Goal: Task Accomplishment & Management: Complete application form

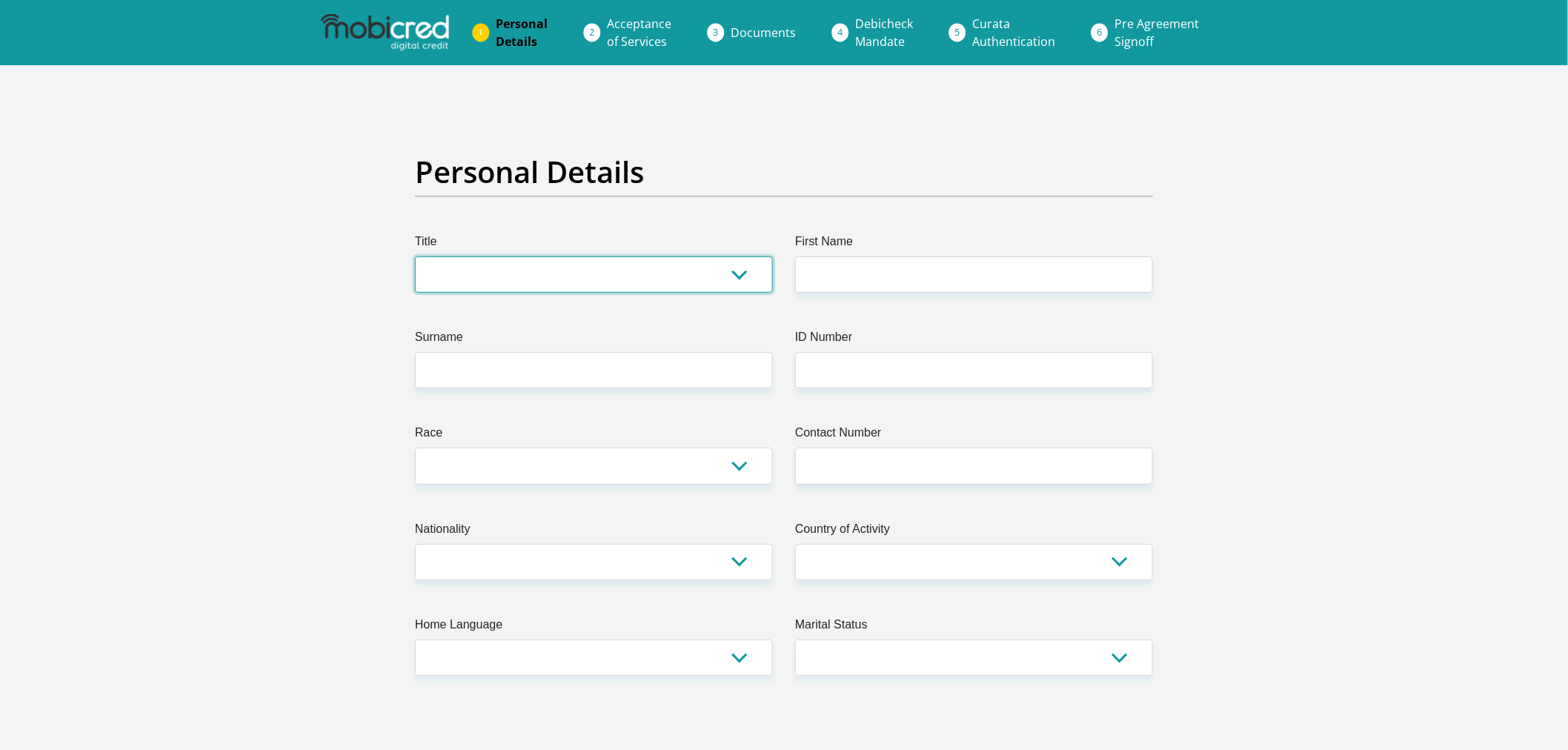
click at [670, 290] on select "Mr Ms Mrs Dr [PERSON_NAME]" at bounding box center [594, 275] width 358 height 36
select select "Mr"
click at [415, 257] on select "Mr Ms Mrs Dr Other" at bounding box center [594, 275] width 358 height 36
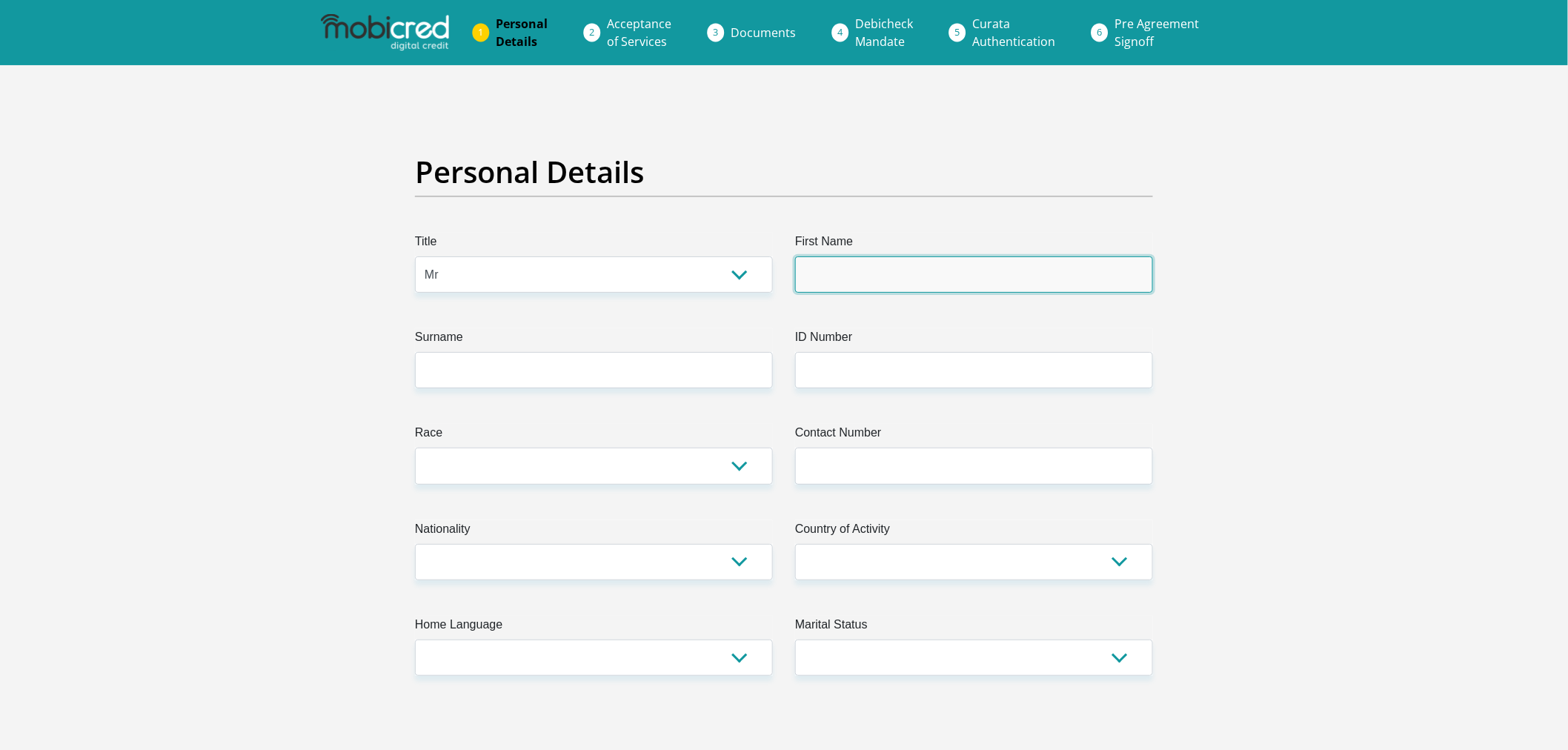
click at [887, 282] on input "First Name" at bounding box center [974, 275] width 358 height 36
type input "Earldrige"
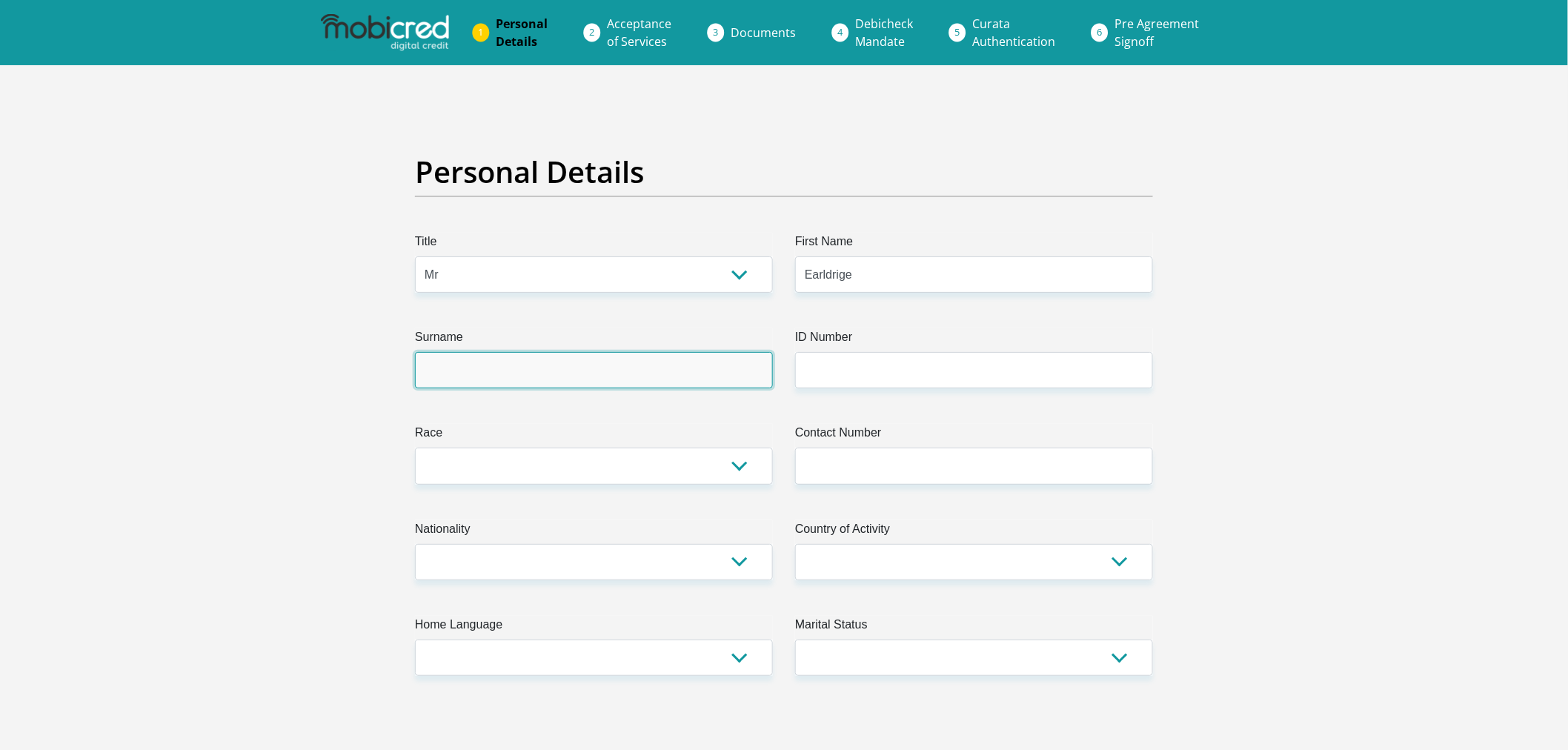
click at [552, 377] on input "Surname" at bounding box center [594, 370] width 358 height 36
type input "Wilson"
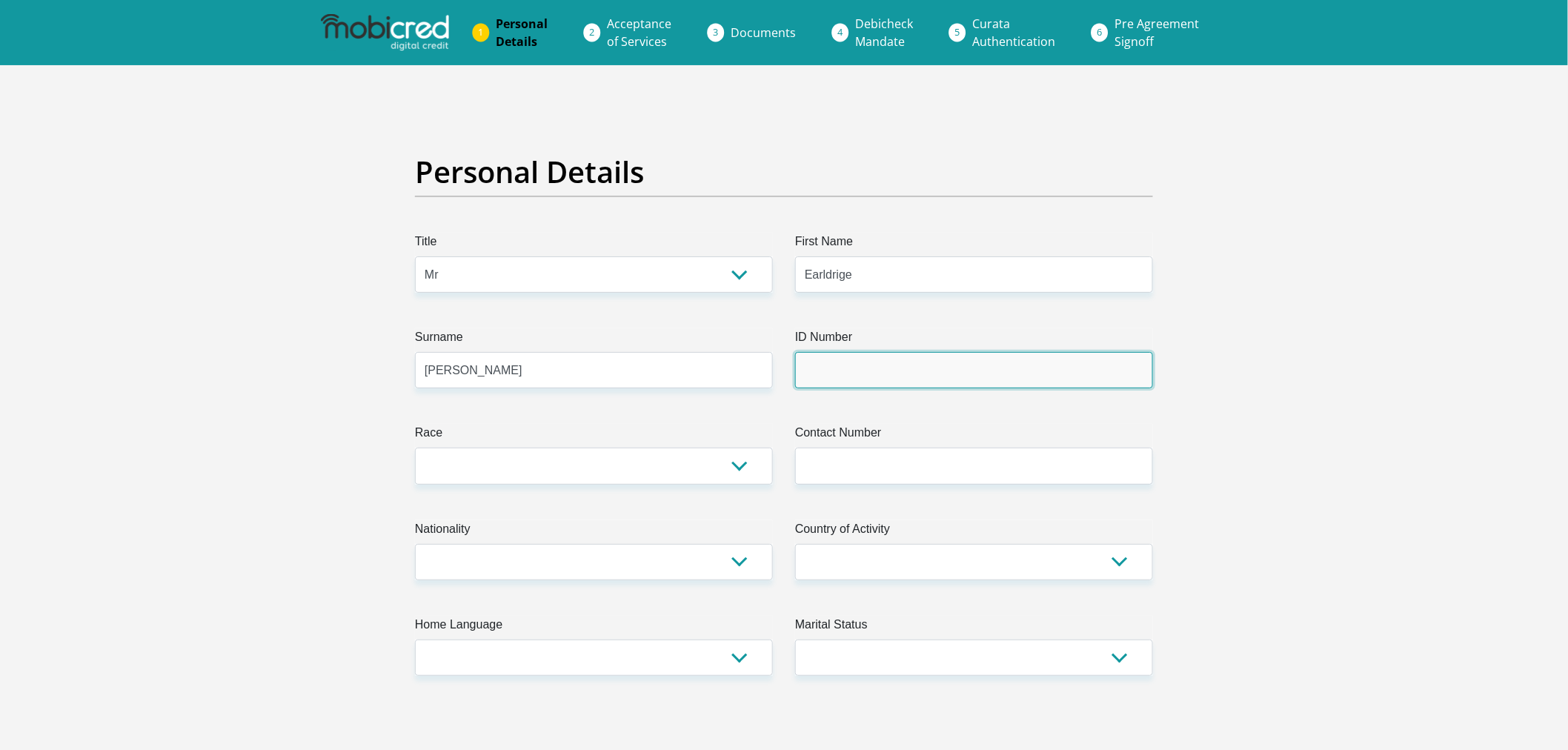
click at [965, 386] on input "ID Number" at bounding box center [974, 370] width 358 height 36
type input "9604205276082"
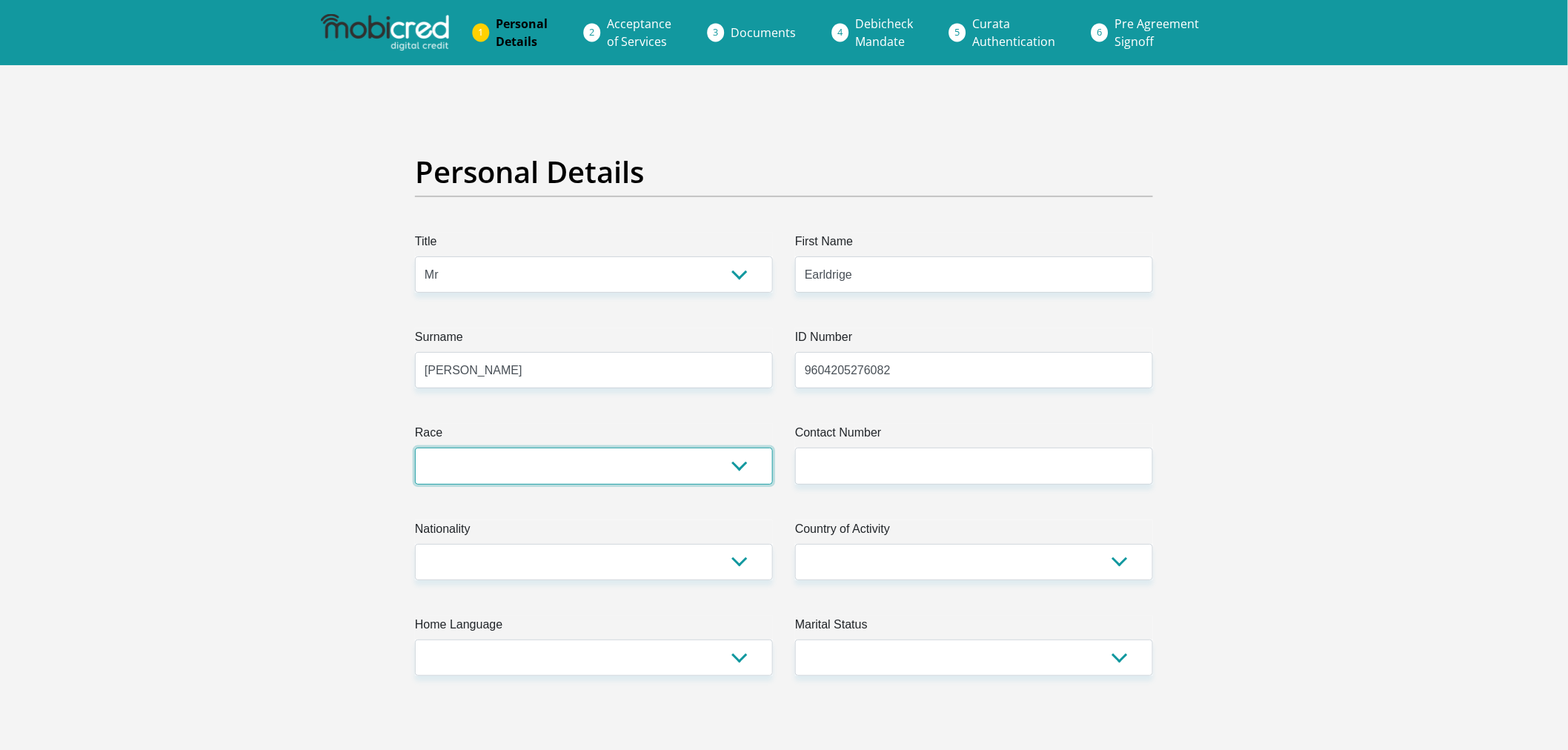
click at [747, 465] on select "Black Coloured Indian White Other" at bounding box center [594, 466] width 358 height 36
select select "2"
click at [415, 447] on select "Black Coloured Indian White Other" at bounding box center [594, 466] width 358 height 36
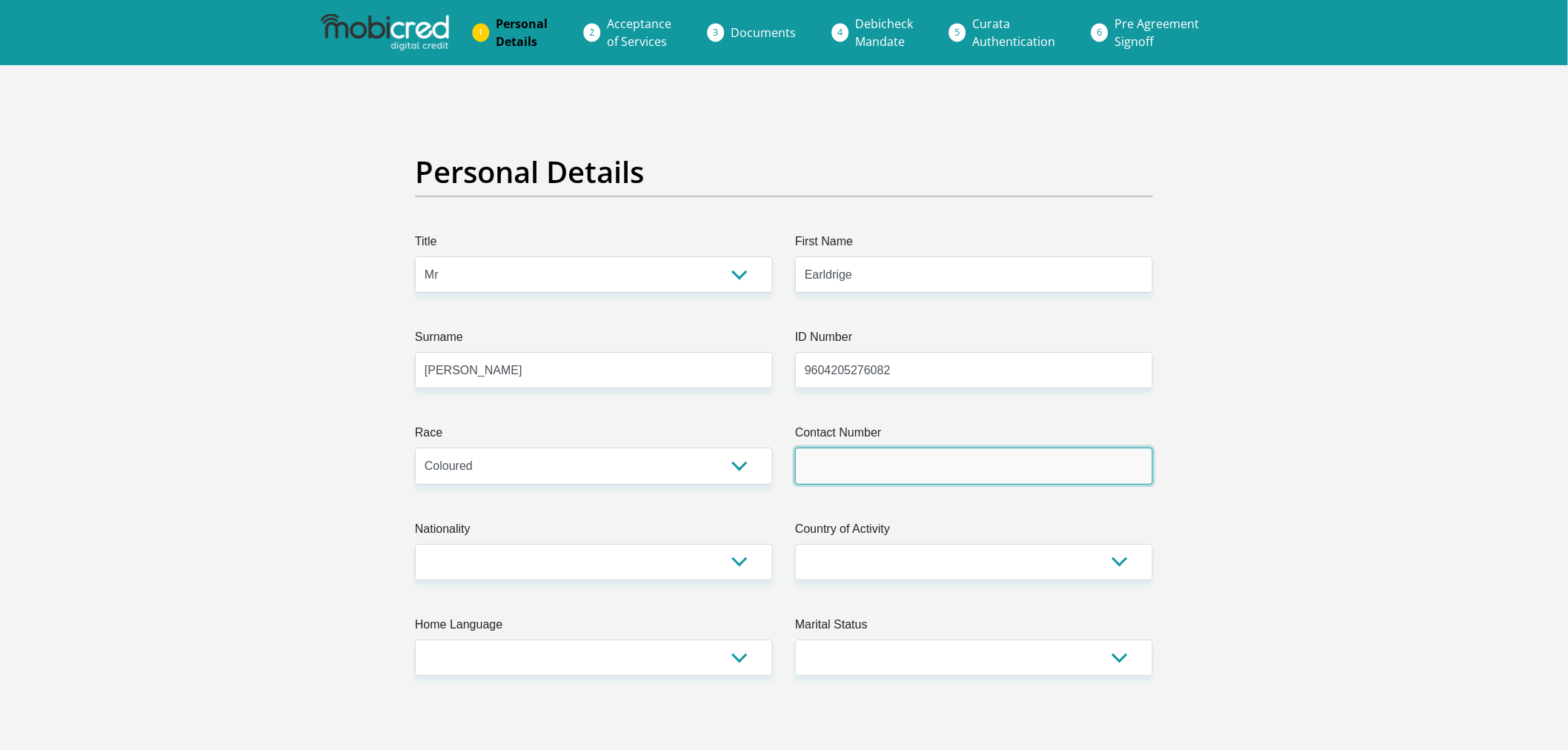
click at [912, 473] on input "Contact Number" at bounding box center [974, 466] width 358 height 36
type input "0659104667"
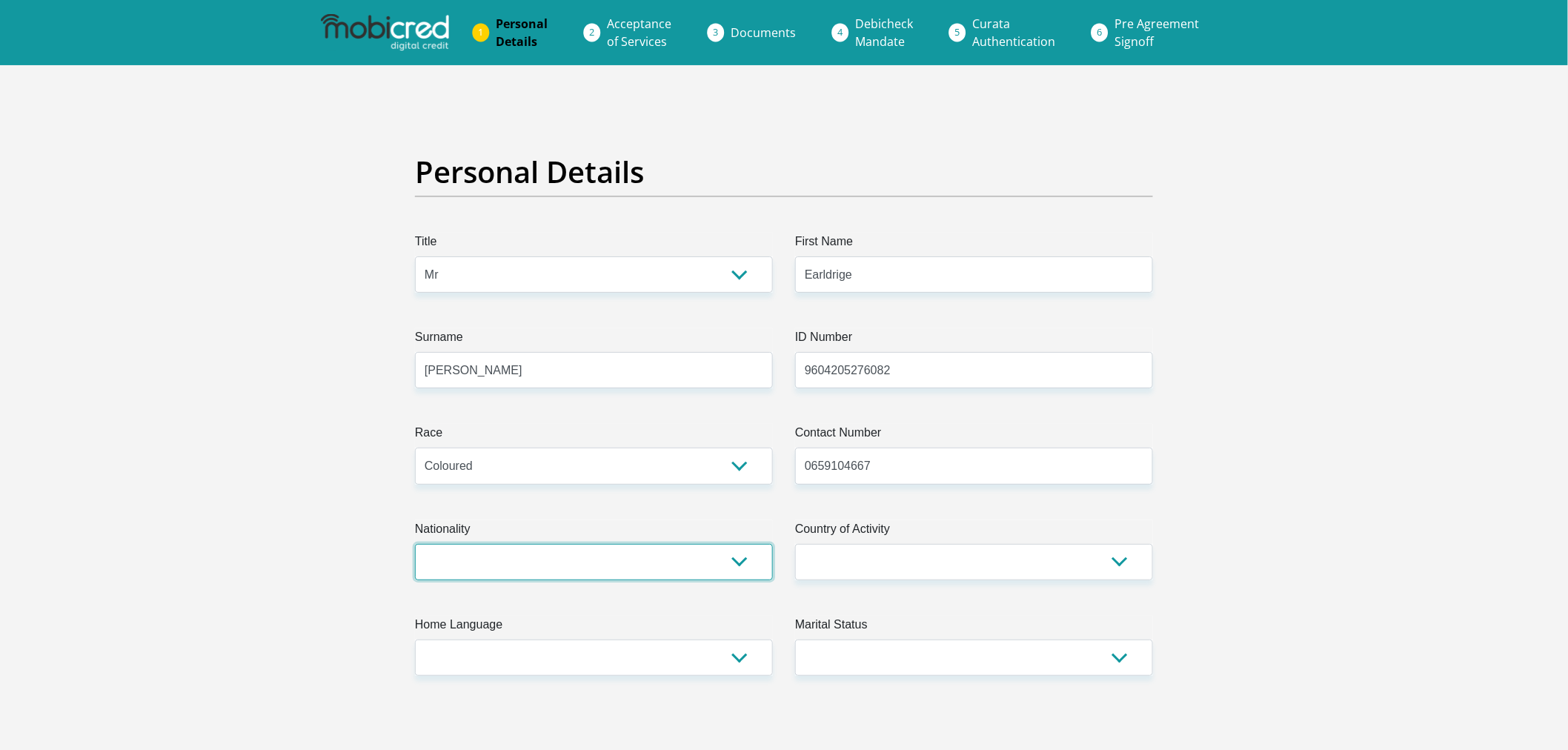
click at [631, 562] on select "South Africa Afghanistan Aland Islands Albania Algeria America Samoa American V…" at bounding box center [594, 562] width 358 height 36
select select "ZAF"
click at [415, 544] on select "South Africa Afghanistan Aland Islands Albania Algeria America Samoa American V…" at bounding box center [594, 562] width 358 height 36
click at [968, 557] on select "South Africa Afghanistan Aland Islands Albania Algeria America Samoa American V…" at bounding box center [974, 562] width 358 height 36
select select "ZAF"
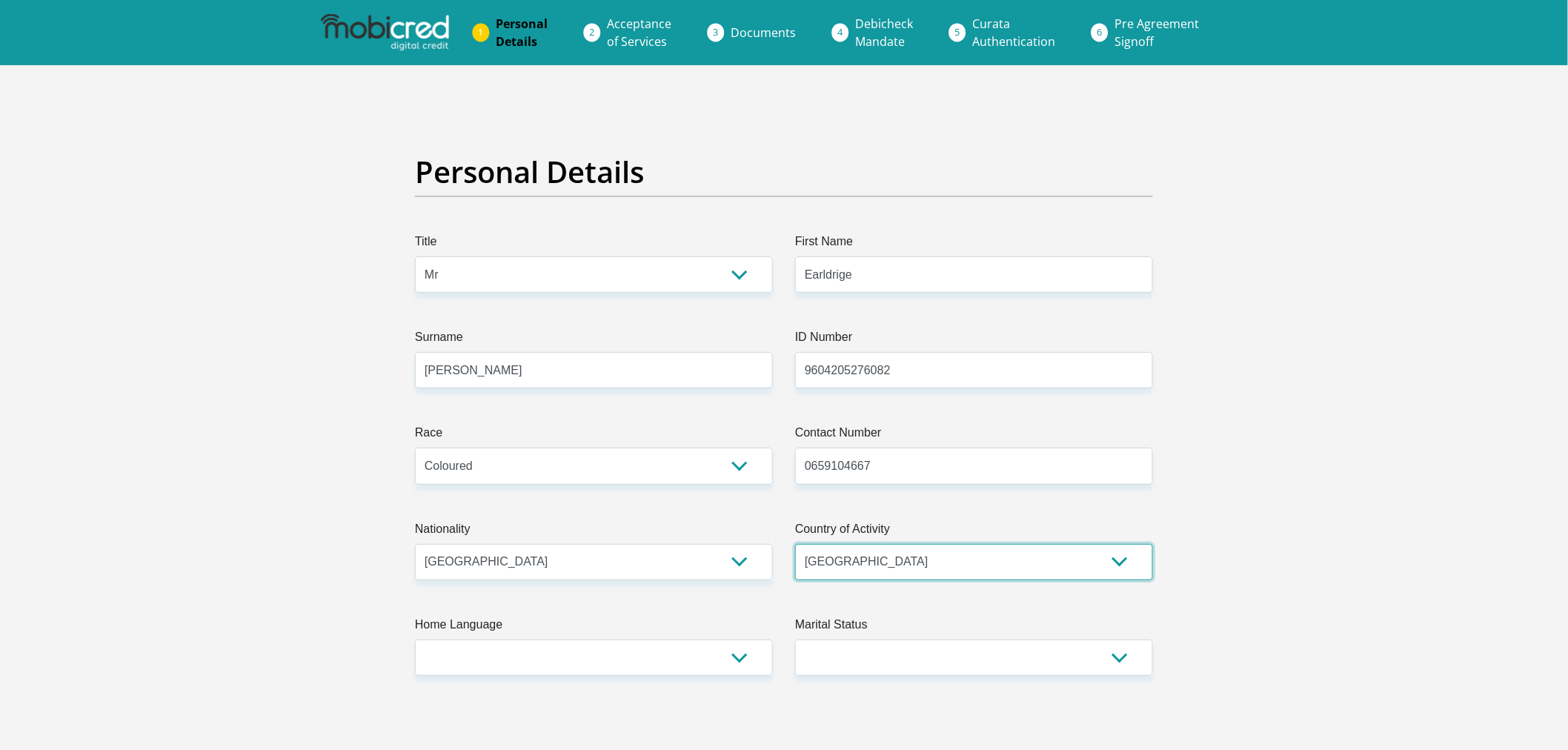
click at [795, 544] on select "South Africa Afghanistan Aland Islands Albania Algeria America Samoa American V…" at bounding box center [974, 562] width 358 height 36
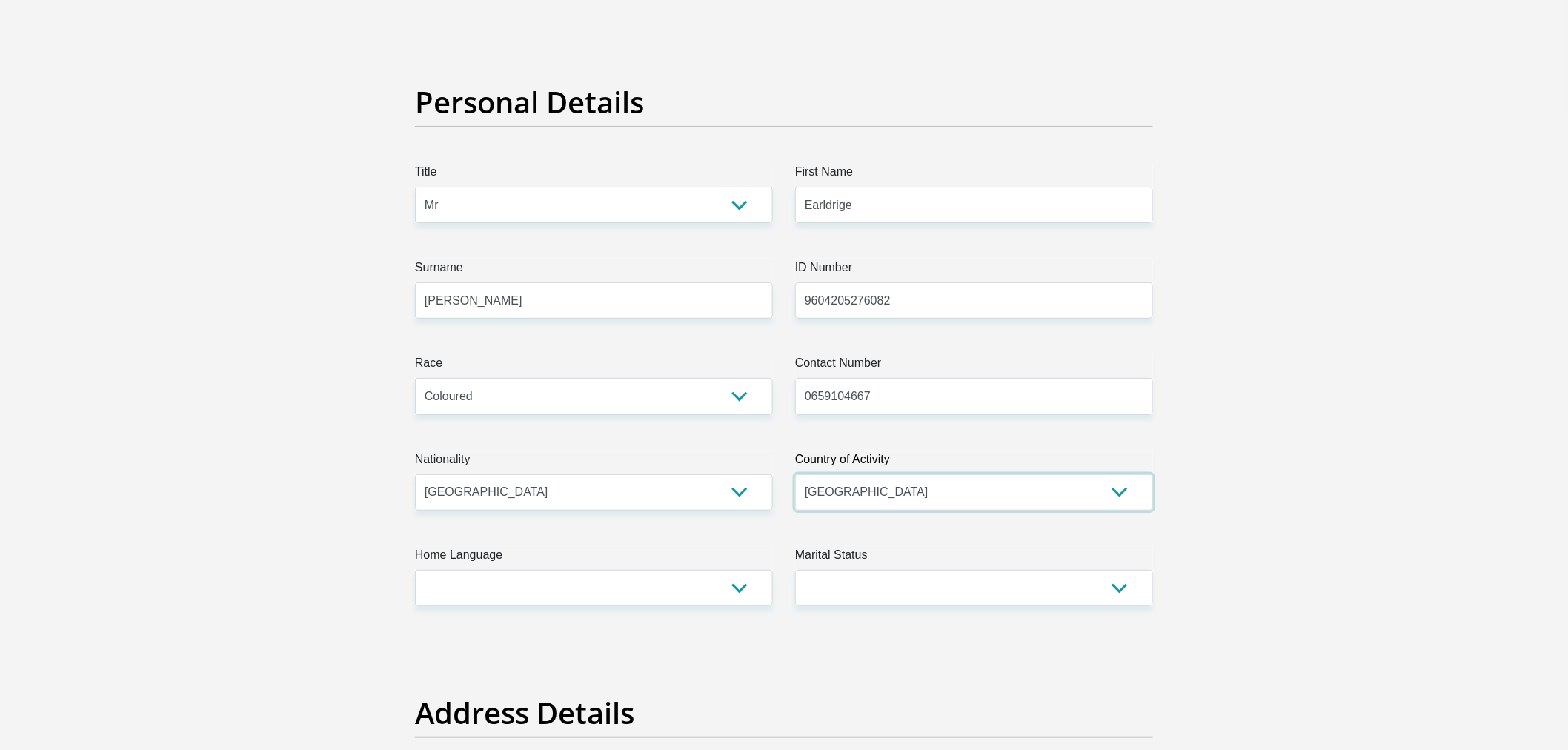
scroll to position [164, 0]
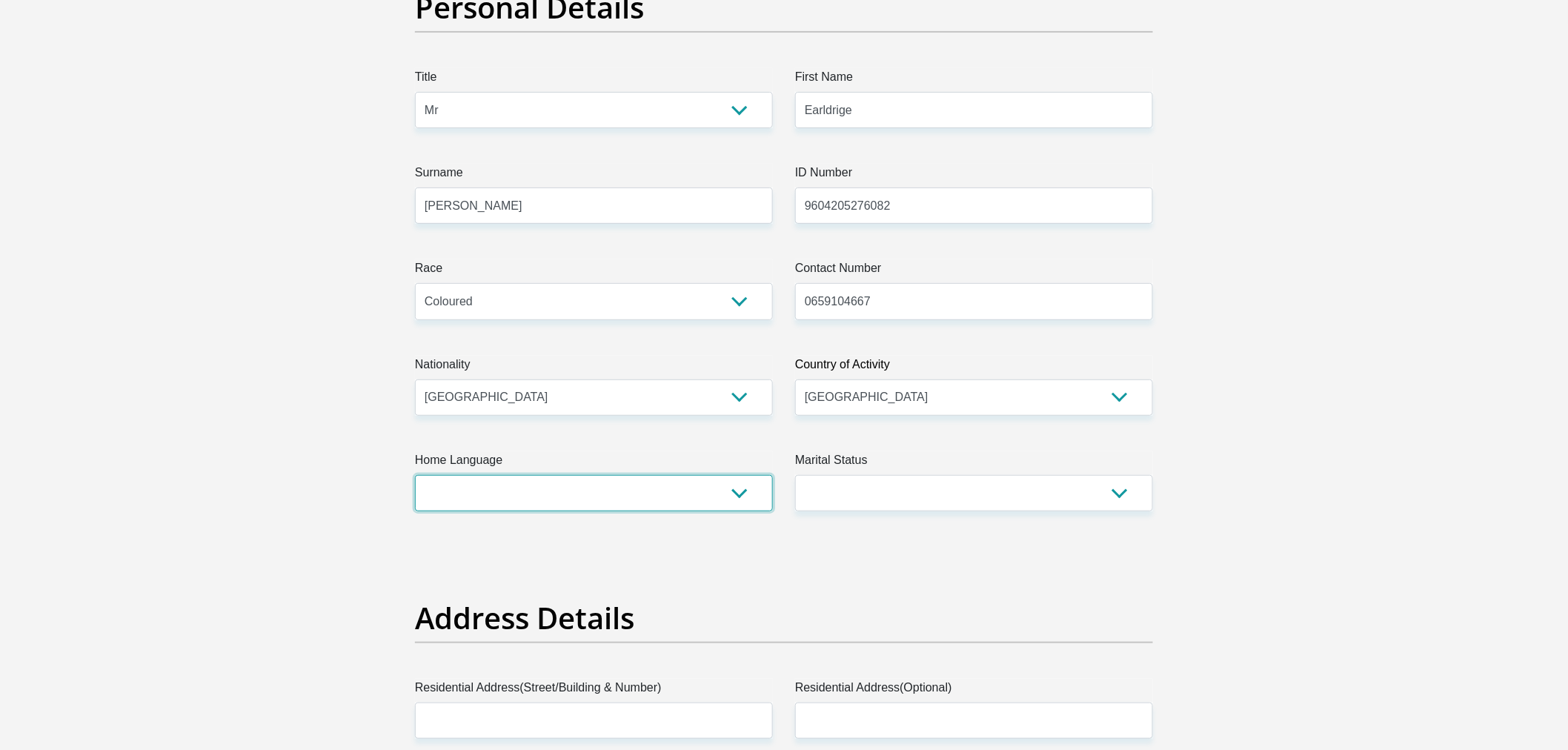
click at [640, 498] on select "Afrikaans English Sepedi South Ndebele Southern Sotho Swati Tsonga Tswana Venda…" at bounding box center [594, 493] width 358 height 36
select select "eng"
click at [415, 475] on select "Afrikaans English Sepedi South Ndebele Southern Sotho Swati Tsonga Tswana Venda…" at bounding box center [594, 493] width 358 height 36
click at [936, 484] on select "Married ANC Single Divorced Widowed Married COP or Customary Law" at bounding box center [974, 493] width 358 height 36
select select "2"
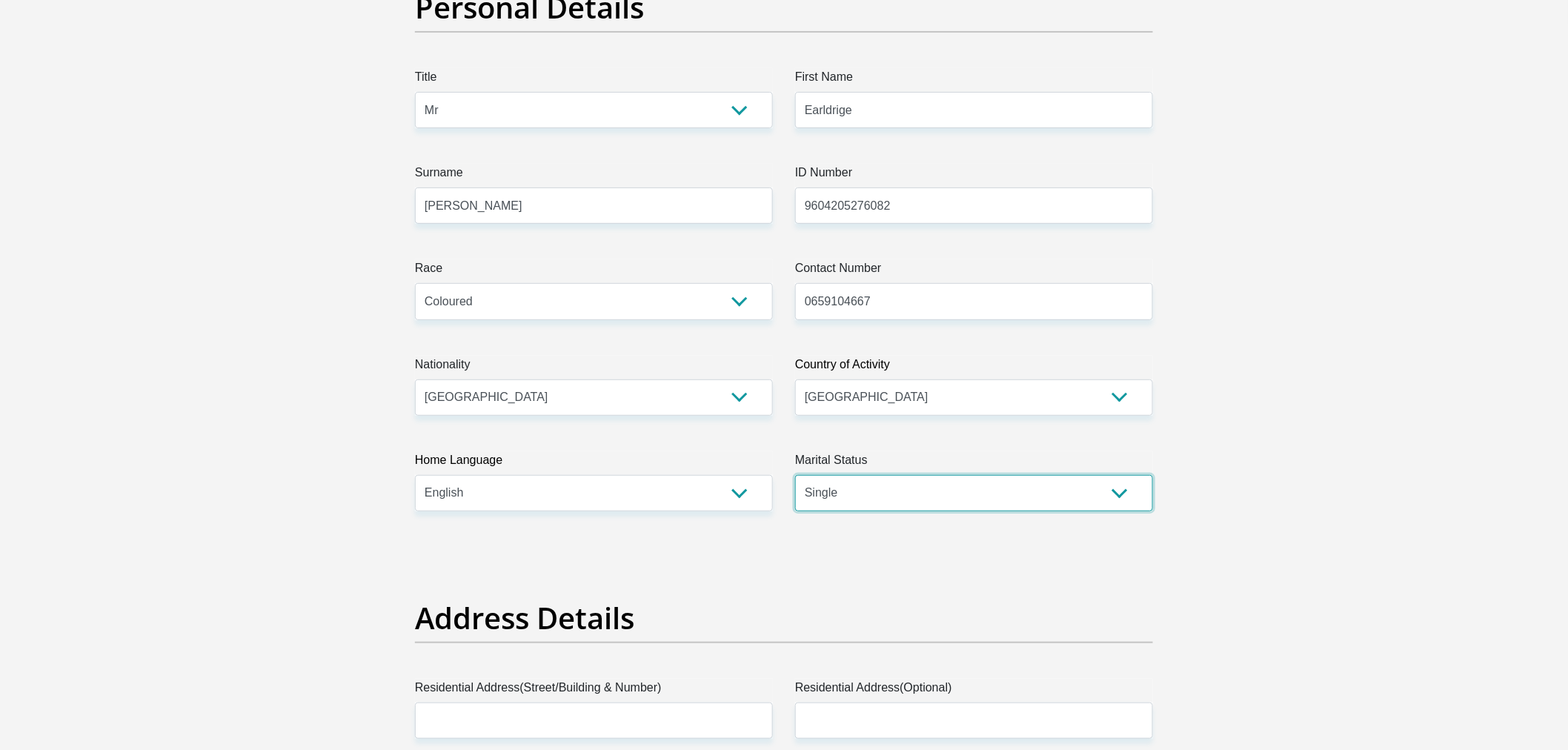
click at [795, 475] on select "Married ANC Single Divorced Widowed Married COP or Customary Law" at bounding box center [974, 493] width 358 height 36
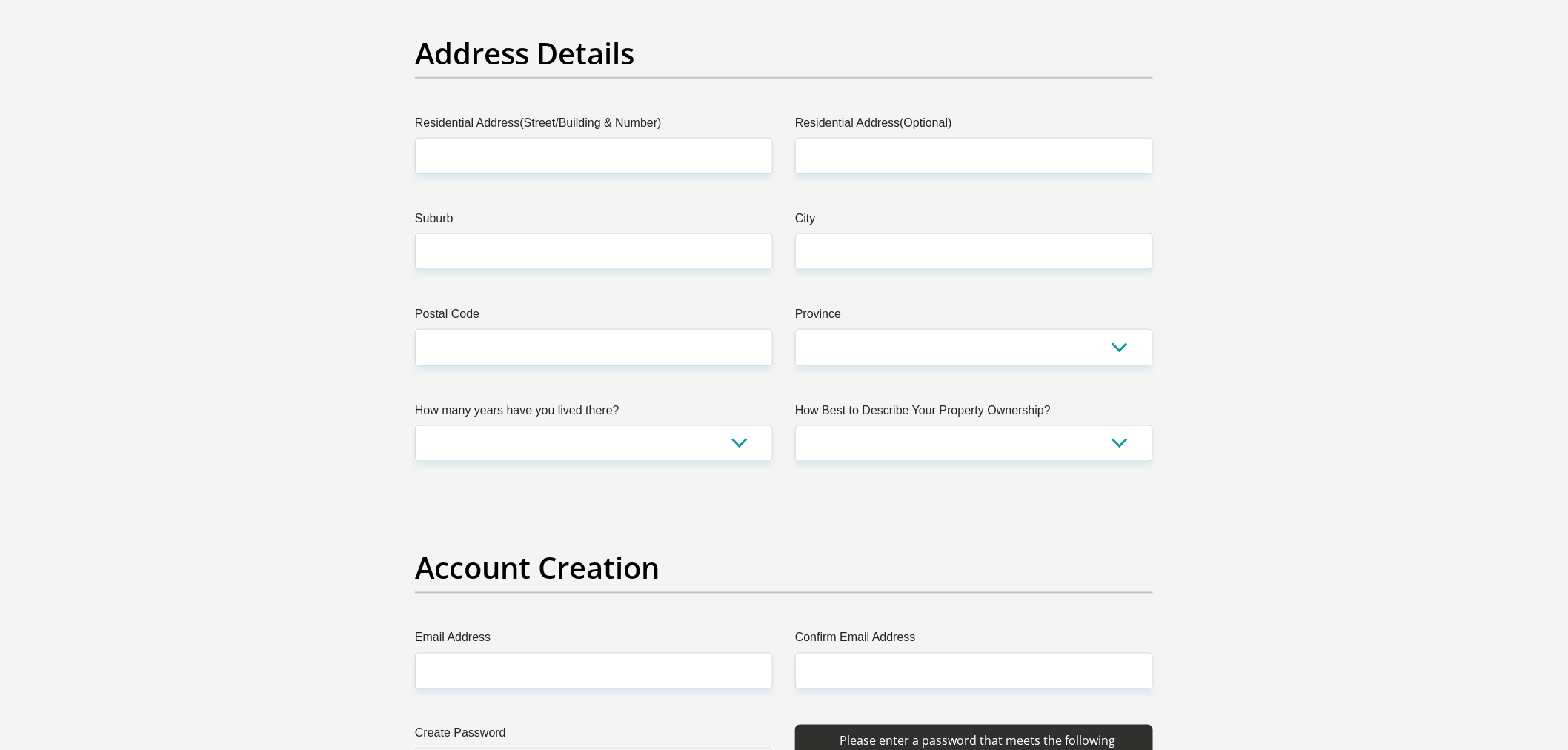
scroll to position [824, 0]
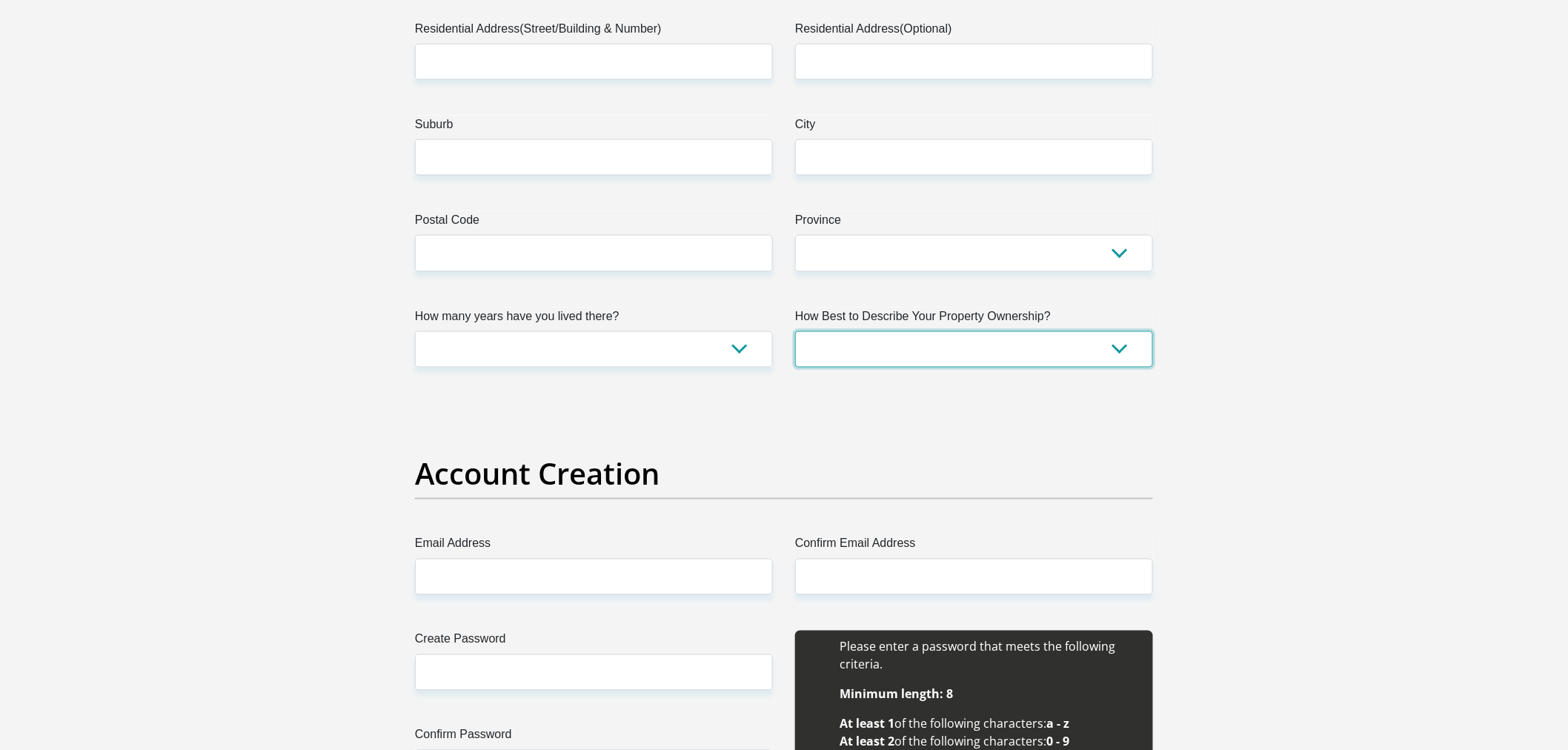
click at [908, 350] on select "Owned Rented Family Owned Company Dwelling" at bounding box center [974, 349] width 358 height 36
select select "parents"
click at [795, 331] on select "Owned Rented Family Owned Company Dwelling" at bounding box center [974, 349] width 358 height 36
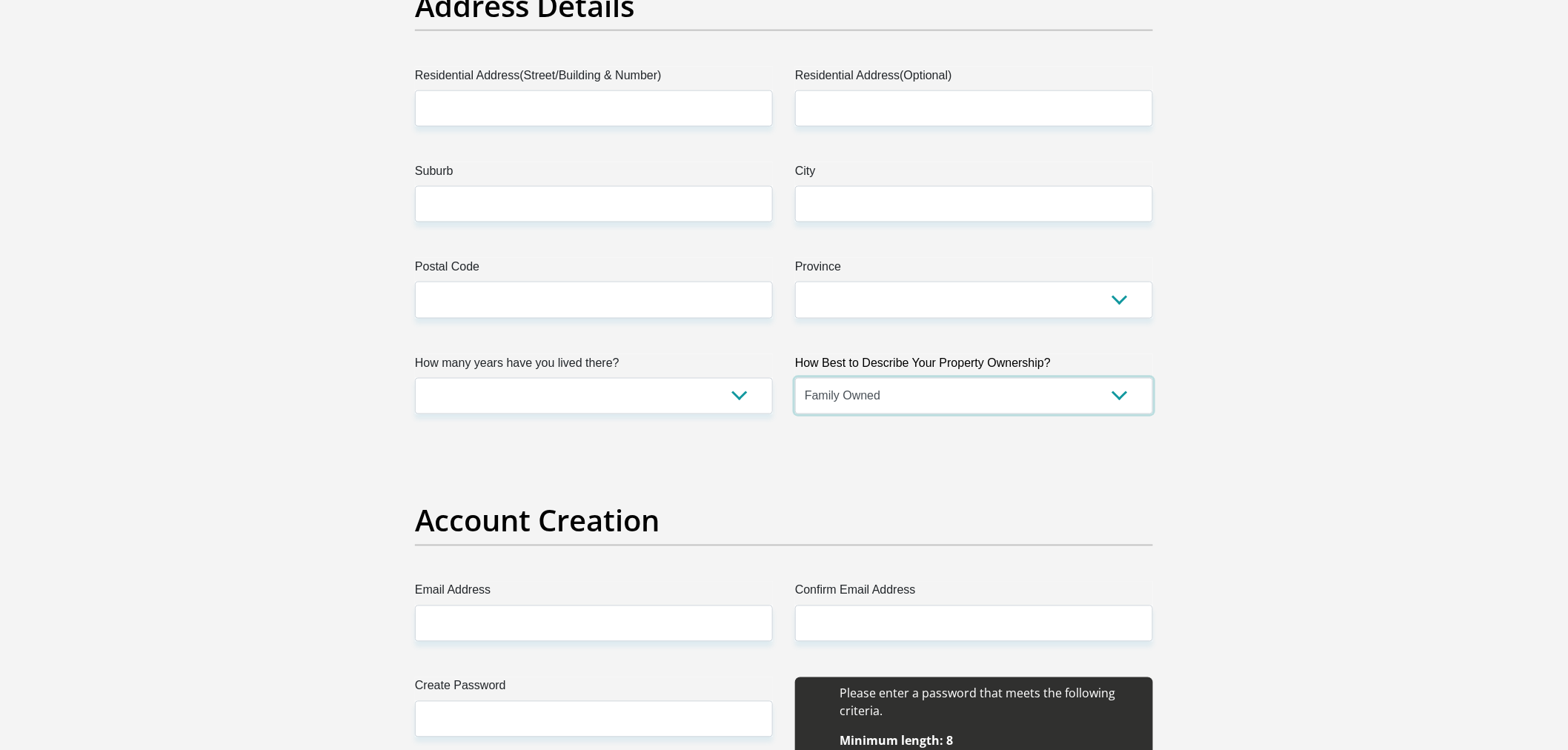
scroll to position [742, 0]
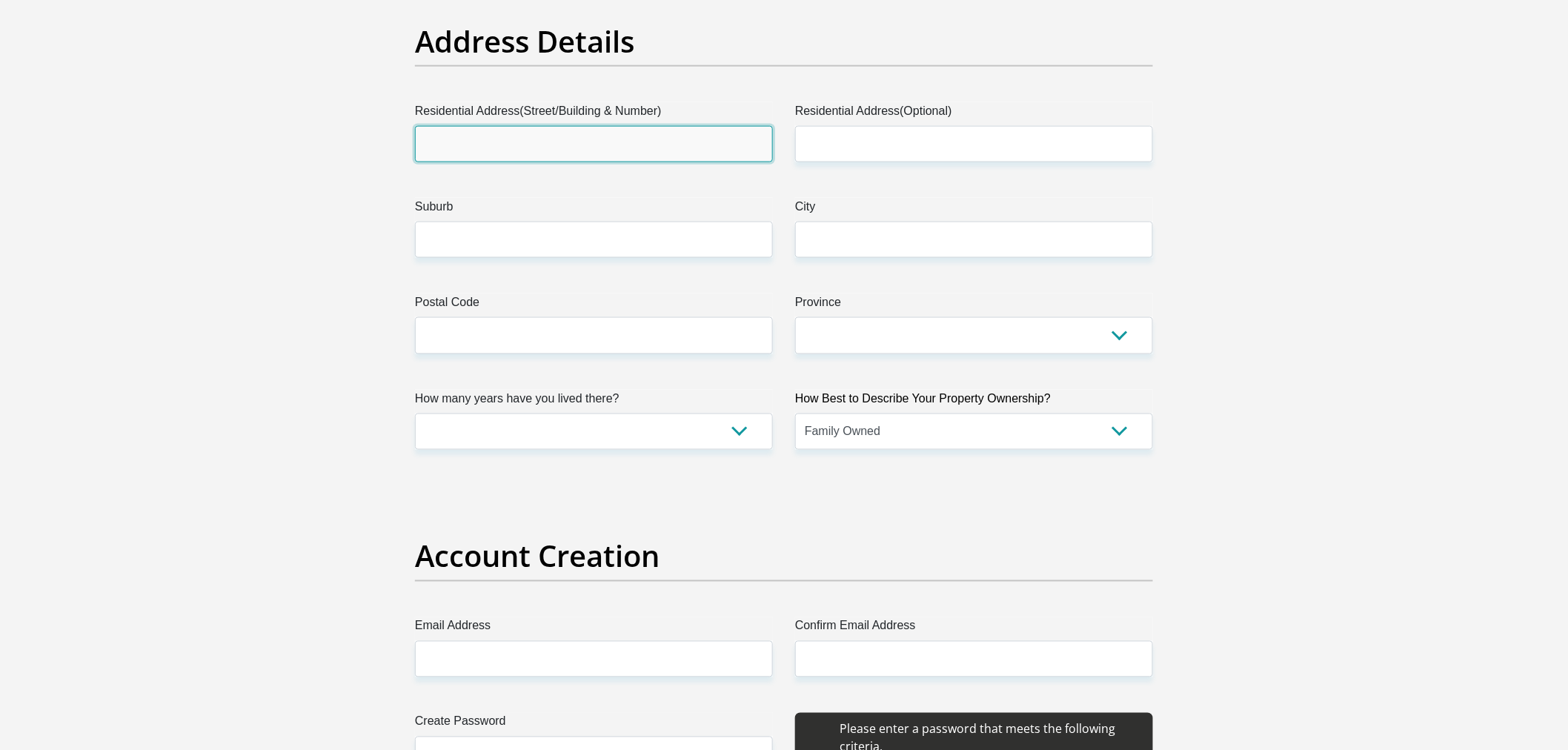
click at [536, 161] on input "Residential Address(Street/Building & Number)" at bounding box center [594, 144] width 358 height 36
type input "35 Lamber road"
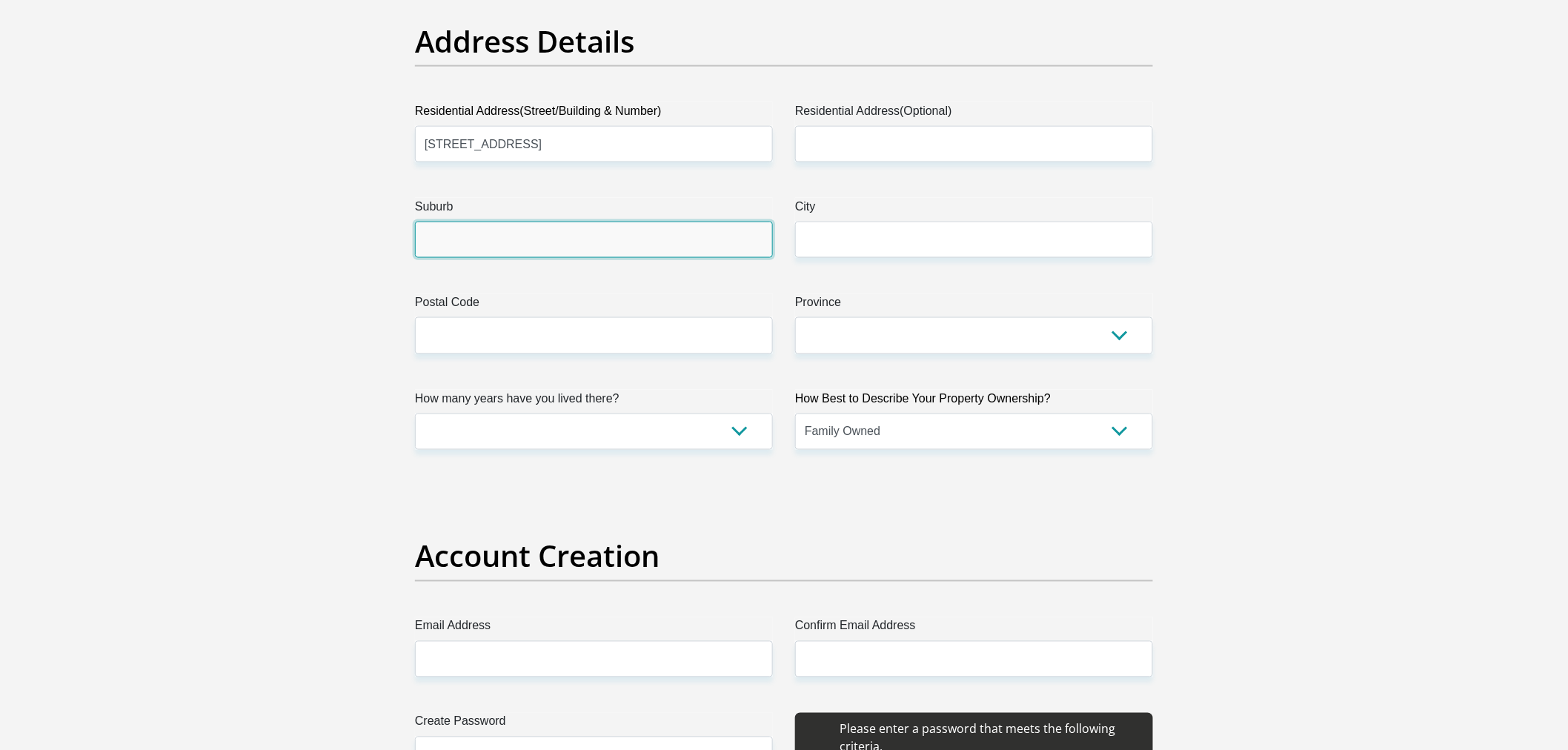
click at [542, 252] on input "Suburb" at bounding box center [594, 240] width 358 height 36
type input "valhalla"
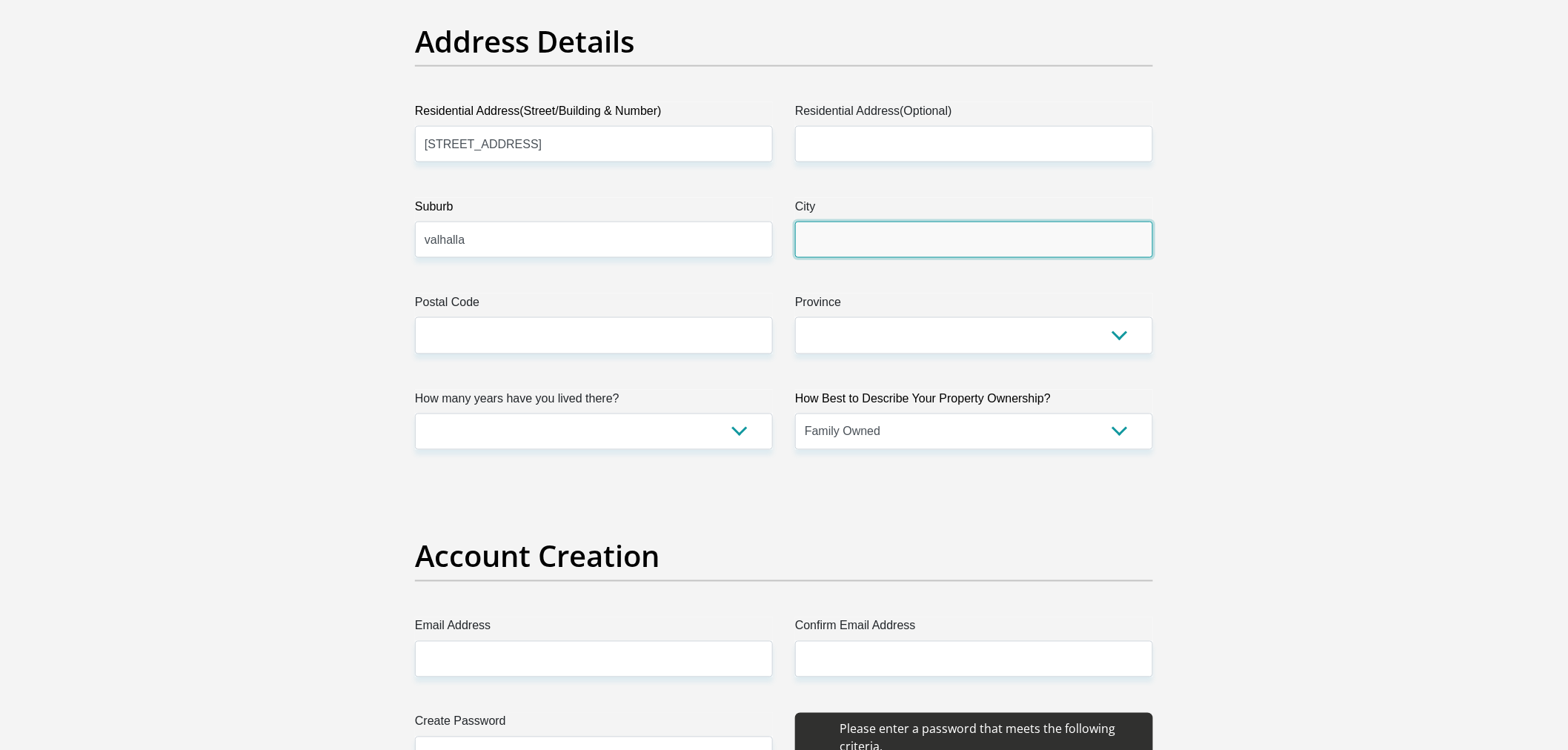
click at [928, 237] on input "City" at bounding box center [974, 240] width 358 height 36
type input "centurion"
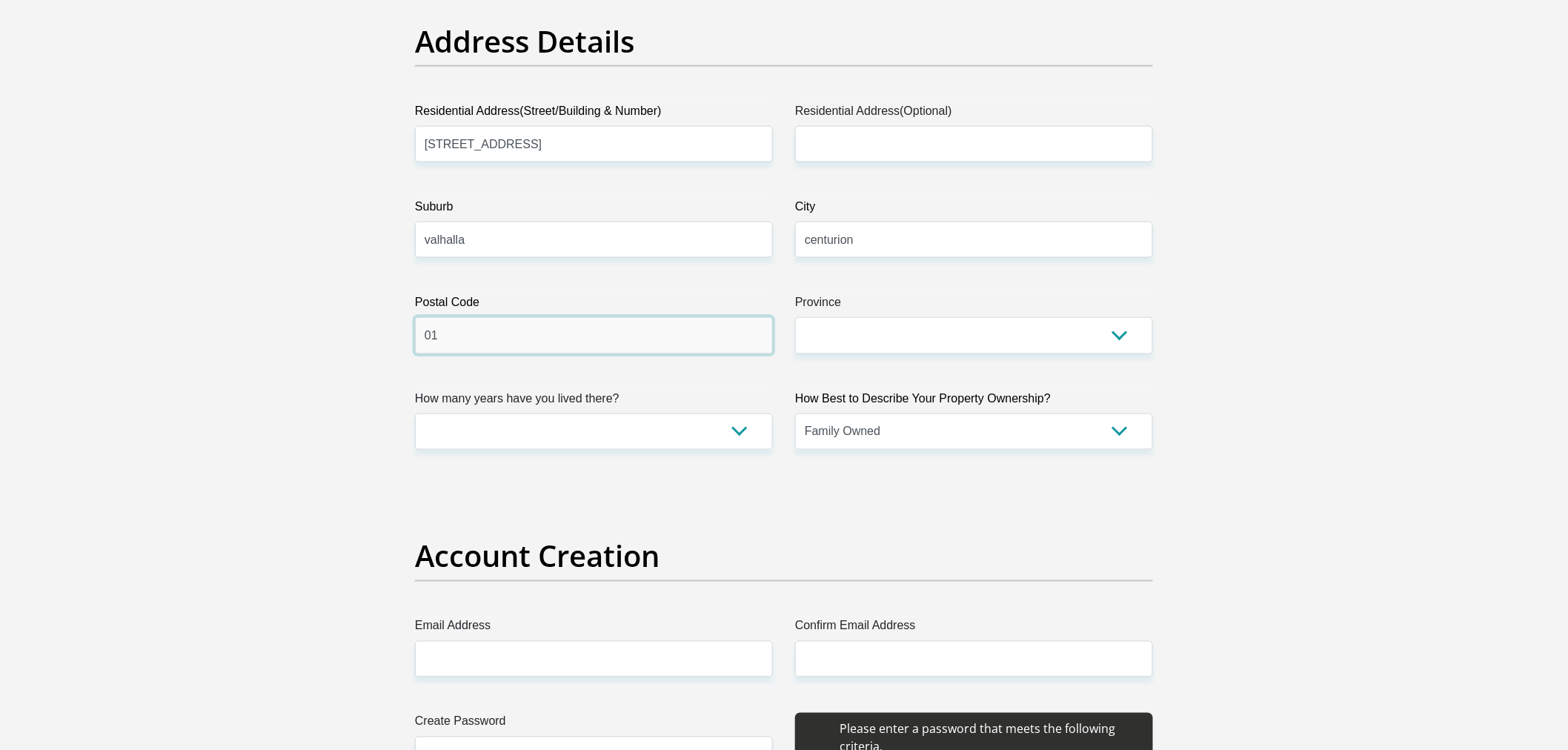
type input "0"
type input "0157"
click at [661, 429] on select "less than 1 year 1-3 years 3-5 years 5+ years" at bounding box center [594, 432] width 358 height 36
select select "5"
click at [415, 413] on select "less than 1 year 1-3 years 3-5 years 5+ years" at bounding box center [594, 432] width 358 height 36
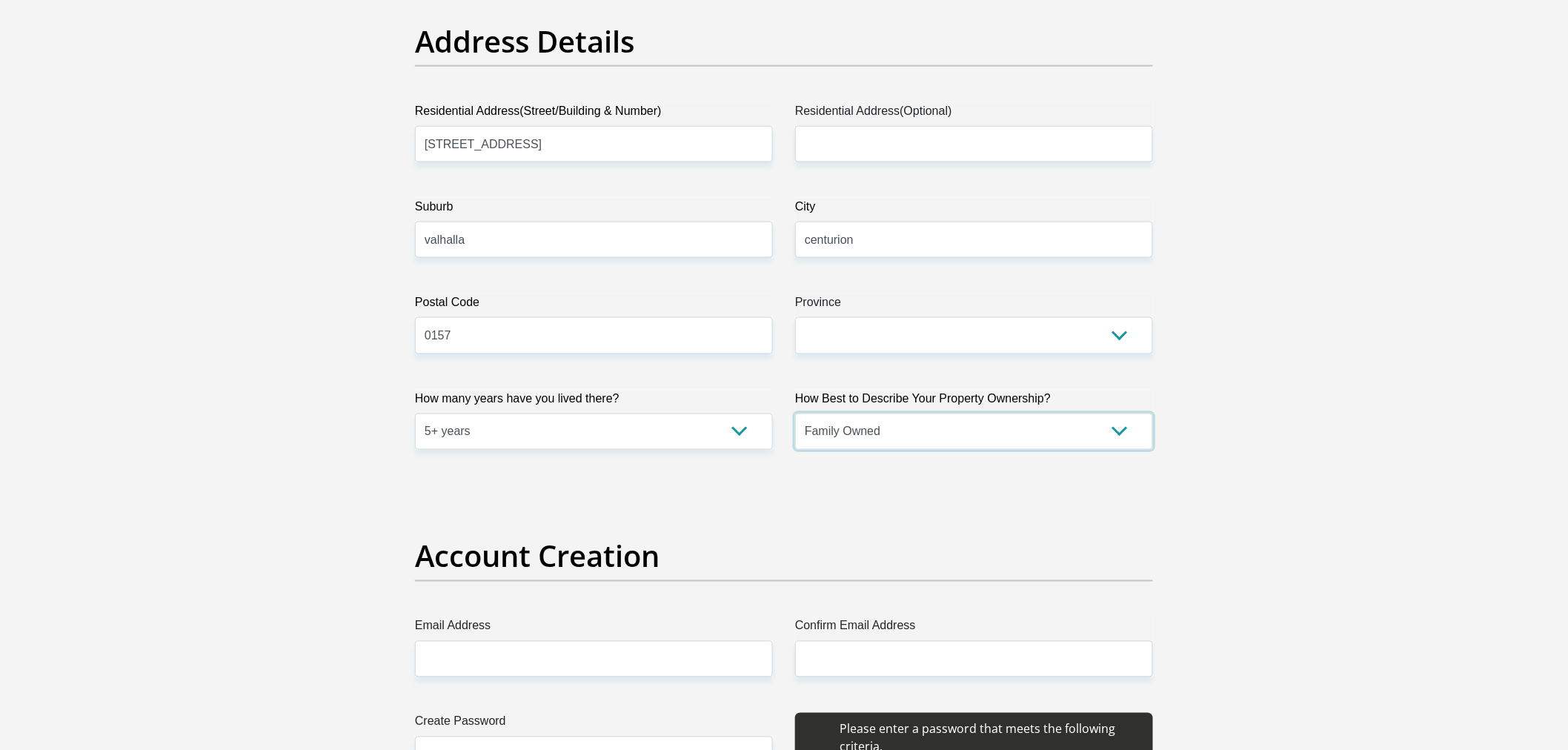
drag, startPoint x: 890, startPoint y: 438, endPoint x: 885, endPoint y: 447, distance: 10.3
click at [890, 438] on select "Owned Rented Family Owned Company Dwelling" at bounding box center [974, 432] width 358 height 36
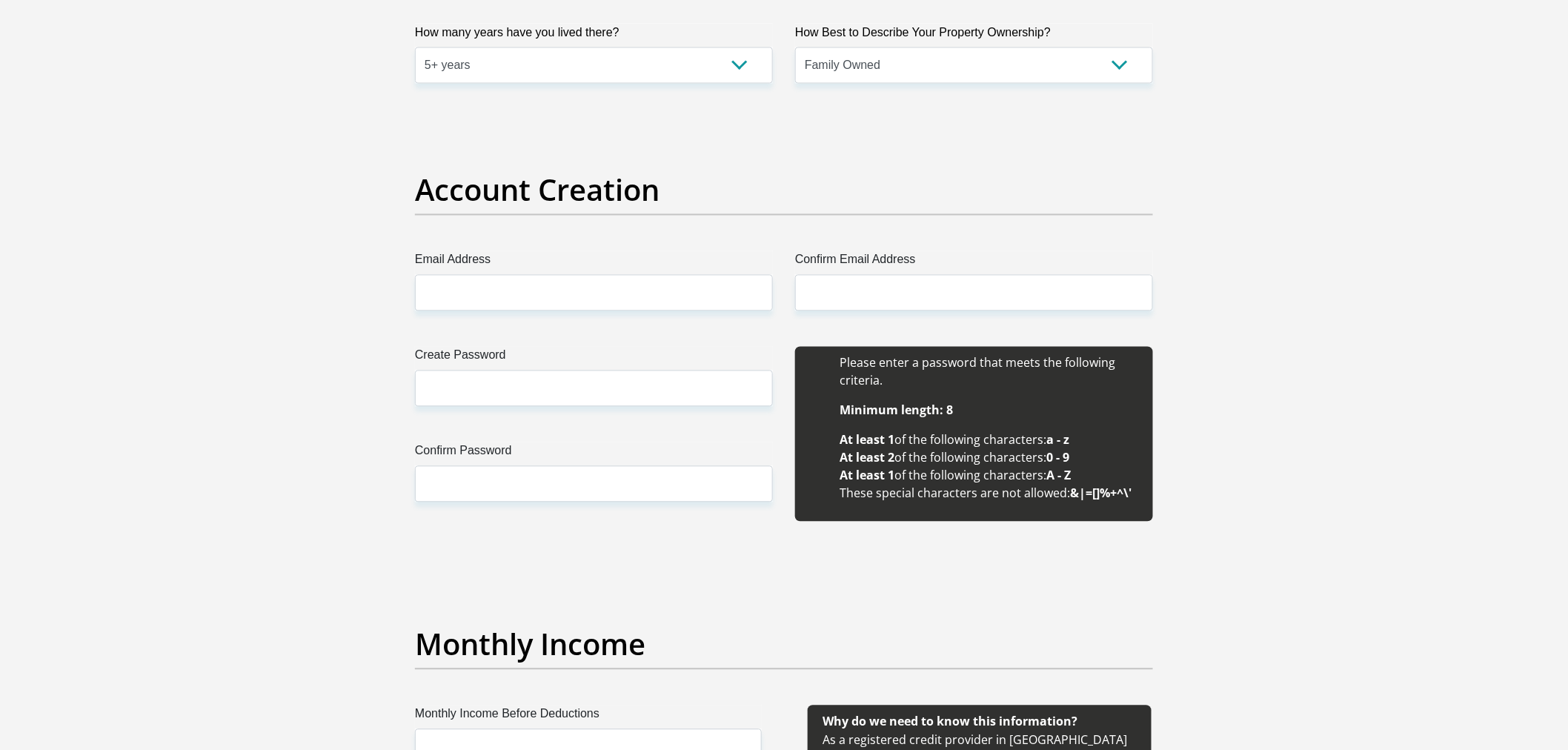
scroll to position [1153, 0]
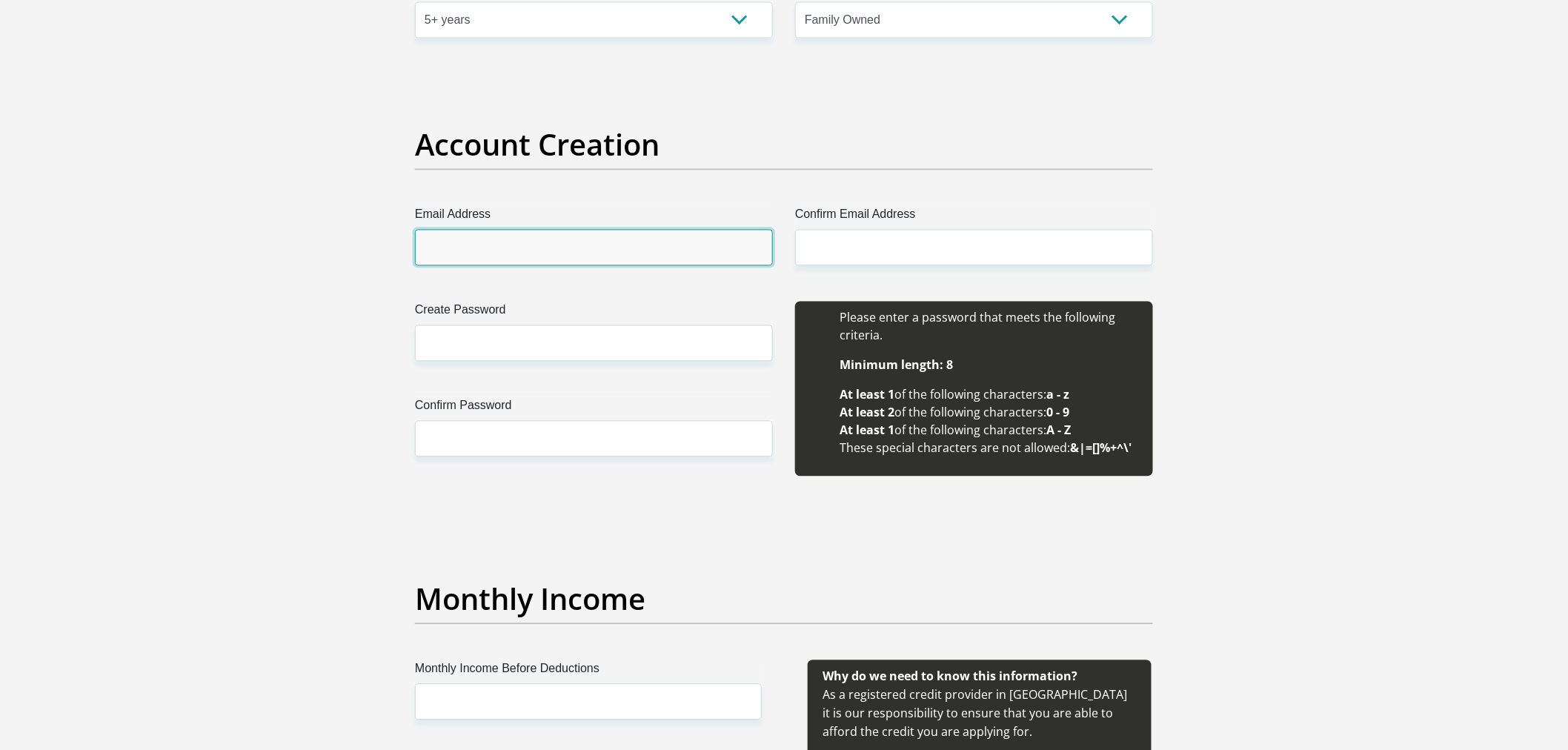
click at [558, 242] on input "Email Address" at bounding box center [594, 248] width 358 height 36
type input "earldrige@yahoo.com"
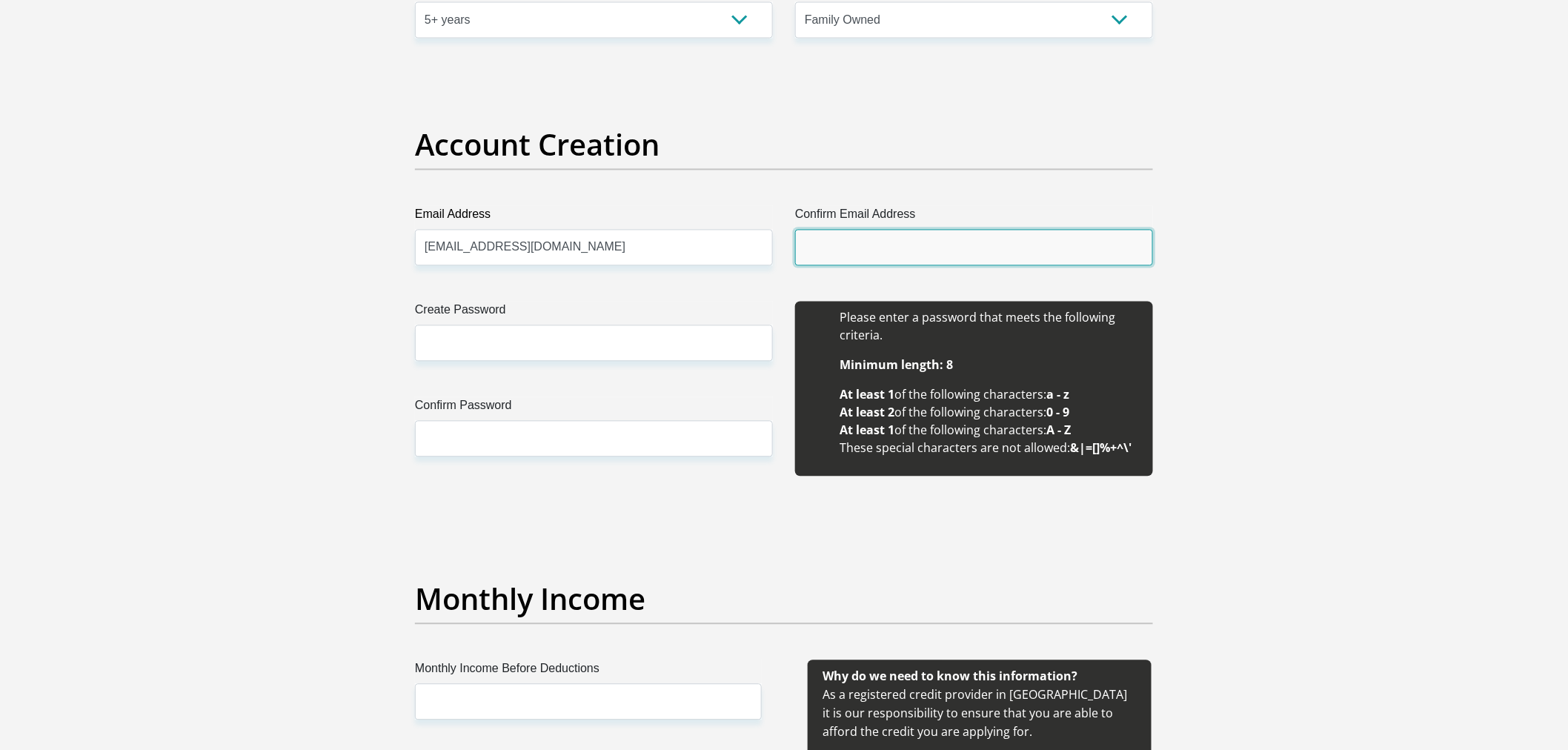
click at [845, 263] on input "Confirm Email Address" at bounding box center [974, 248] width 358 height 36
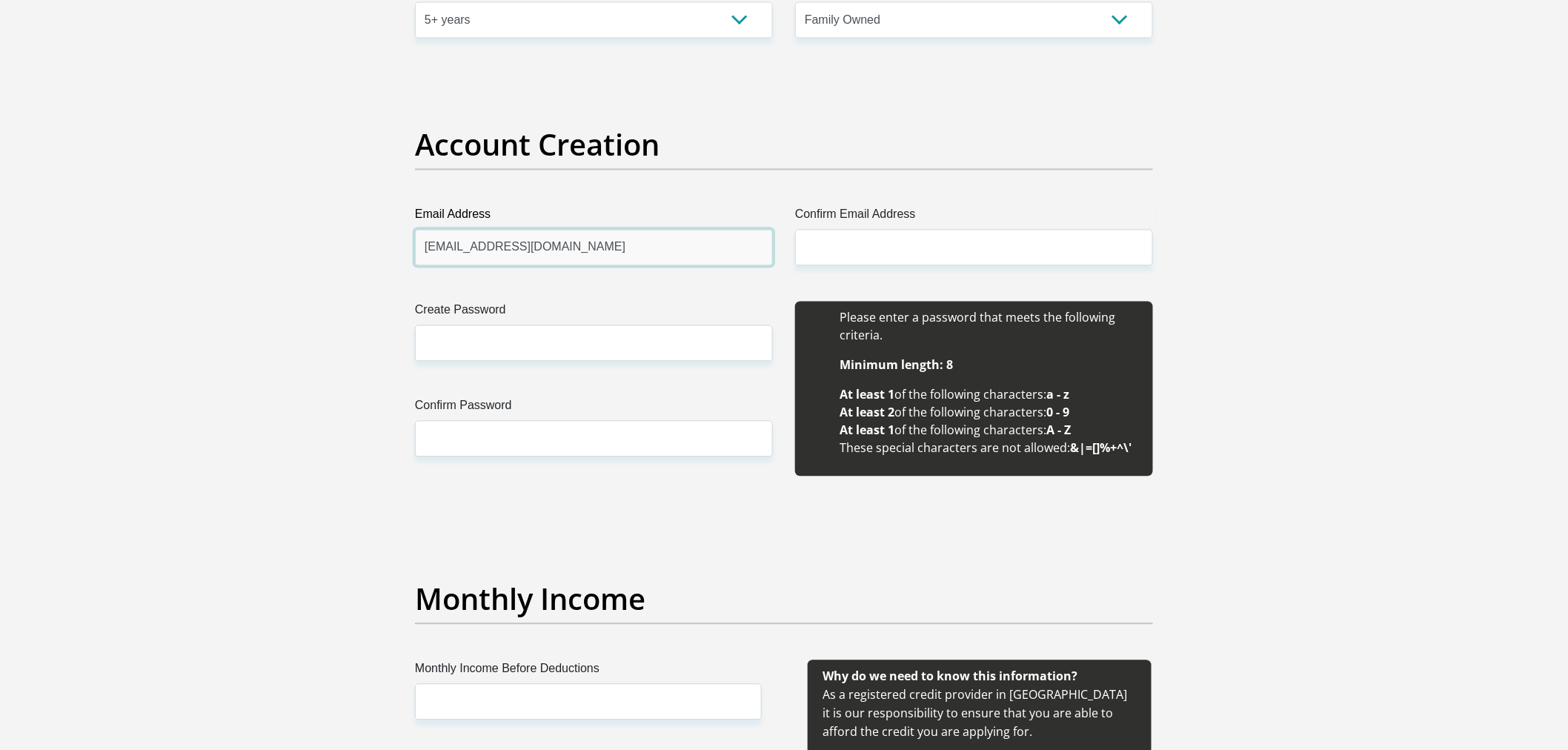
click at [628, 253] on input "earldrige@yahoo.com" at bounding box center [594, 248] width 358 height 36
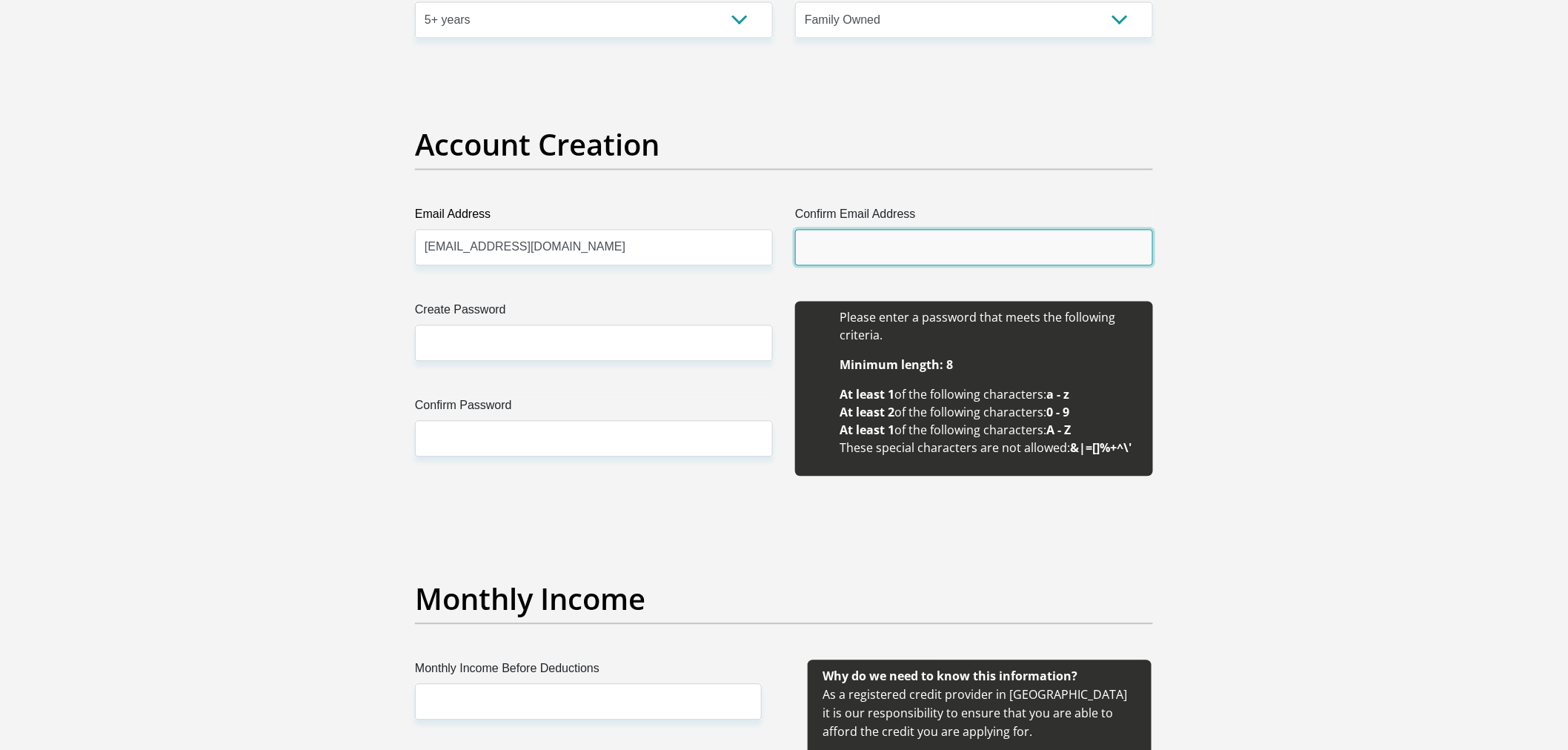
click at [1075, 251] on input "Confirm Email Address" at bounding box center [974, 248] width 358 height 36
paste input "earldrige@yahoo.com"
type input "earldrige@yahoo.com"
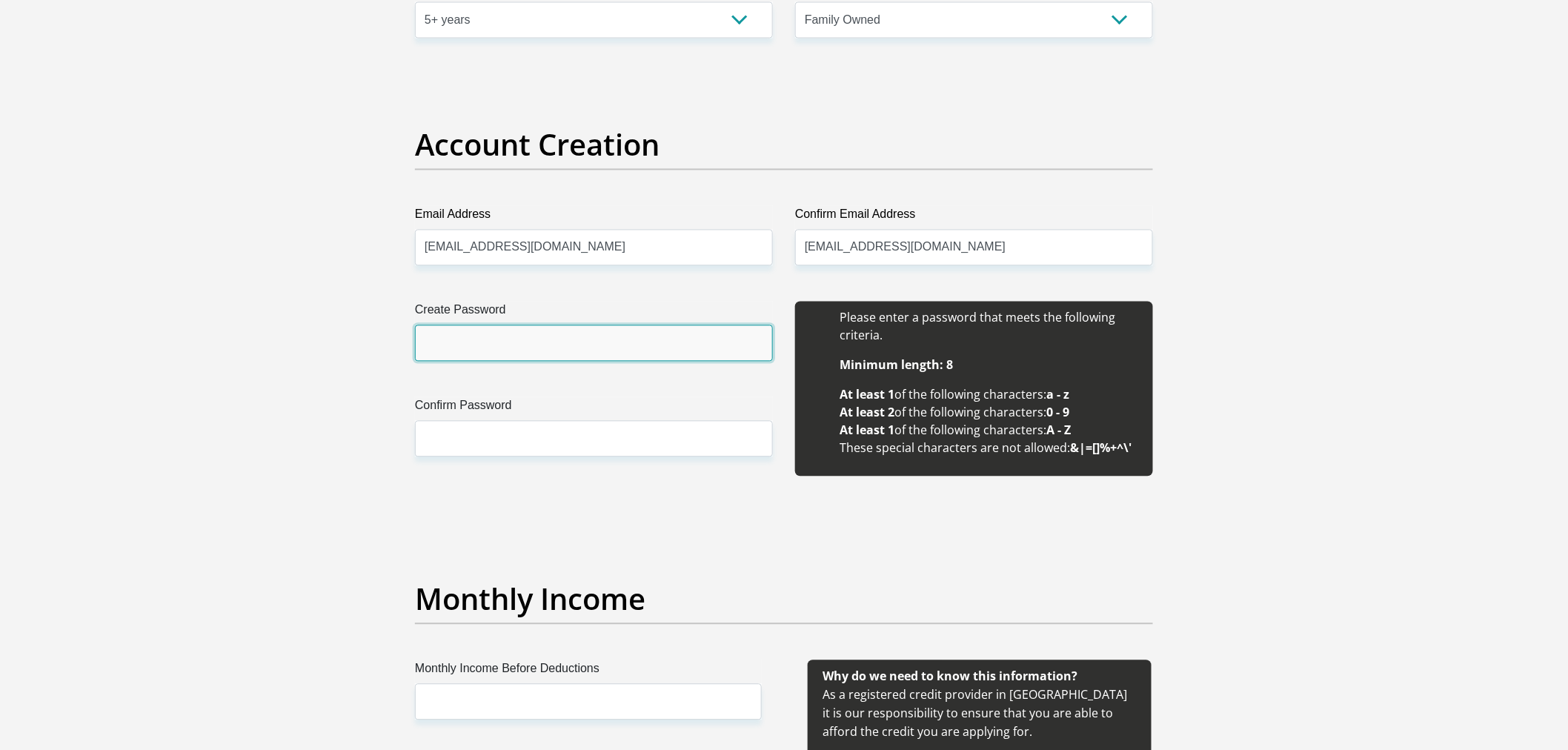
click at [568, 335] on input "Create Password" at bounding box center [594, 343] width 358 height 36
type input "J@yd0n@0405"
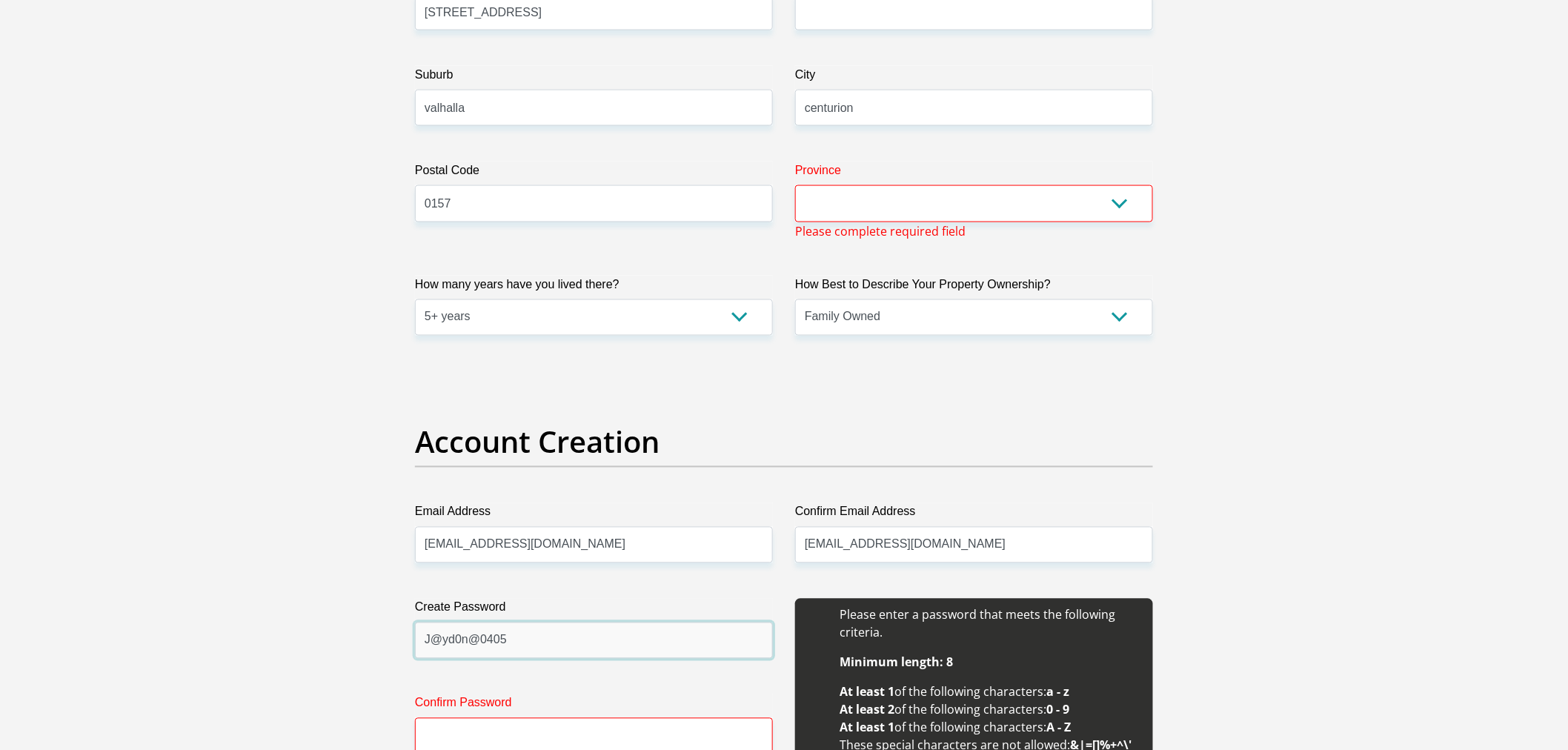
scroll to position [872, 0]
click at [848, 198] on select "Eastern Cape Free State Gauteng KwaZulu-Natal Limpopo Mpumalanga Northern Cape …" at bounding box center [974, 204] width 358 height 36
select select "Gauteng"
click at [795, 186] on select "Eastern Cape Free State Gauteng KwaZulu-Natal Limpopo Mpumalanga Northern Cape …" at bounding box center [974, 204] width 358 height 36
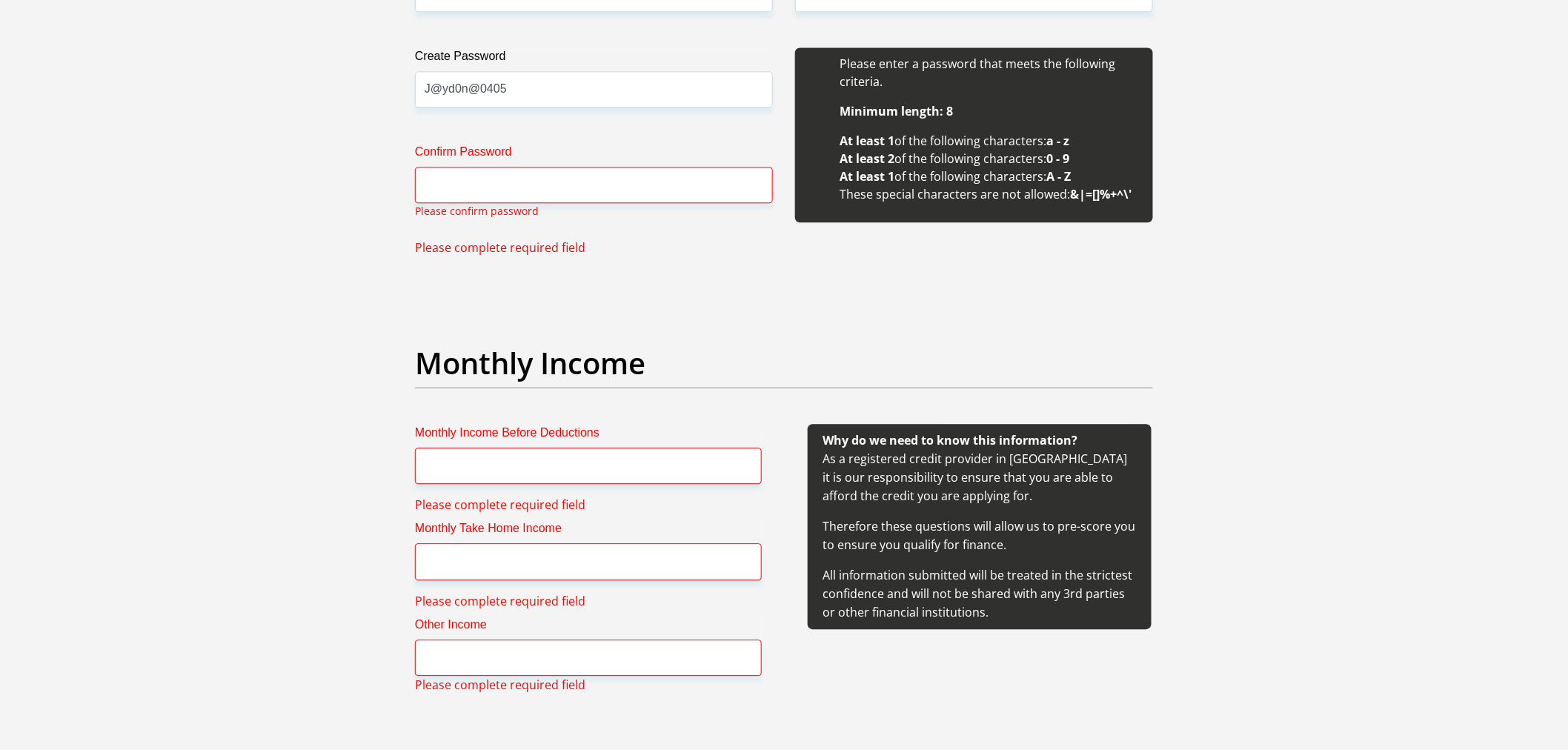
scroll to position [1367, 0]
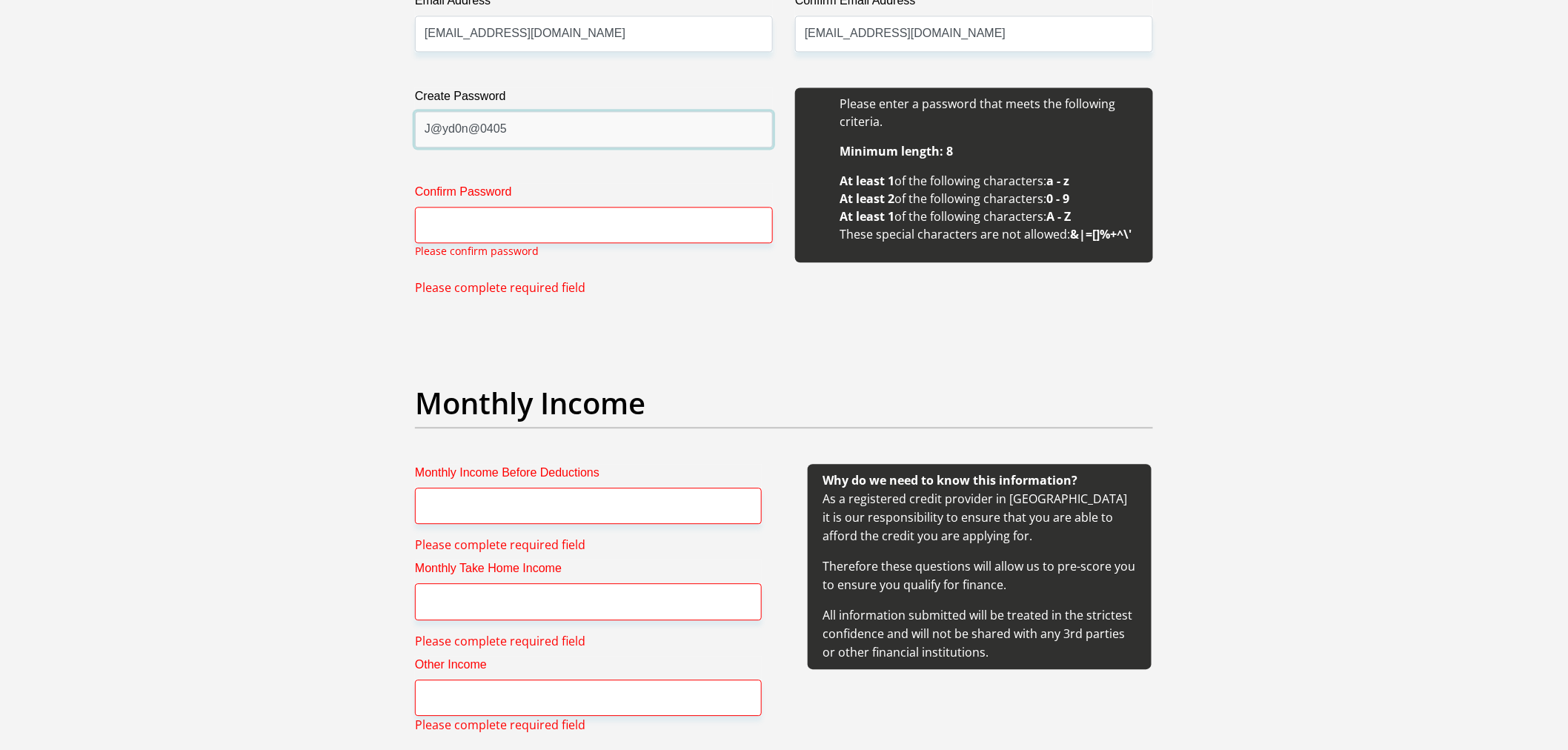
drag, startPoint x: 559, startPoint y: 132, endPoint x: 173, endPoint y: 124, distance: 386.1
click at [470, 220] on input "Confirm Password" at bounding box center [594, 225] width 358 height 36
paste input "J@yd0n@0405"
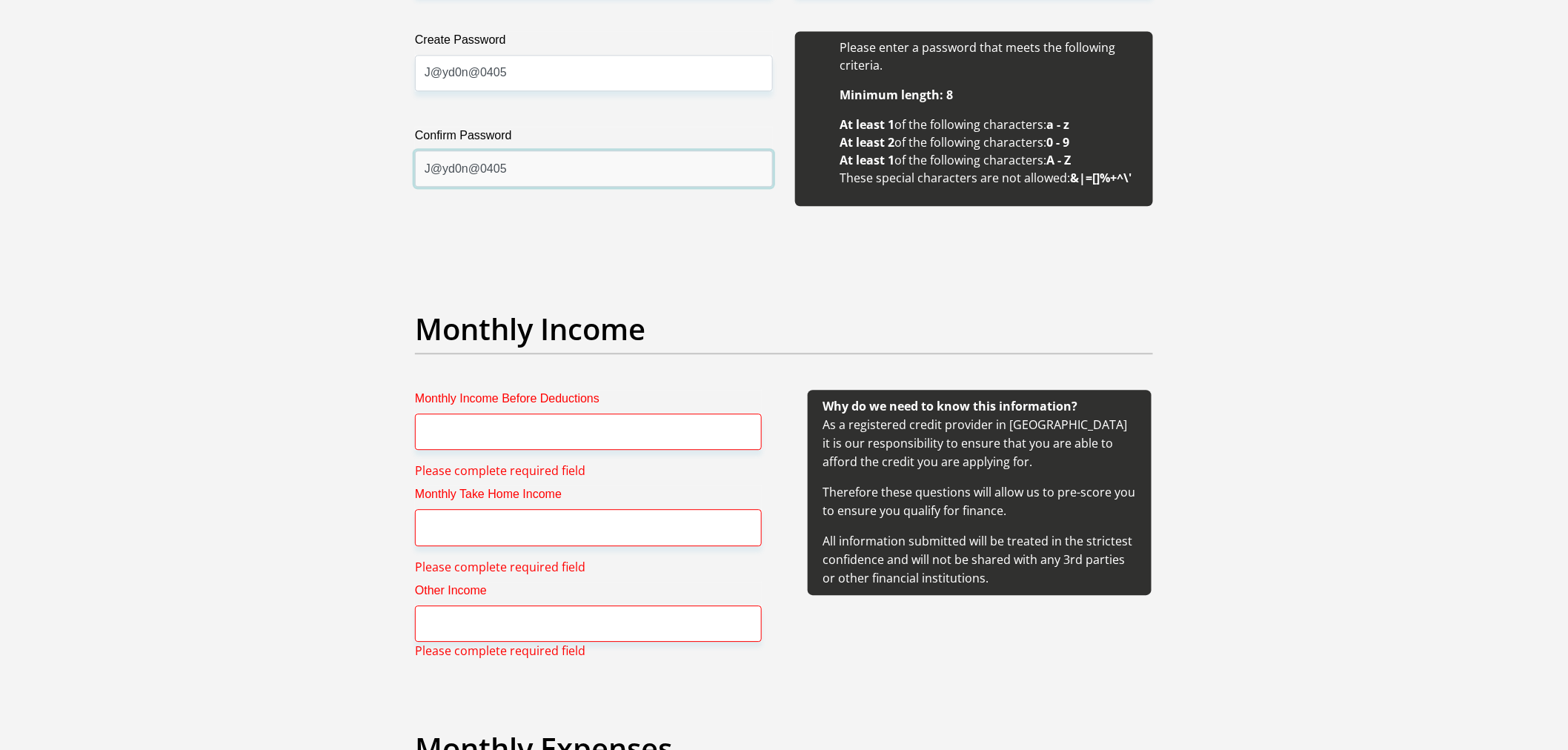
scroll to position [1614, 0]
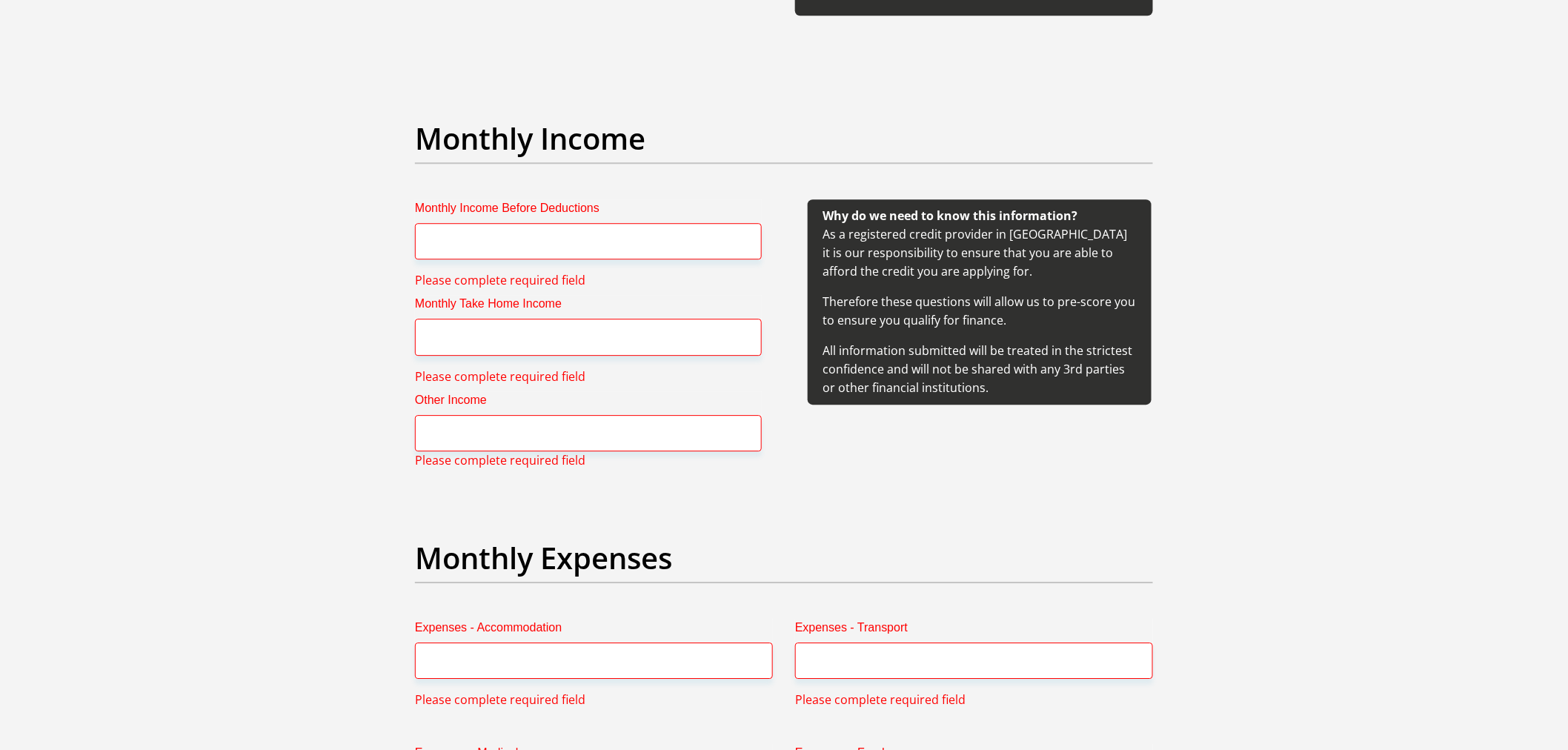
type input "J@yd0n@0405"
click at [550, 248] on input "Monthly Income Before Deductions" at bounding box center [588, 241] width 347 height 36
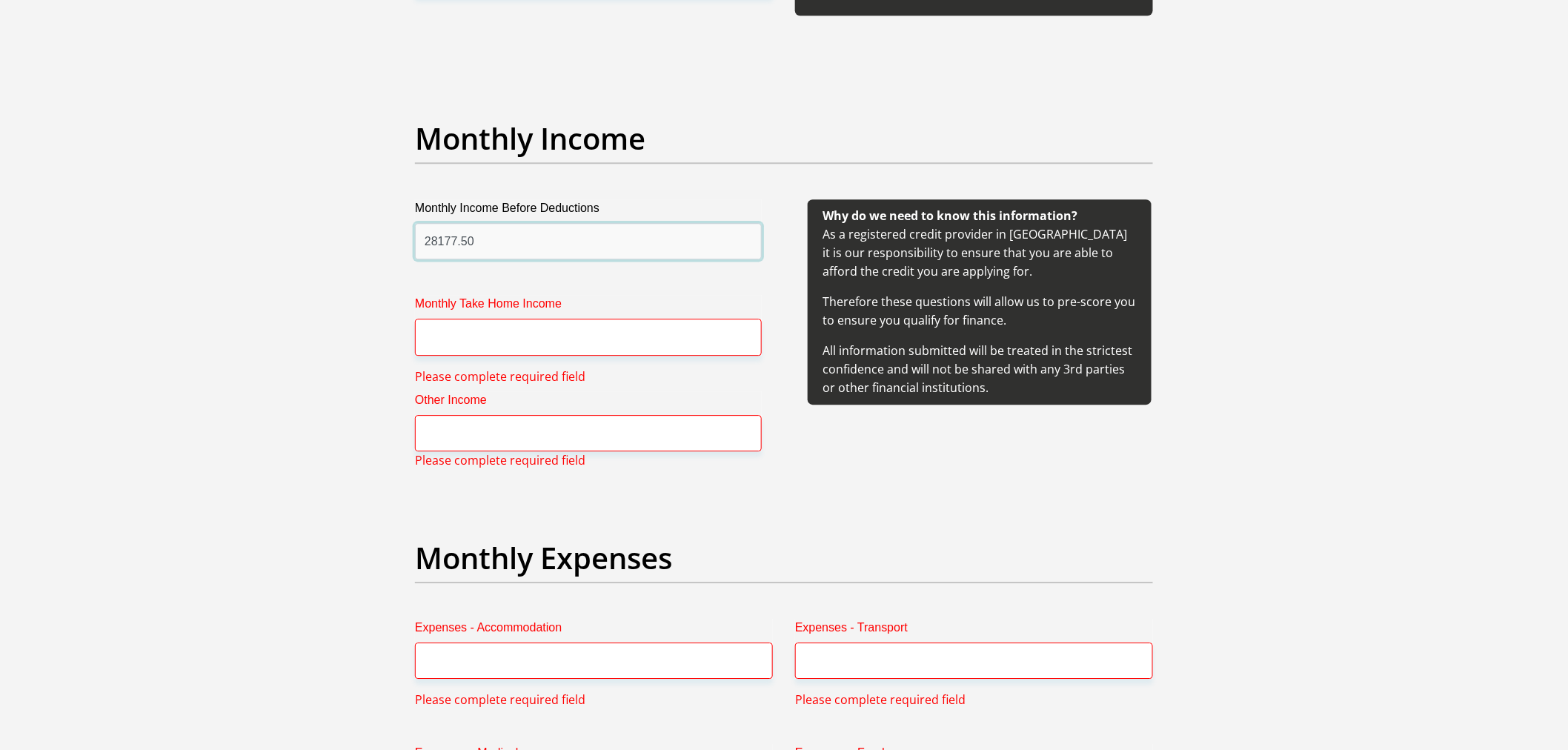
type input "28177.50"
click at [589, 332] on input "Monthly Take Home Income" at bounding box center [588, 337] width 347 height 36
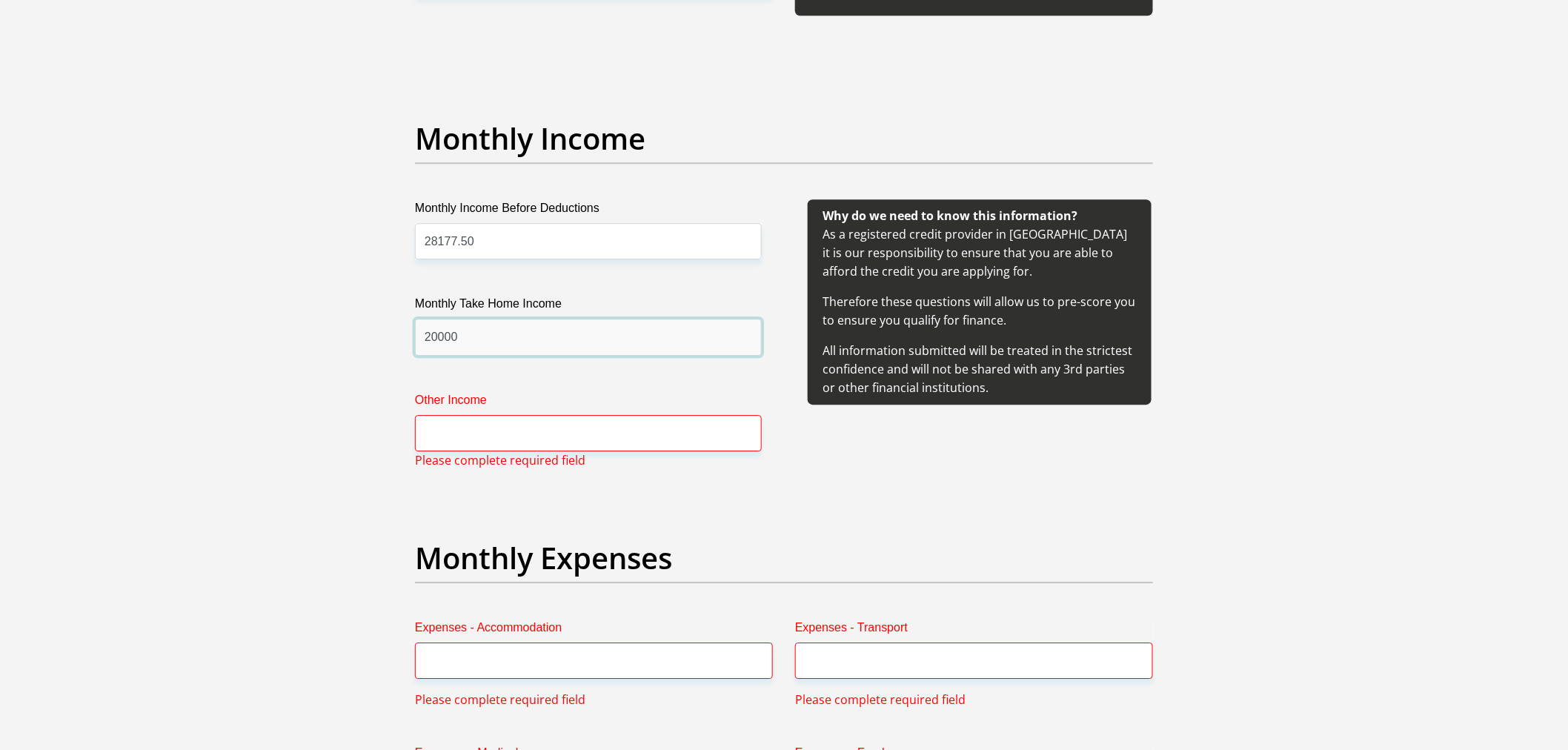
type input "20000"
click at [578, 446] on input "Other Income" at bounding box center [588, 433] width 347 height 36
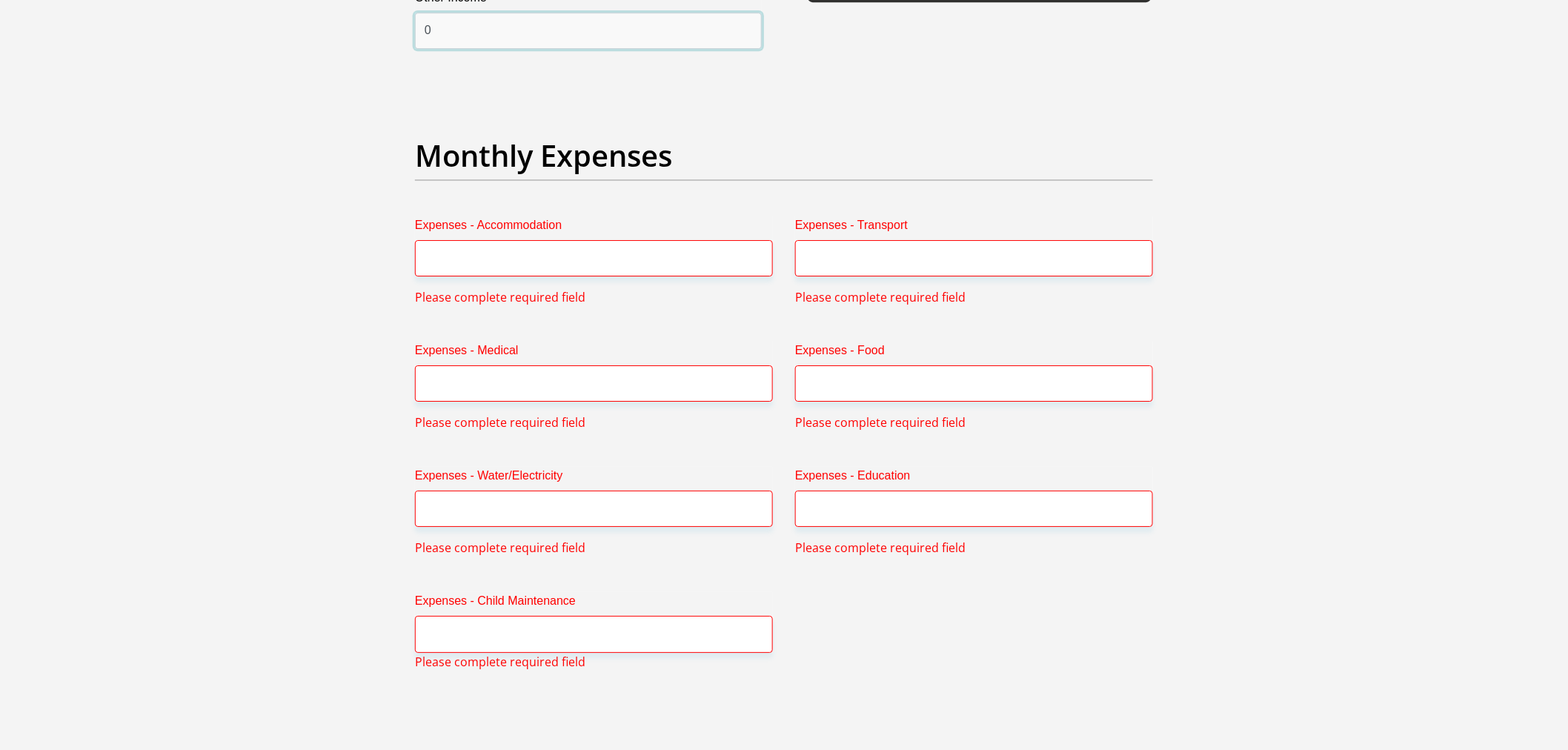
scroll to position [2026, 0]
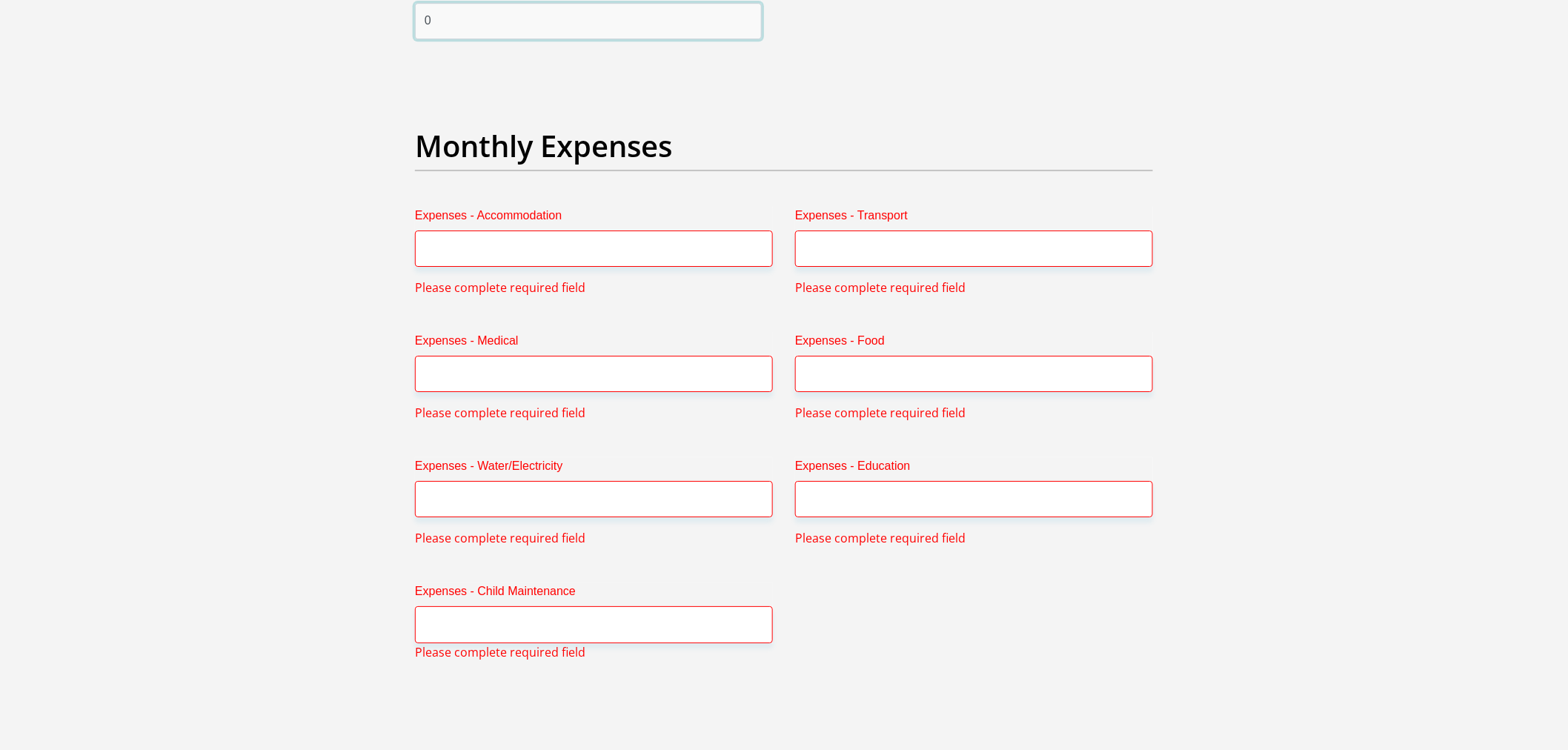
type input "0"
click at [615, 261] on input "Expenses - Accommodation" at bounding box center [594, 249] width 358 height 36
type input "0"
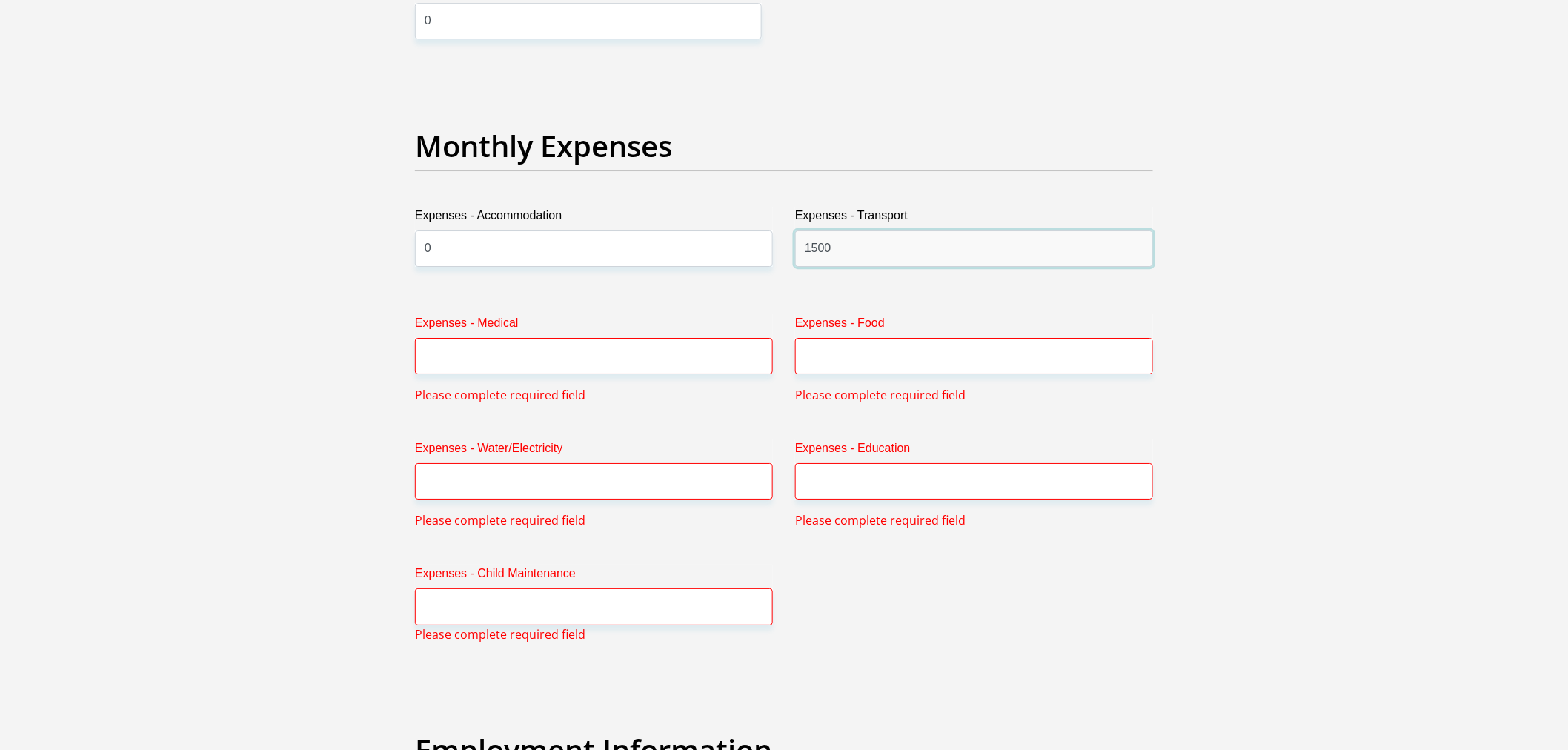
type input "1500"
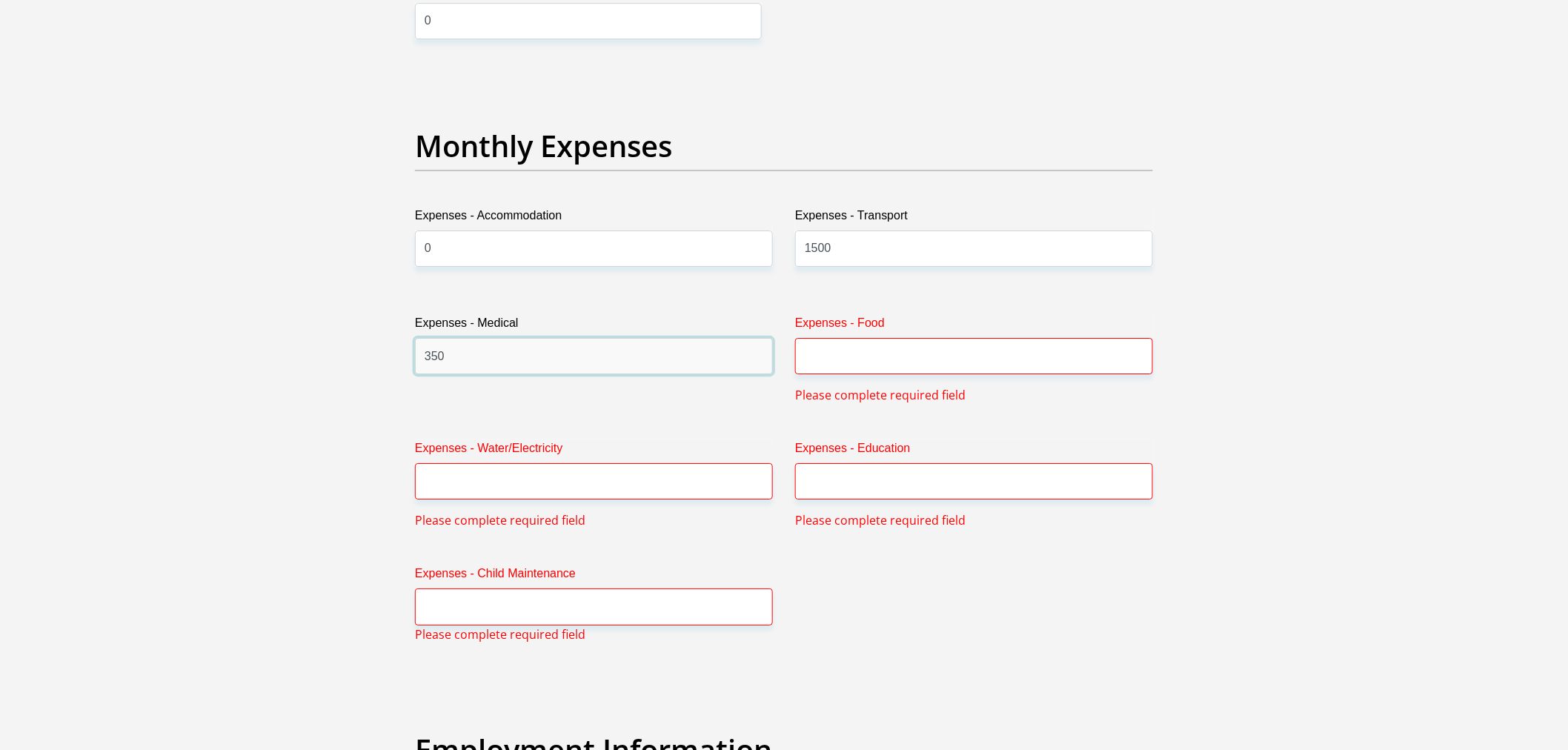
click at [545, 352] on input "350" at bounding box center [594, 356] width 358 height 36
type input "3500"
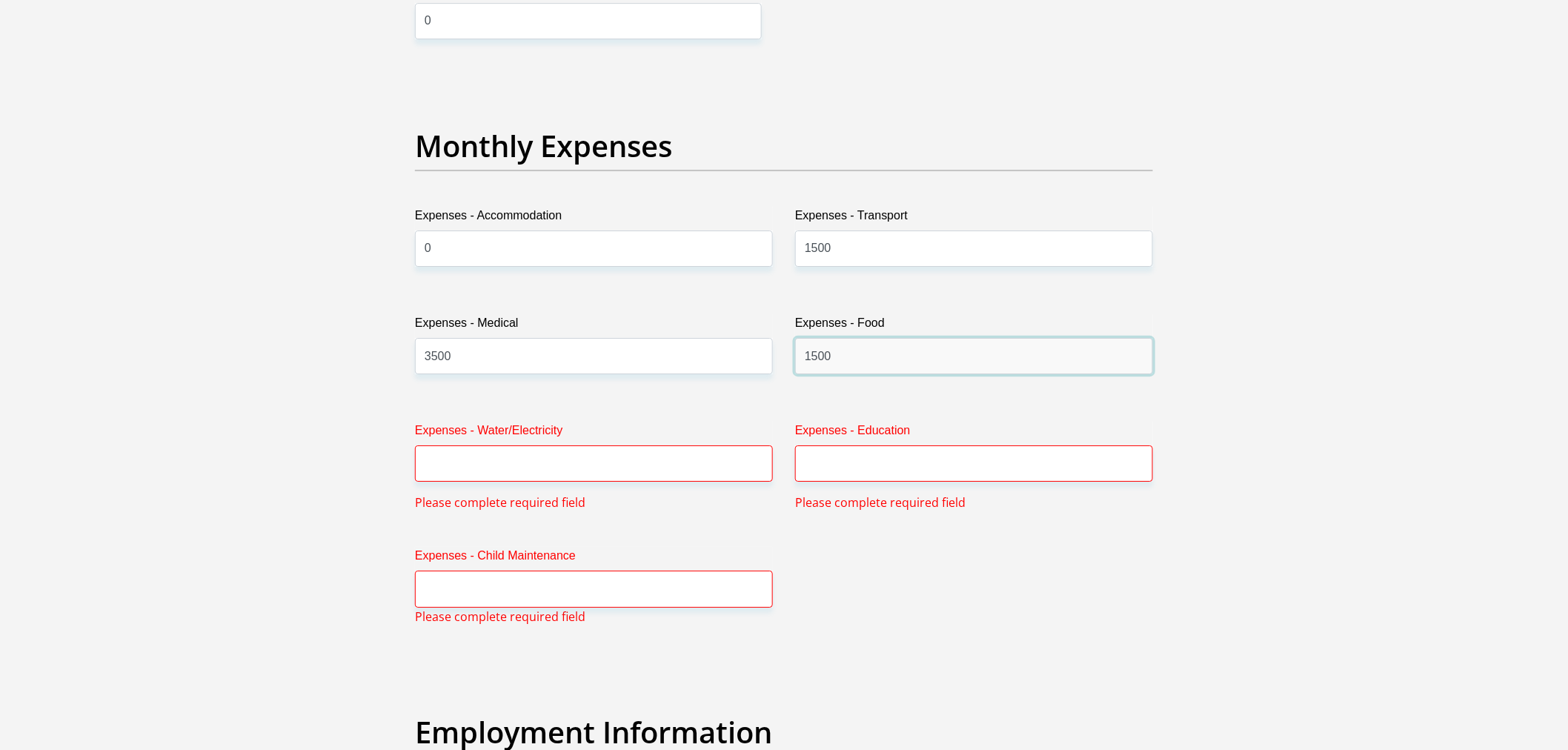
type input "1500"
type input "0"
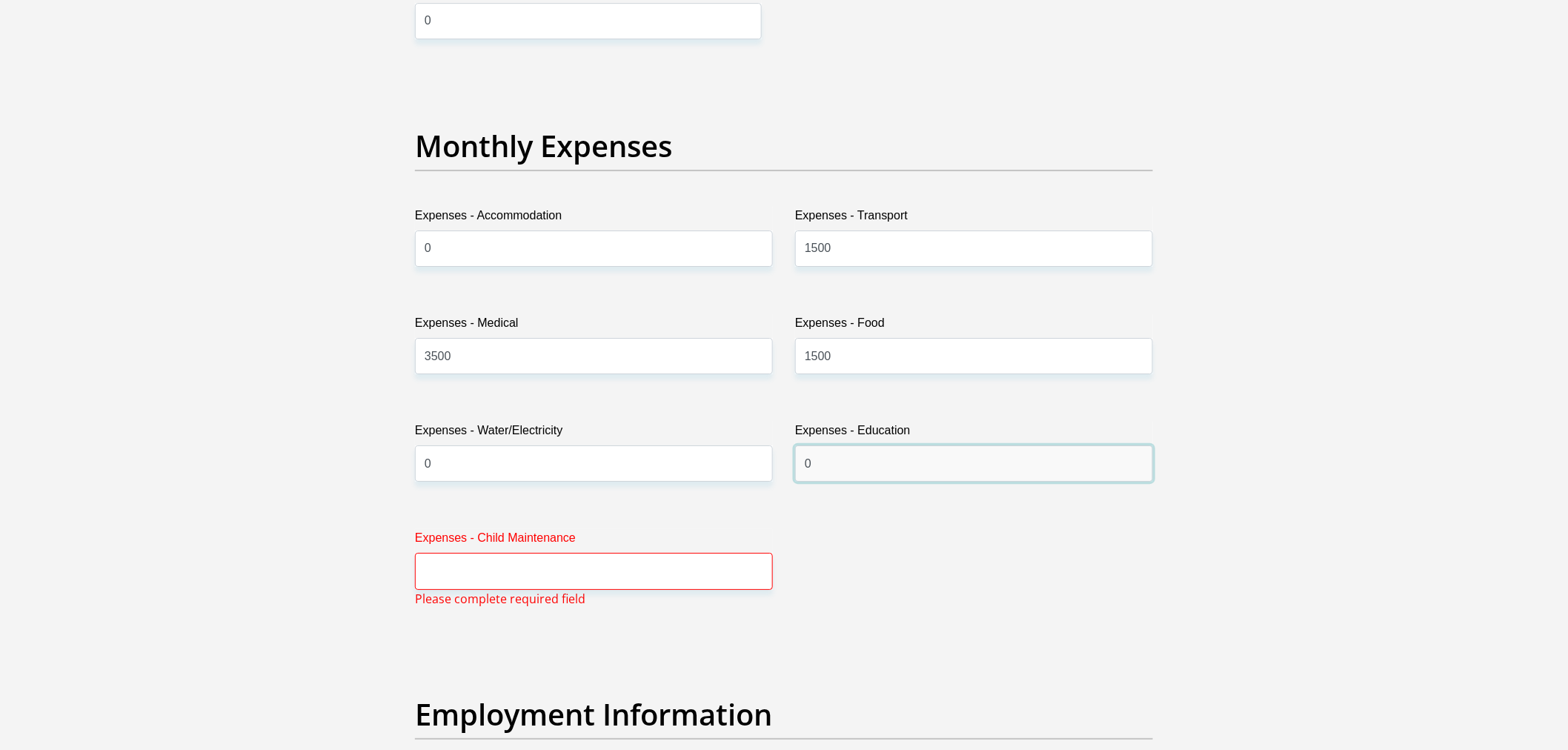
type input "0"
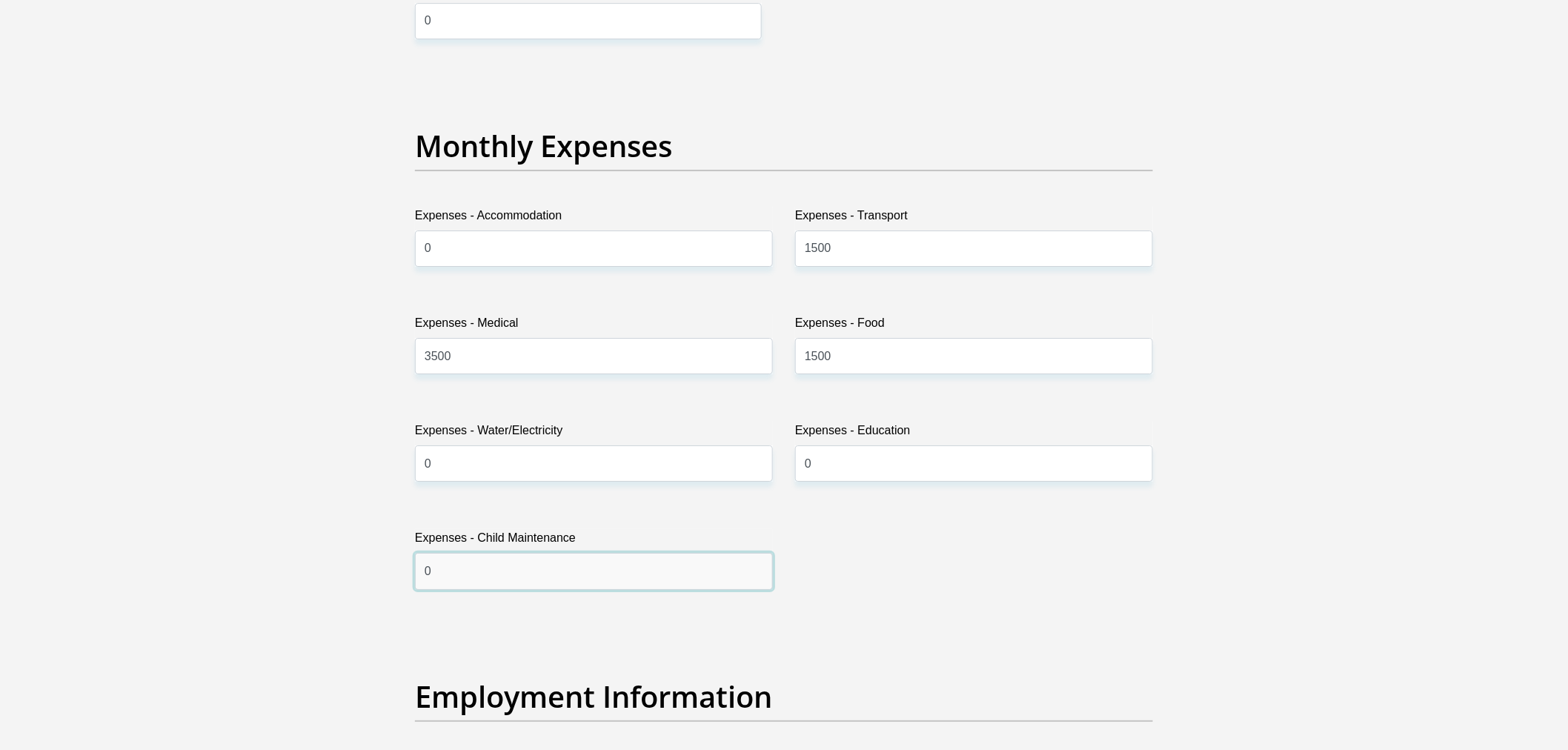
type input "0"
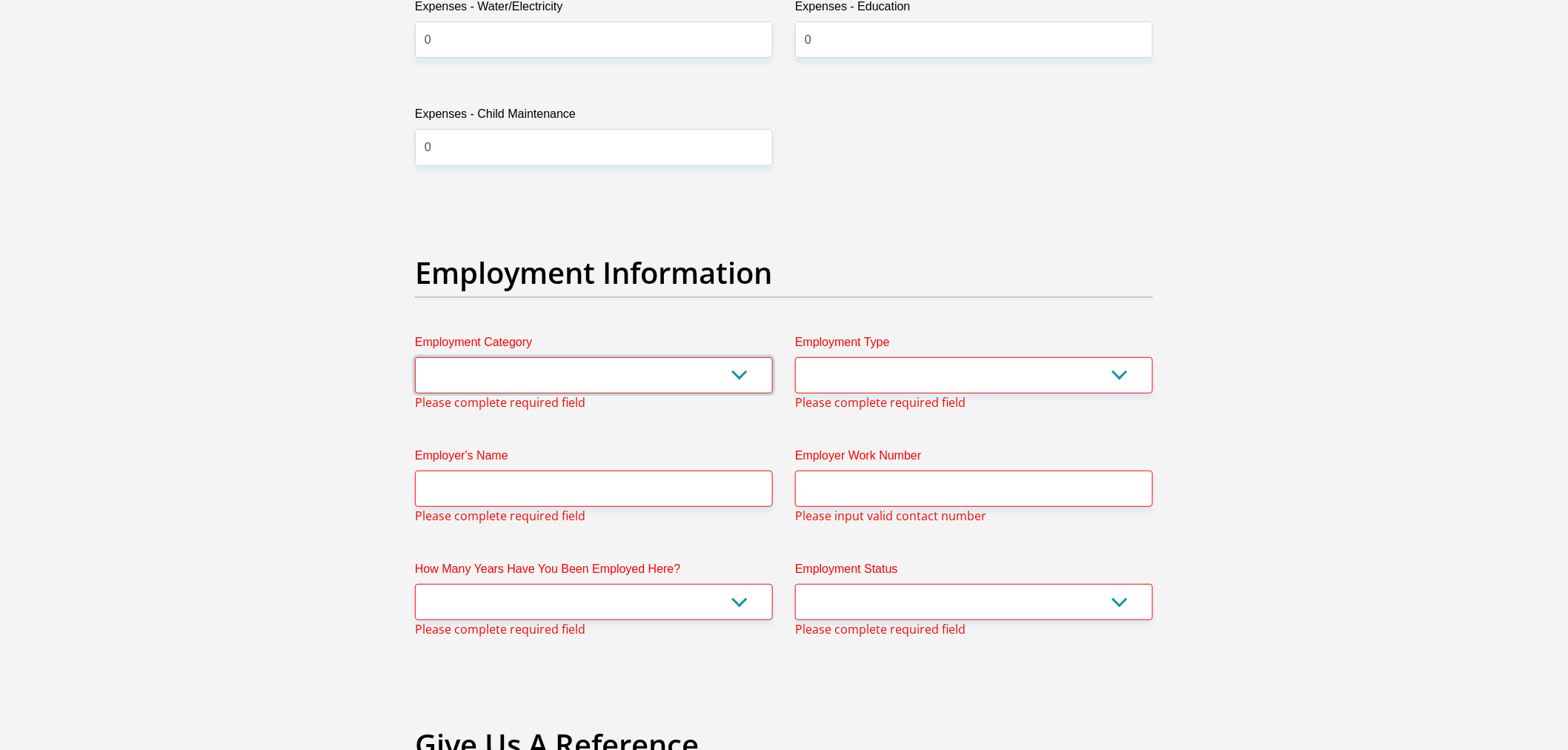
click at [716, 368] on select "AGRICULTURE ALCOHOL & TOBACCO CONSTRUCTION MATERIALS METALLURGY EQUIPMENT FOR R…" at bounding box center [594, 376] width 358 height 36
select select "71"
click at [415, 358] on select "AGRICULTURE ALCOHOL & TOBACCO CONSTRUCTION MATERIALS METALLURGY EQUIPMENT FOR R…" at bounding box center [594, 376] width 358 height 36
click at [935, 382] on select "College/Lecturer Craft Seller Creative Driver Executive Farmer Forces - Non Com…" at bounding box center [974, 376] width 358 height 36
select select "Office Staff/Clerk"
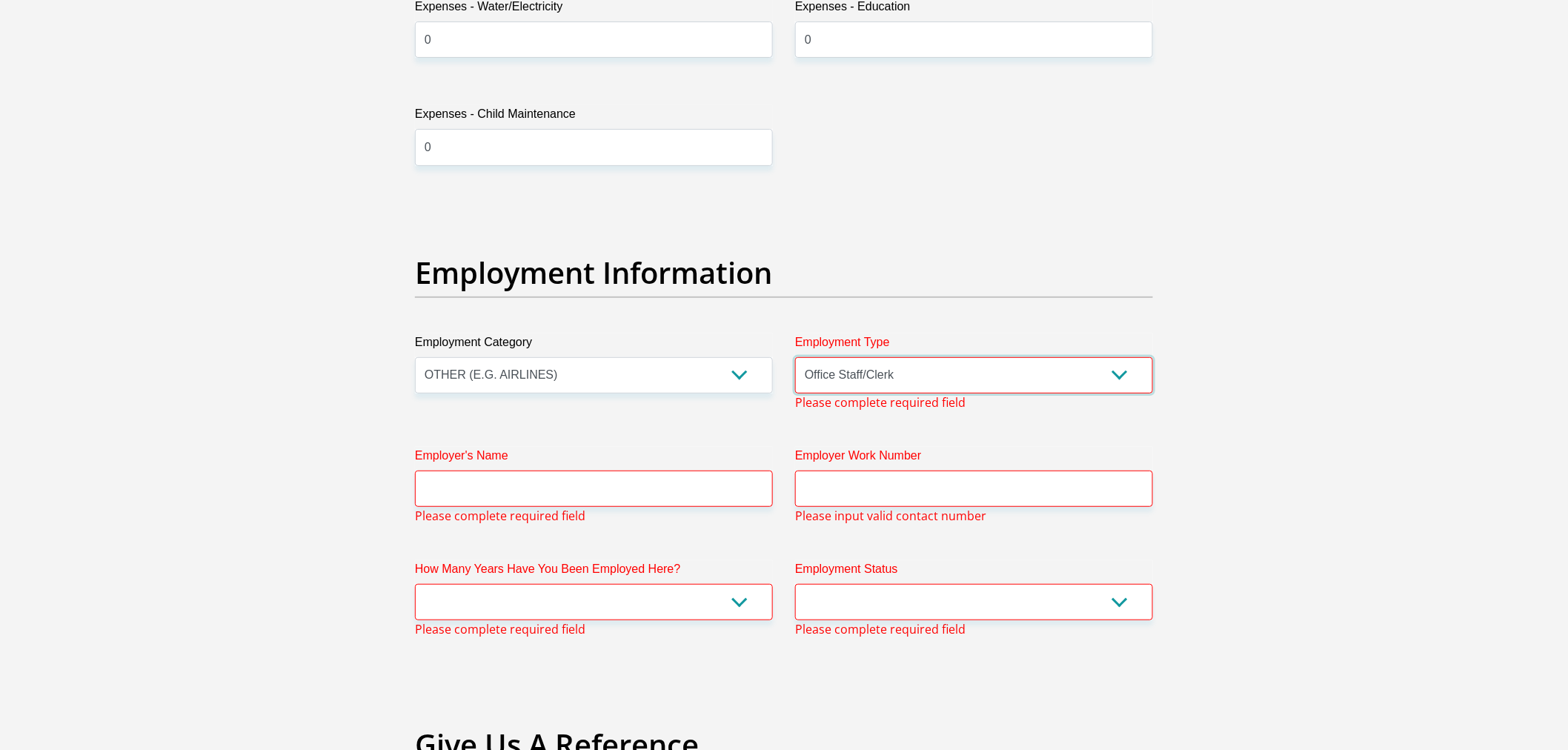
click at [795, 358] on select "College/Lecturer Craft Seller Creative Driver Executive Farmer Forces - Non Com…" at bounding box center [974, 376] width 358 height 36
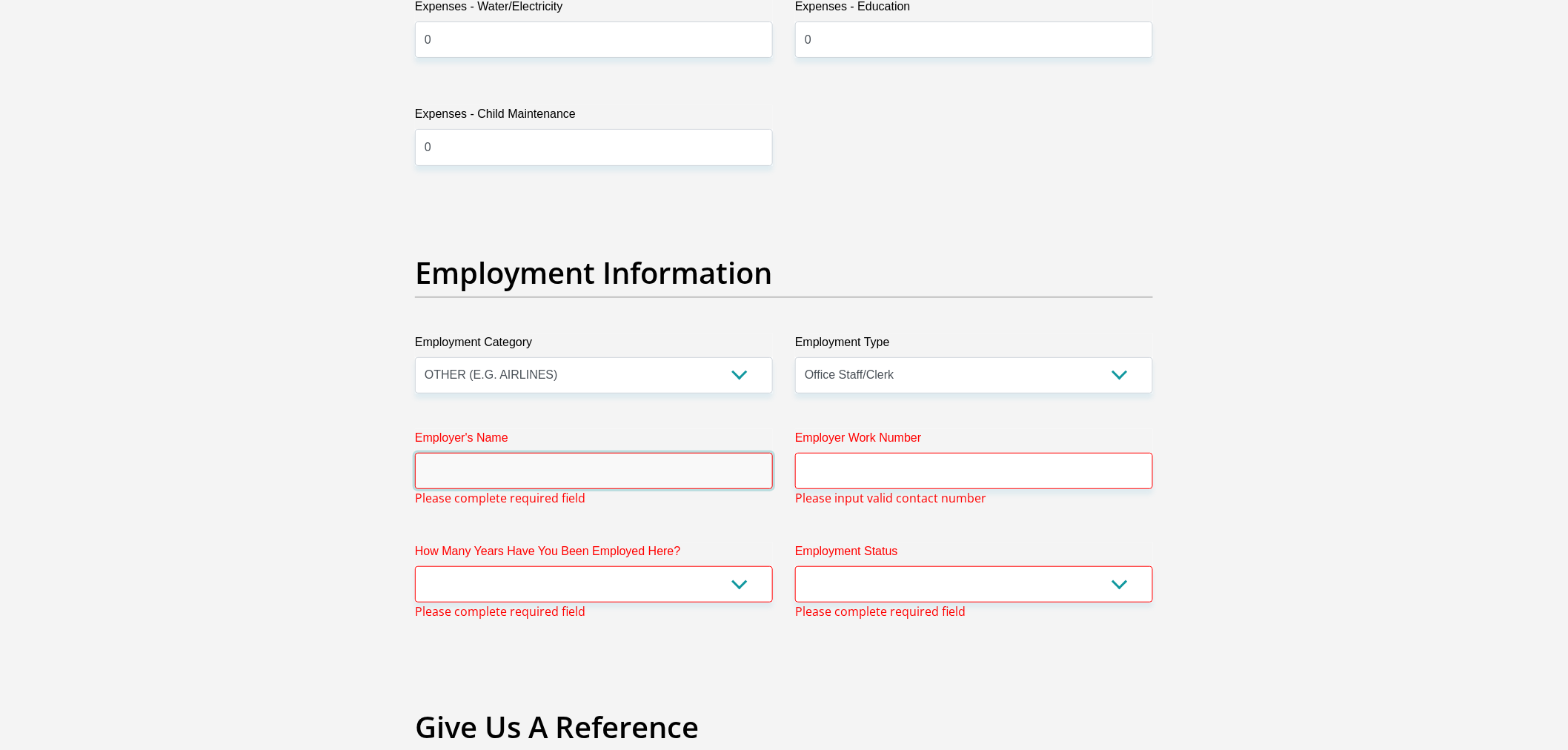
click at [715, 484] on input "Employer's Name" at bounding box center [594, 471] width 358 height 36
type input "DHL"
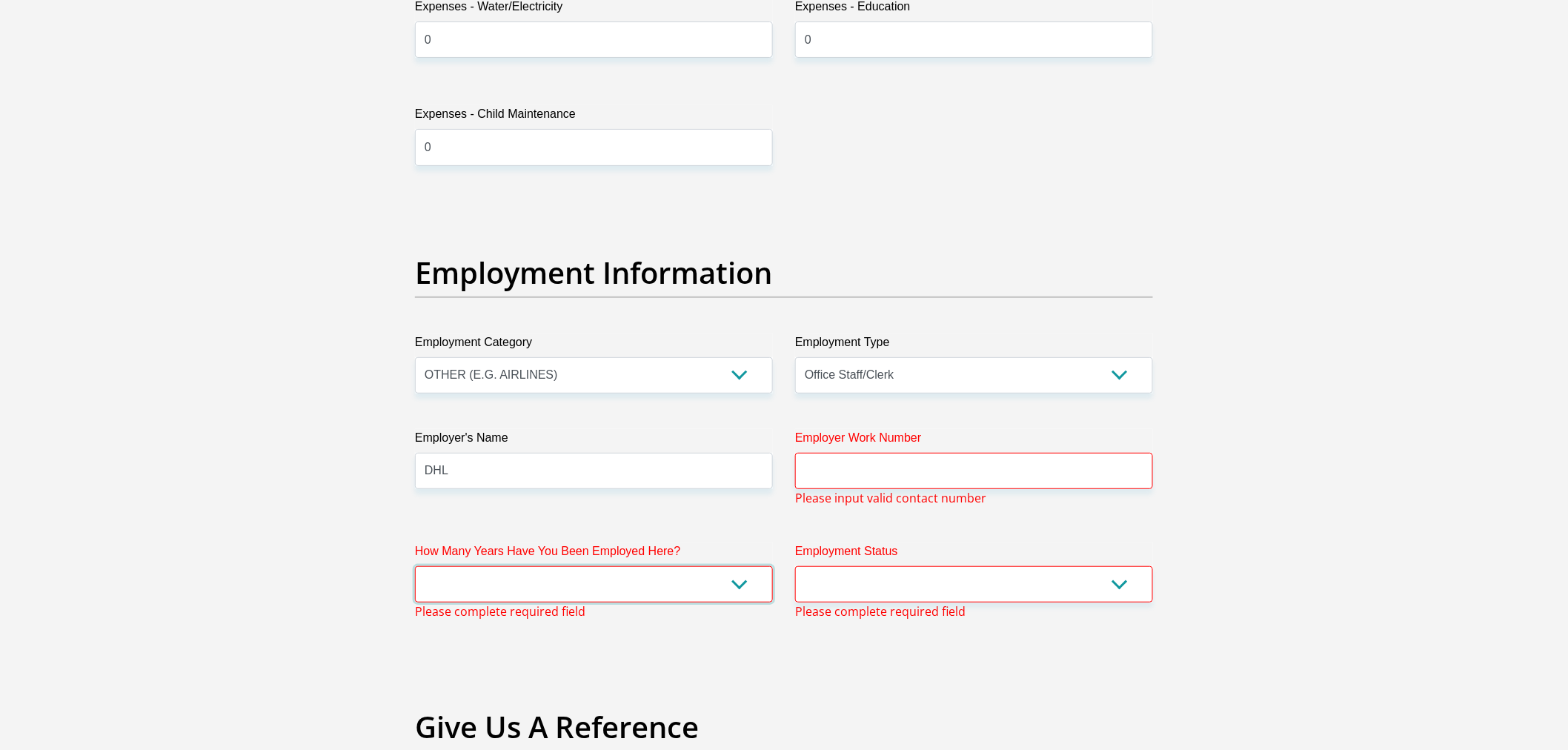
click at [736, 587] on select "less than 1 year 1-3 years 3-5 years 5+ years" at bounding box center [594, 585] width 358 height 36
click at [415, 567] on select "less than 1 year 1-3 years 3-5 years 5+ years" at bounding box center [594, 585] width 358 height 36
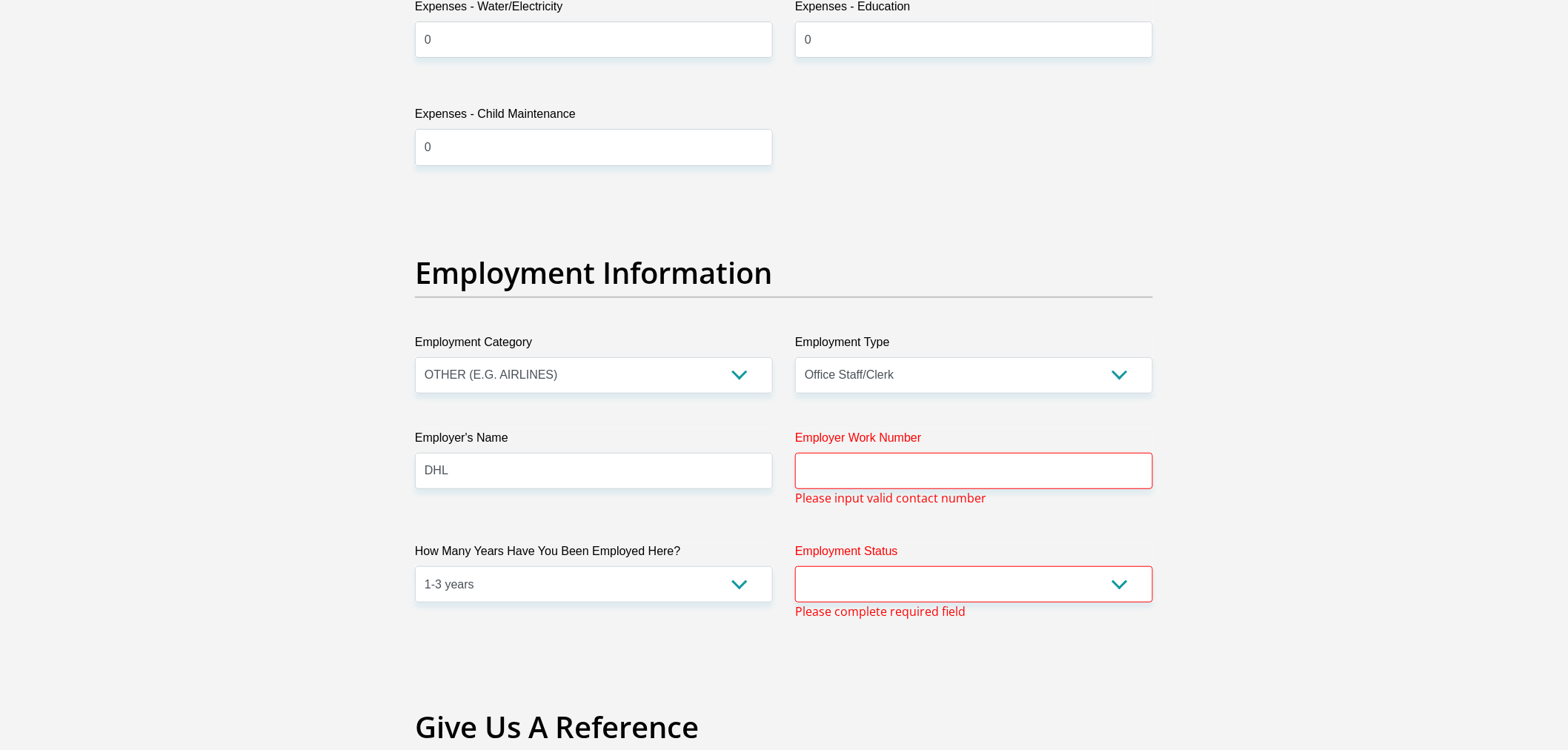
click at [667, 604] on div "How Many Years Have You Been Employed Here? less than 1 year 1-3 years 3-5 year…" at bounding box center [594, 581] width 380 height 78
click at [667, 601] on select "less than 1 year 1-3 years 3-5 years 5+ years" at bounding box center [594, 585] width 358 height 36
select select "48"
click at [415, 567] on select "less than 1 year 1-3 years 3-5 years 5+ years" at bounding box center [594, 585] width 358 height 36
click at [870, 584] on select "Permanent/Full-time Part-time/Casual Contract Worker Self-Employed Housewife Re…" at bounding box center [974, 585] width 358 height 36
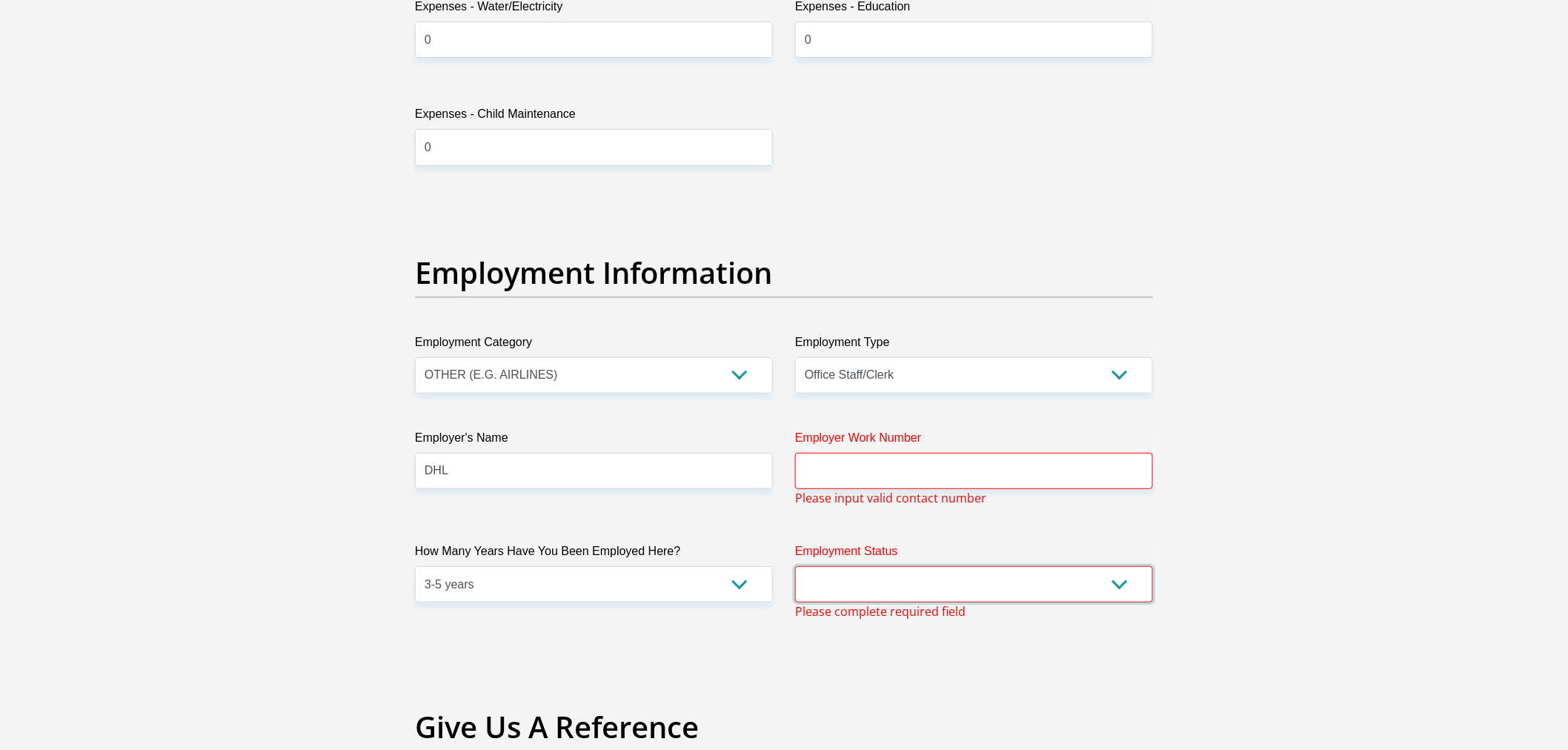
select select "1"
click at [795, 567] on select "Permanent/Full-time Part-time/Casual Contract Worker Self-Employed Housewife Re…" at bounding box center [974, 585] width 358 height 36
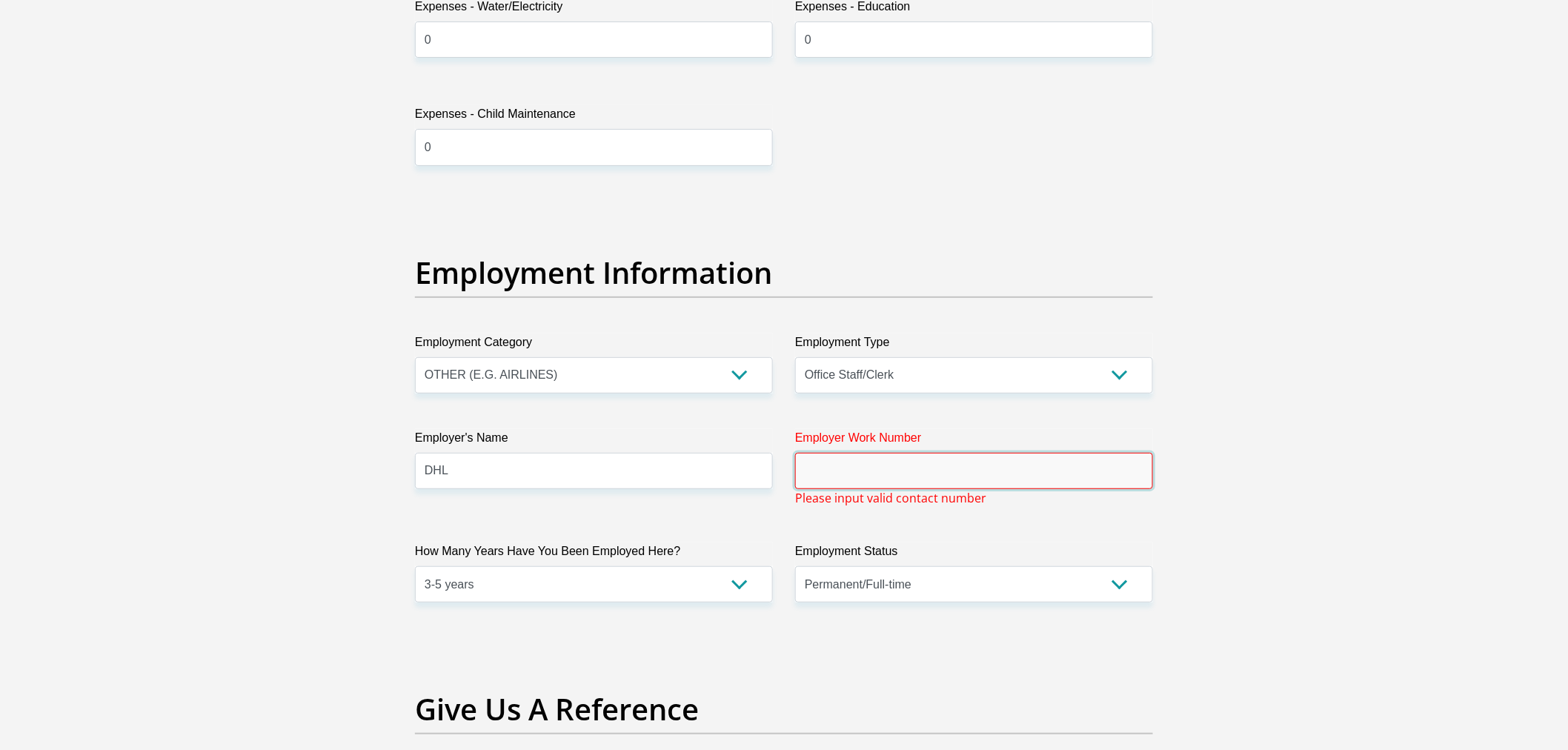
click at [913, 479] on input "Employer Work Number" at bounding box center [974, 471] width 358 height 36
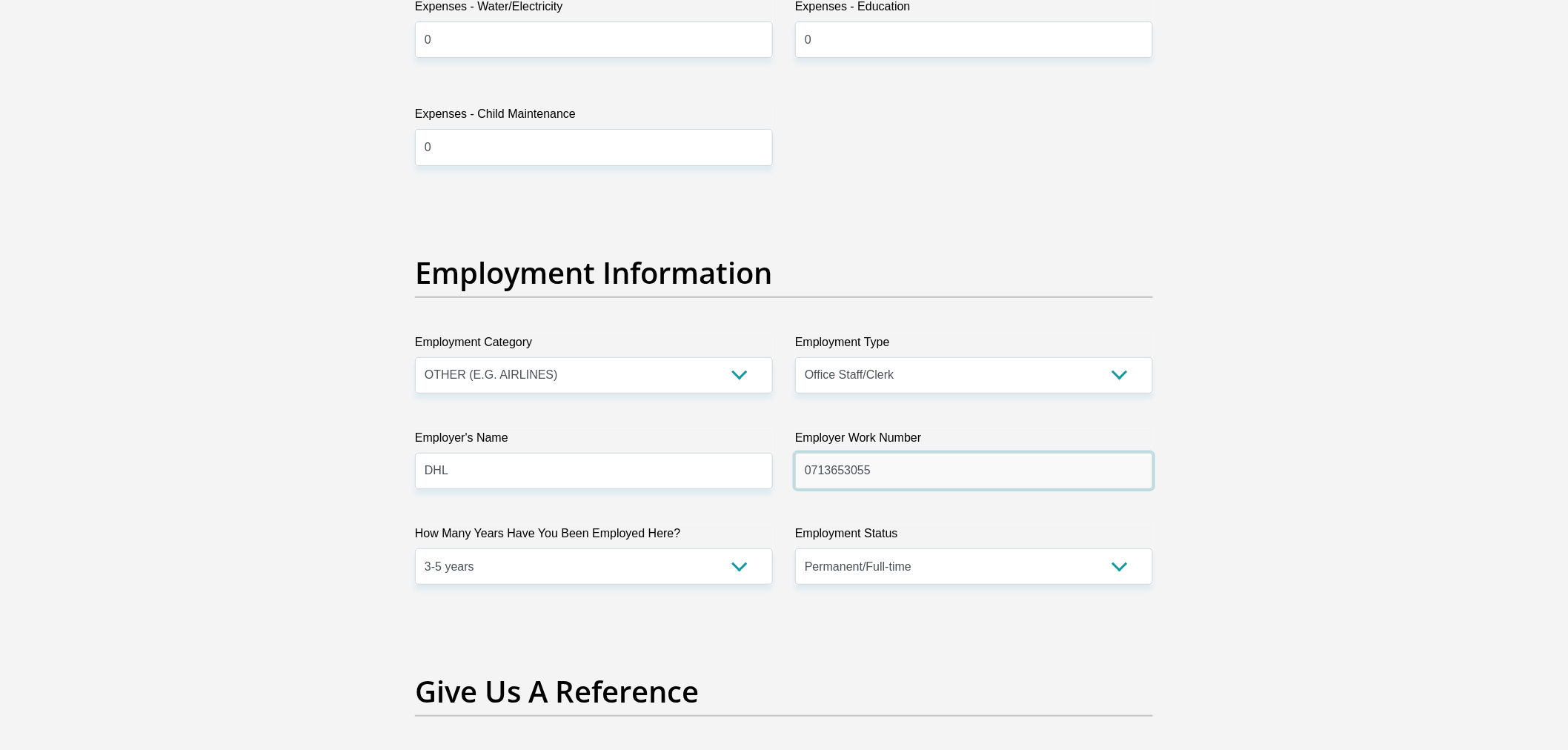
click at [852, 472] on input "0713653055" at bounding box center [974, 471] width 358 height 36
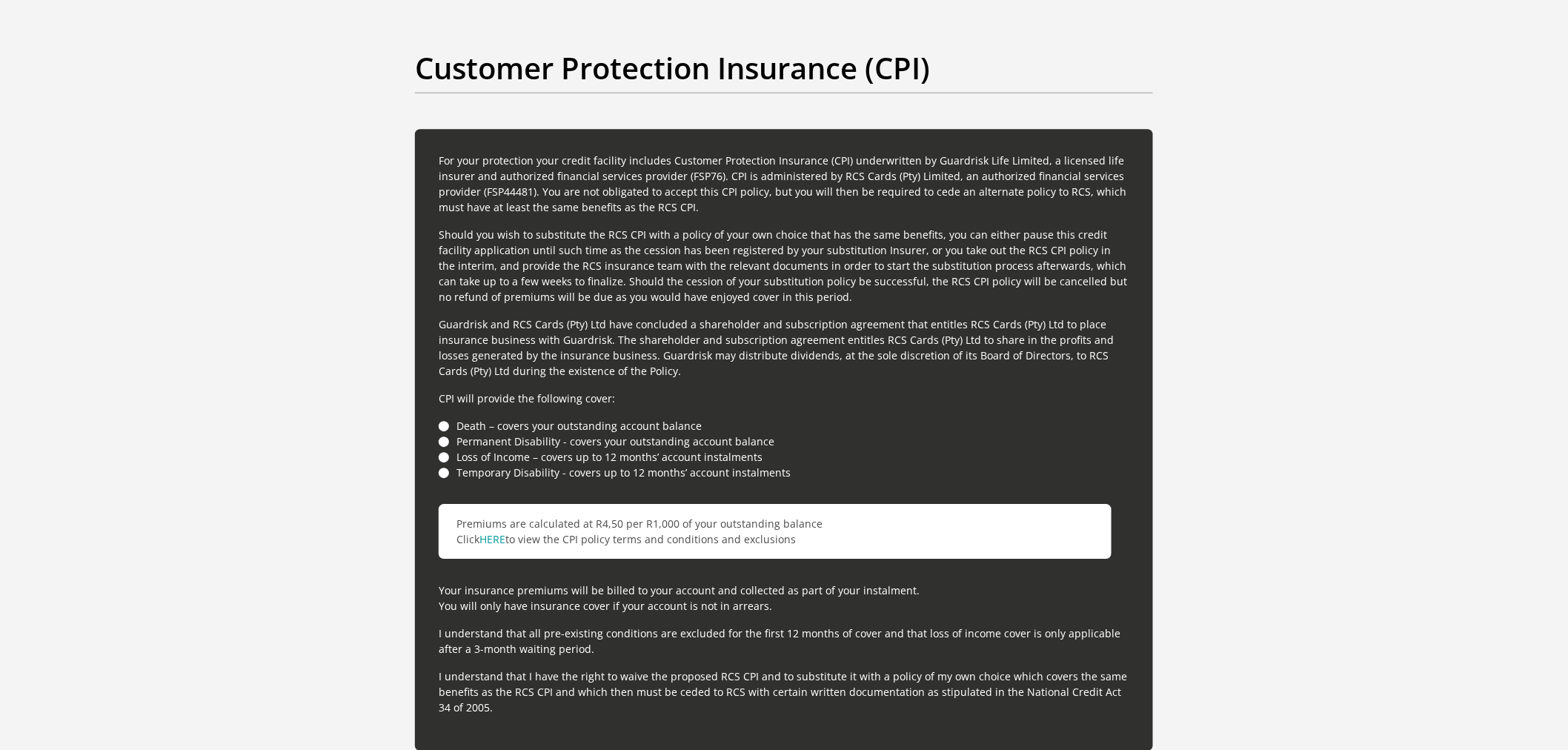
scroll to position [3933, 0]
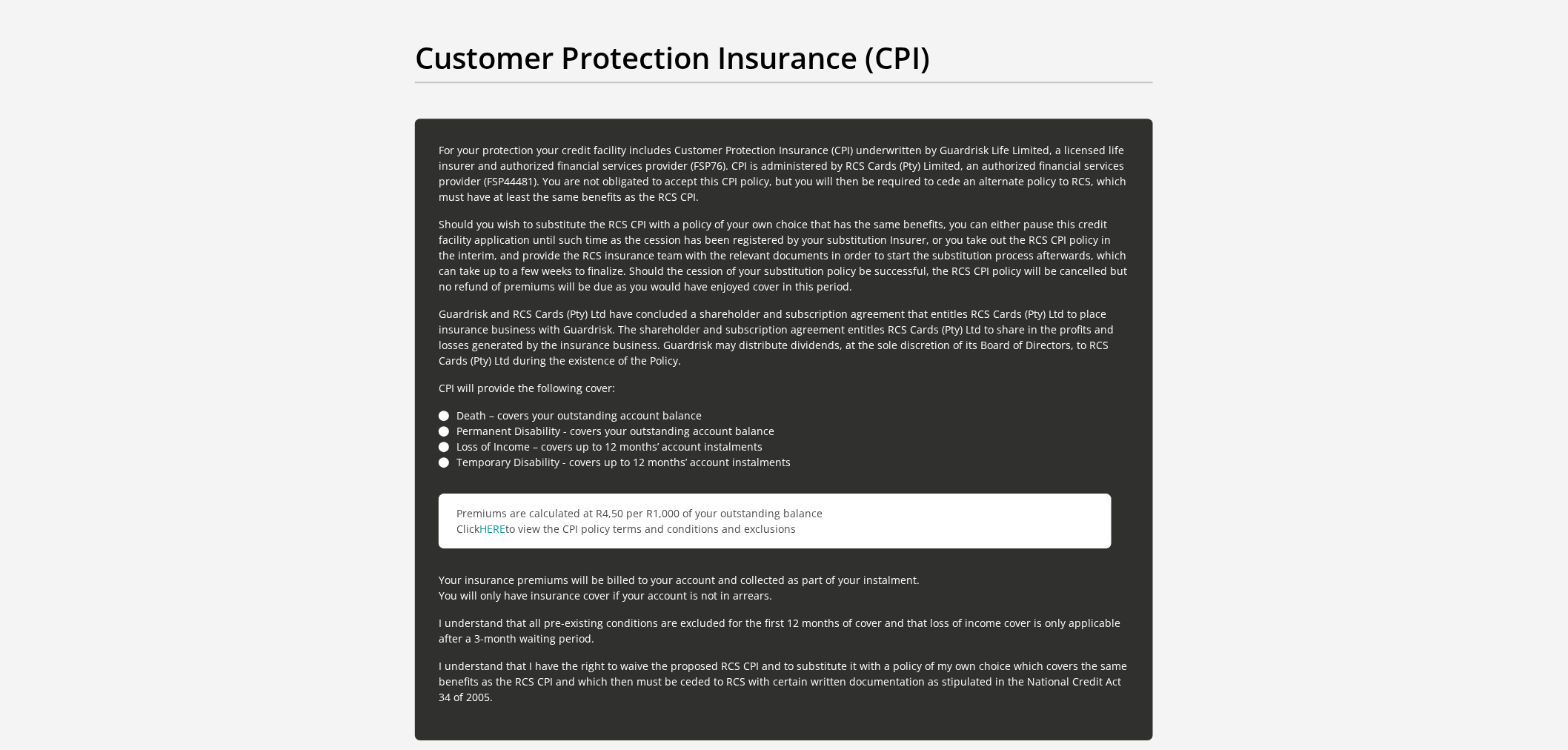
type input "0713653255"
click at [442, 458] on li "Temporary Disability - covers up to 12 months’ account instalments" at bounding box center [784, 462] width 691 height 16
click at [442, 447] on li "Loss of Income – covers up to 12 months’ account instalments" at bounding box center [784, 447] width 691 height 16
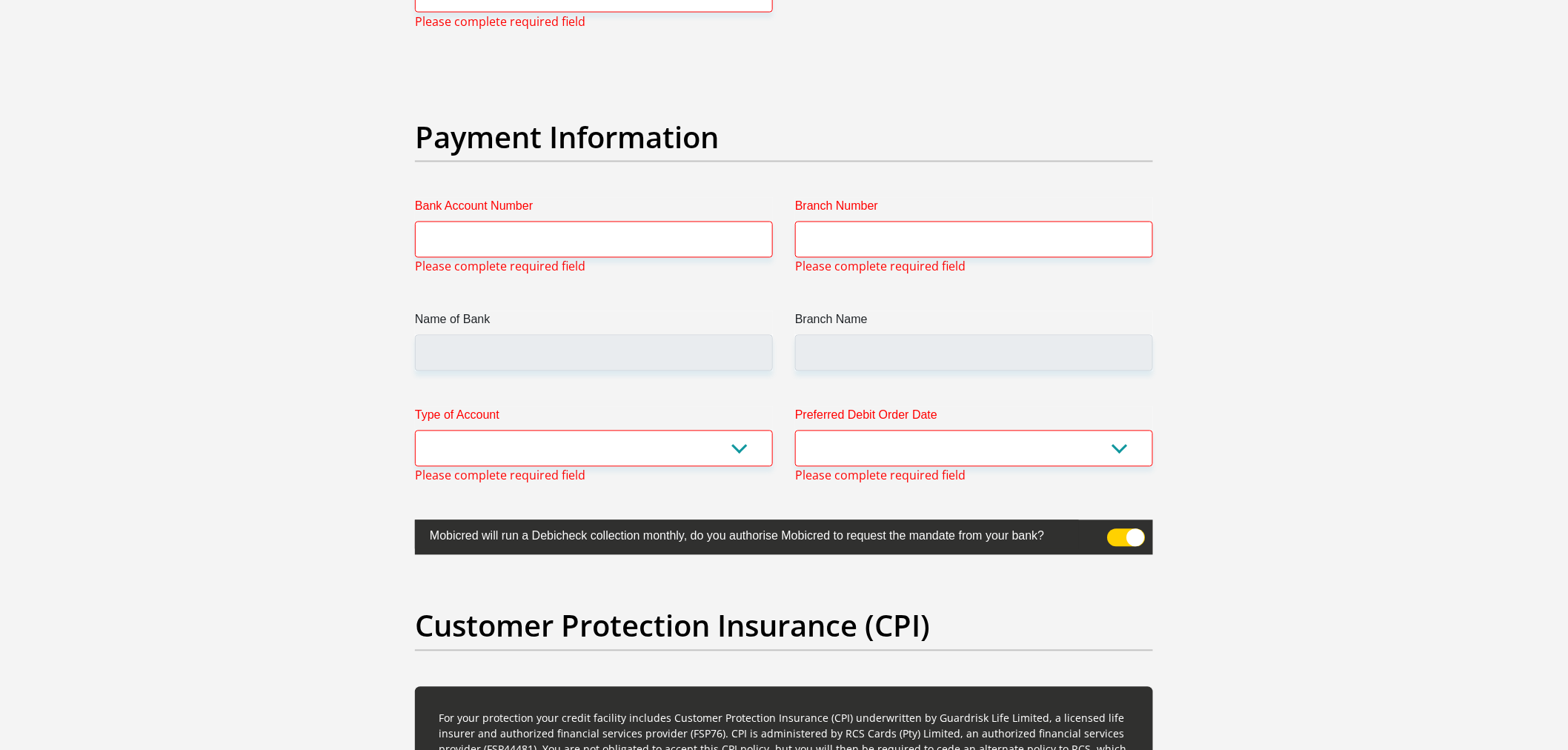
scroll to position [3356, 0]
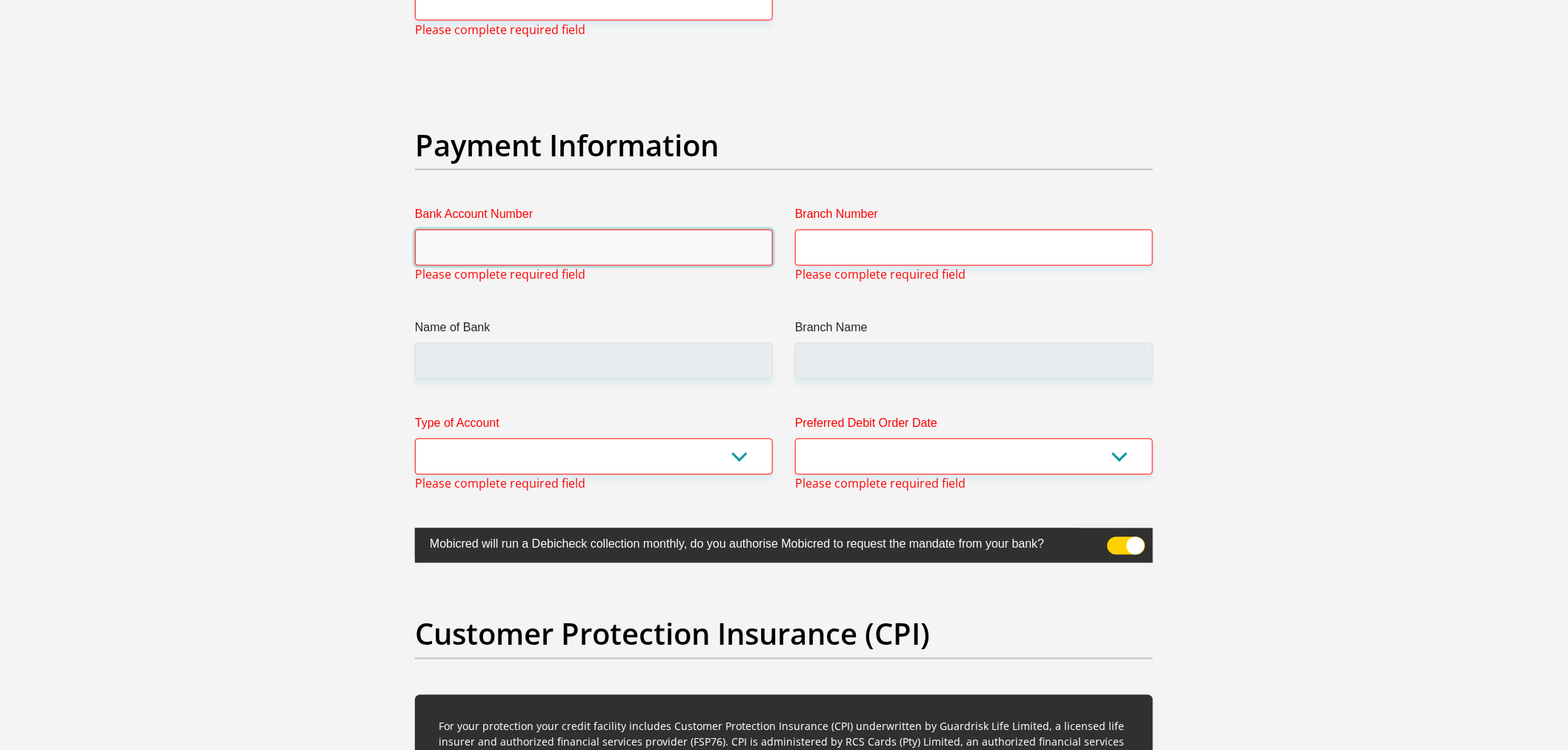
click at [505, 262] on input "Bank Account Number" at bounding box center [594, 248] width 358 height 36
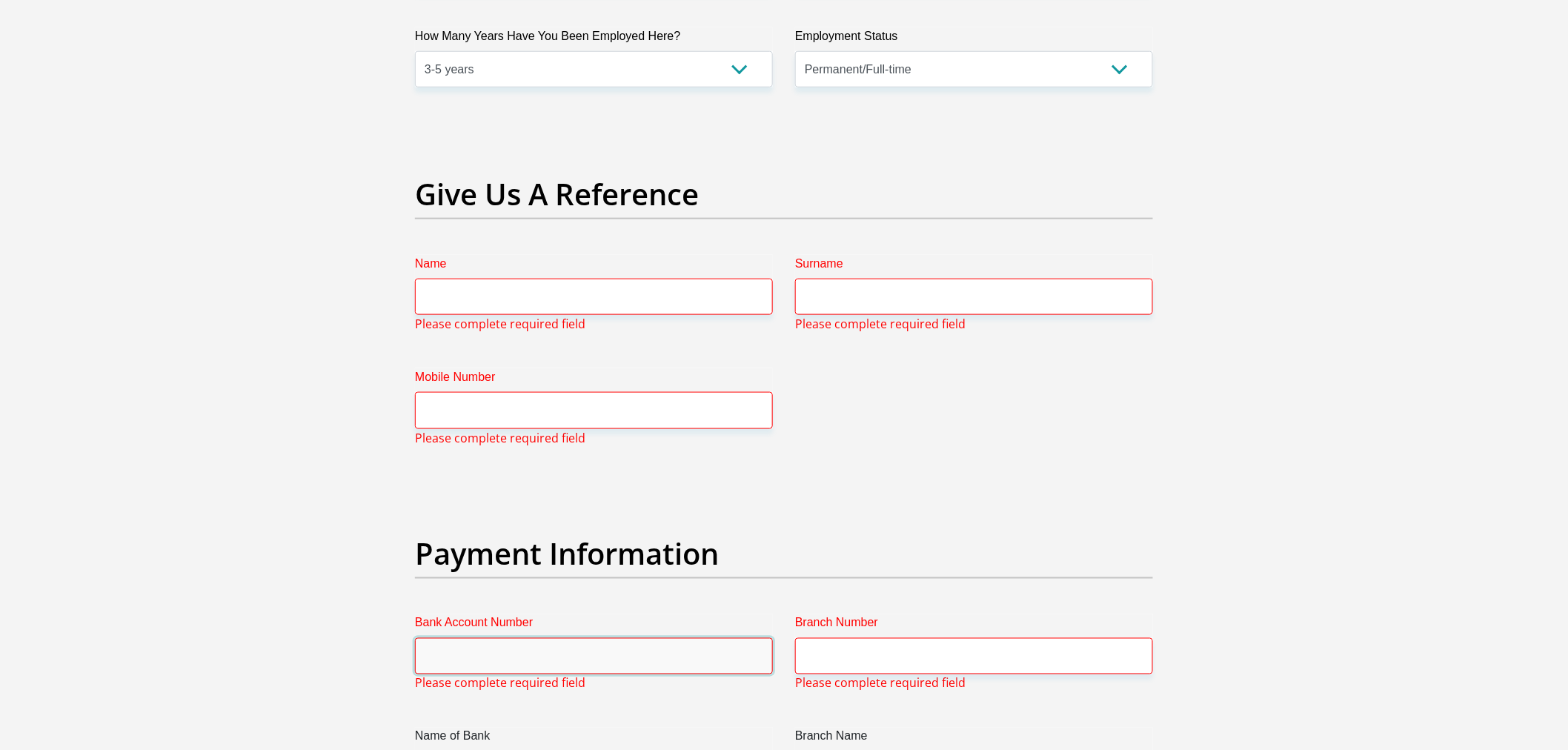
scroll to position [2945, 0]
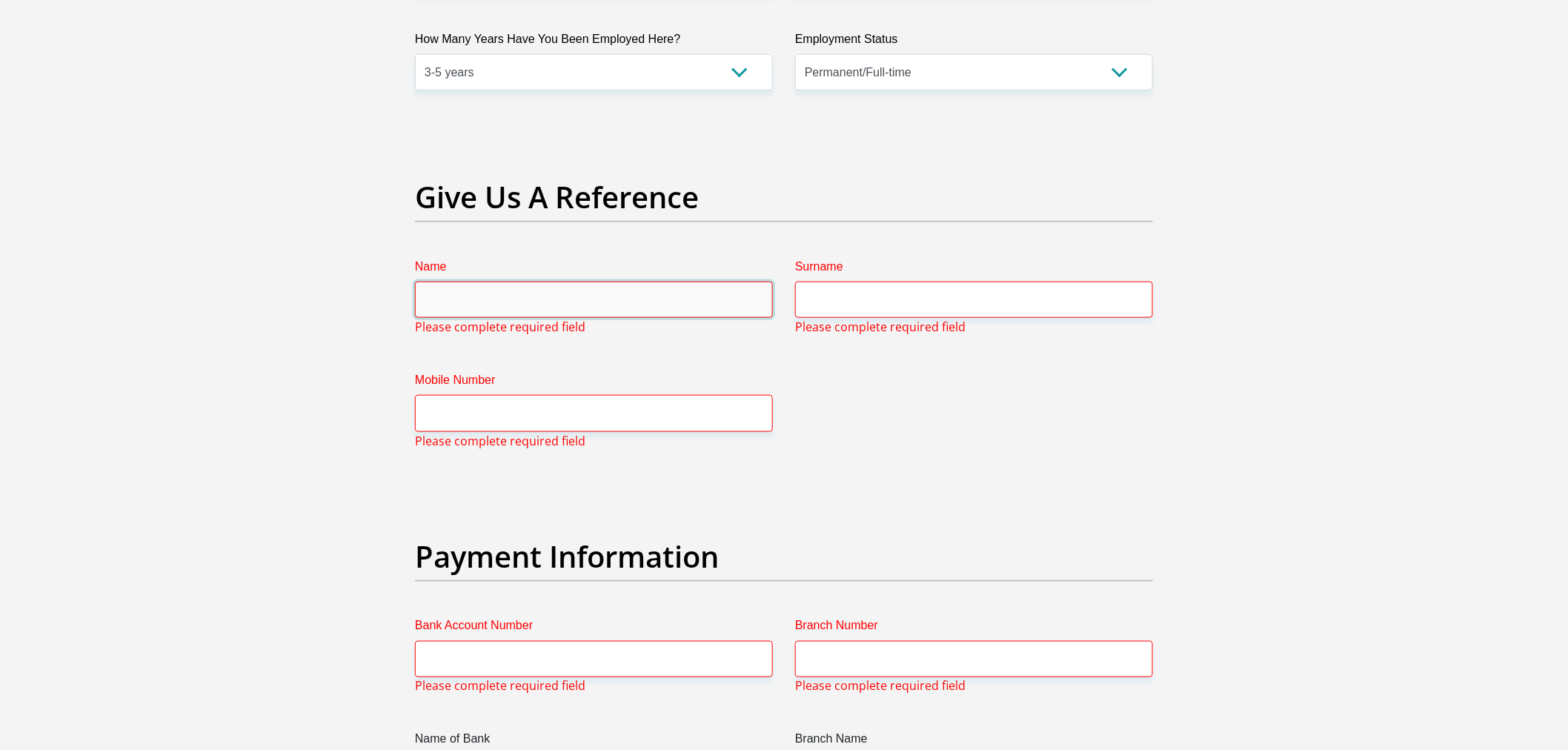
click at [564, 301] on input "Name" at bounding box center [594, 300] width 358 height 36
type input "Angelique Lume"
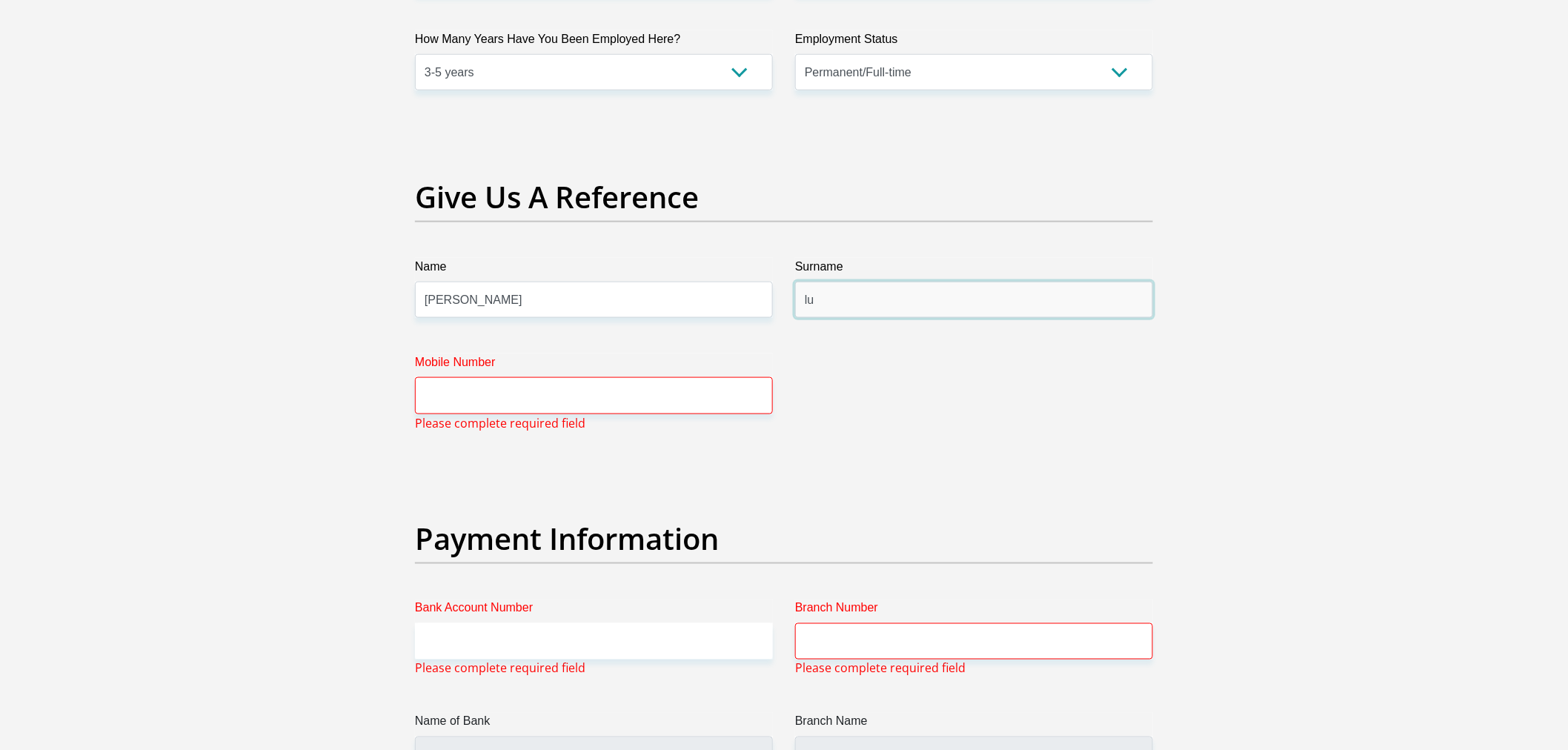
type input "l"
type input ";"
type input "Lume"
click at [568, 281] on input "Angelique Lume" at bounding box center [594, 300] width 358 height 36
type input "Angelique"
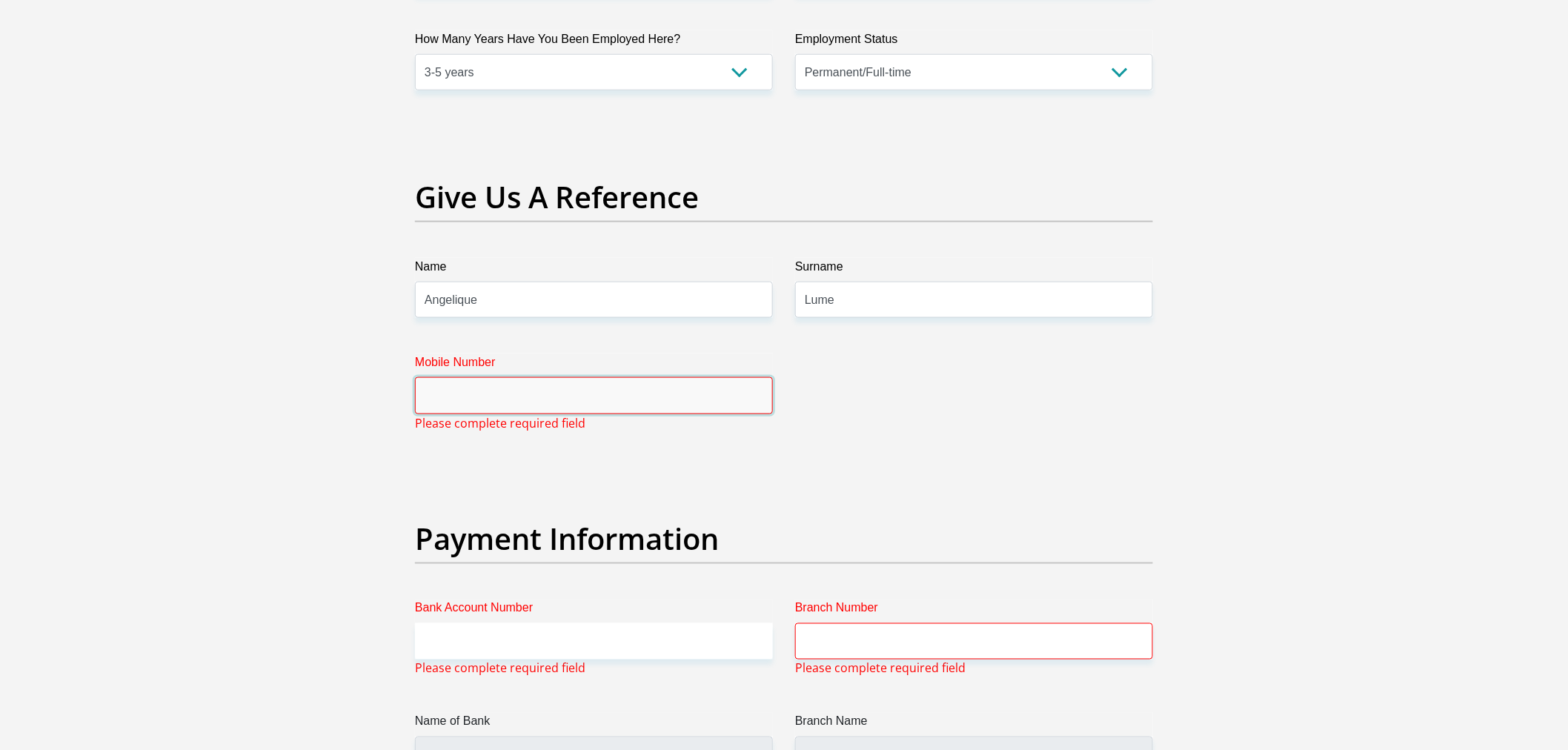
click at [547, 391] on input "Mobile Number" at bounding box center [594, 395] width 358 height 36
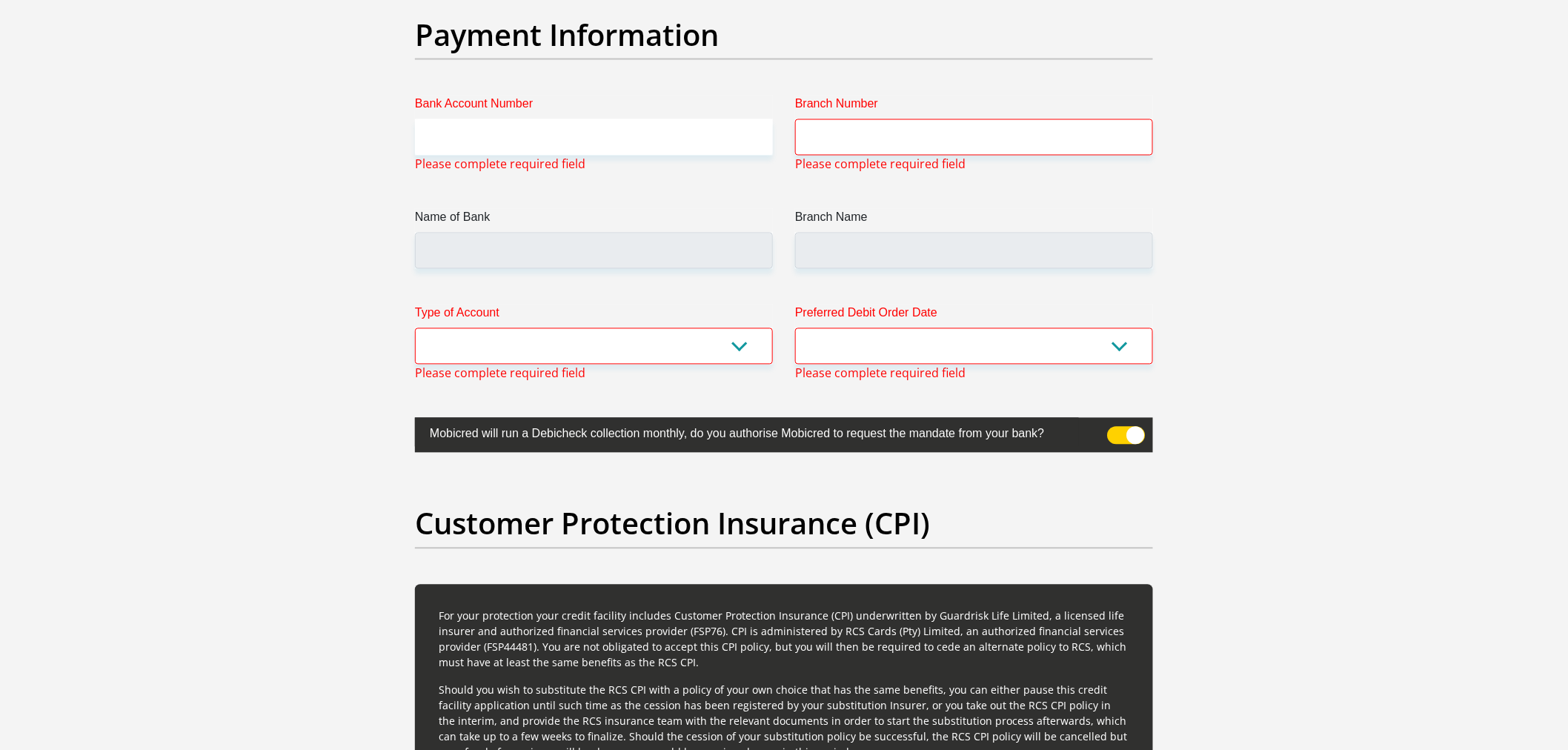
scroll to position [3438, 0]
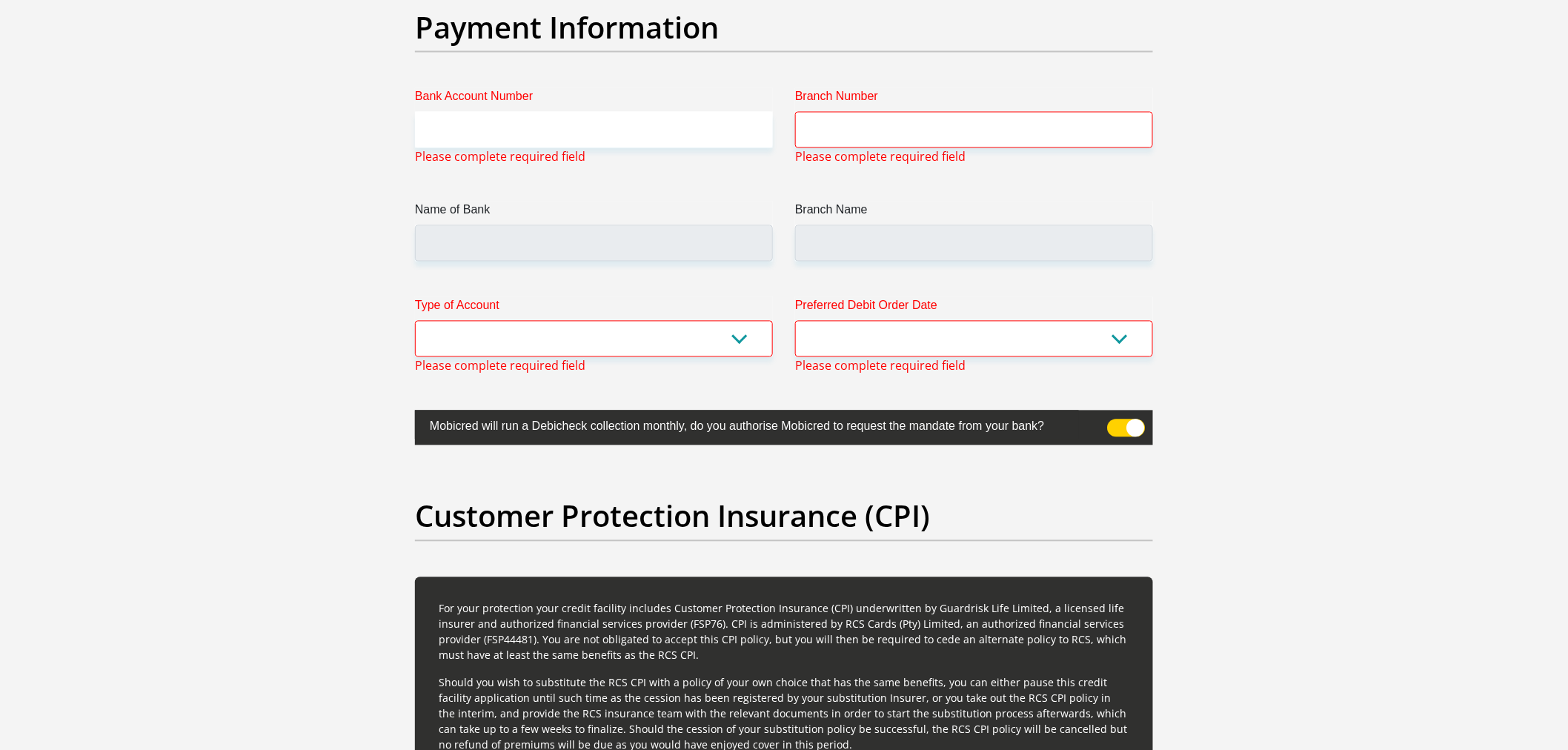
type input "0670338901"
click at [693, 361] on div "Type of Account Cheque Savings Please complete required field" at bounding box center [594, 336] width 380 height 78
click at [692, 347] on select "Cheque Savings" at bounding box center [594, 339] width 358 height 36
select select "CUR"
click at [415, 321] on select "Cheque Savings" at bounding box center [594, 339] width 358 height 36
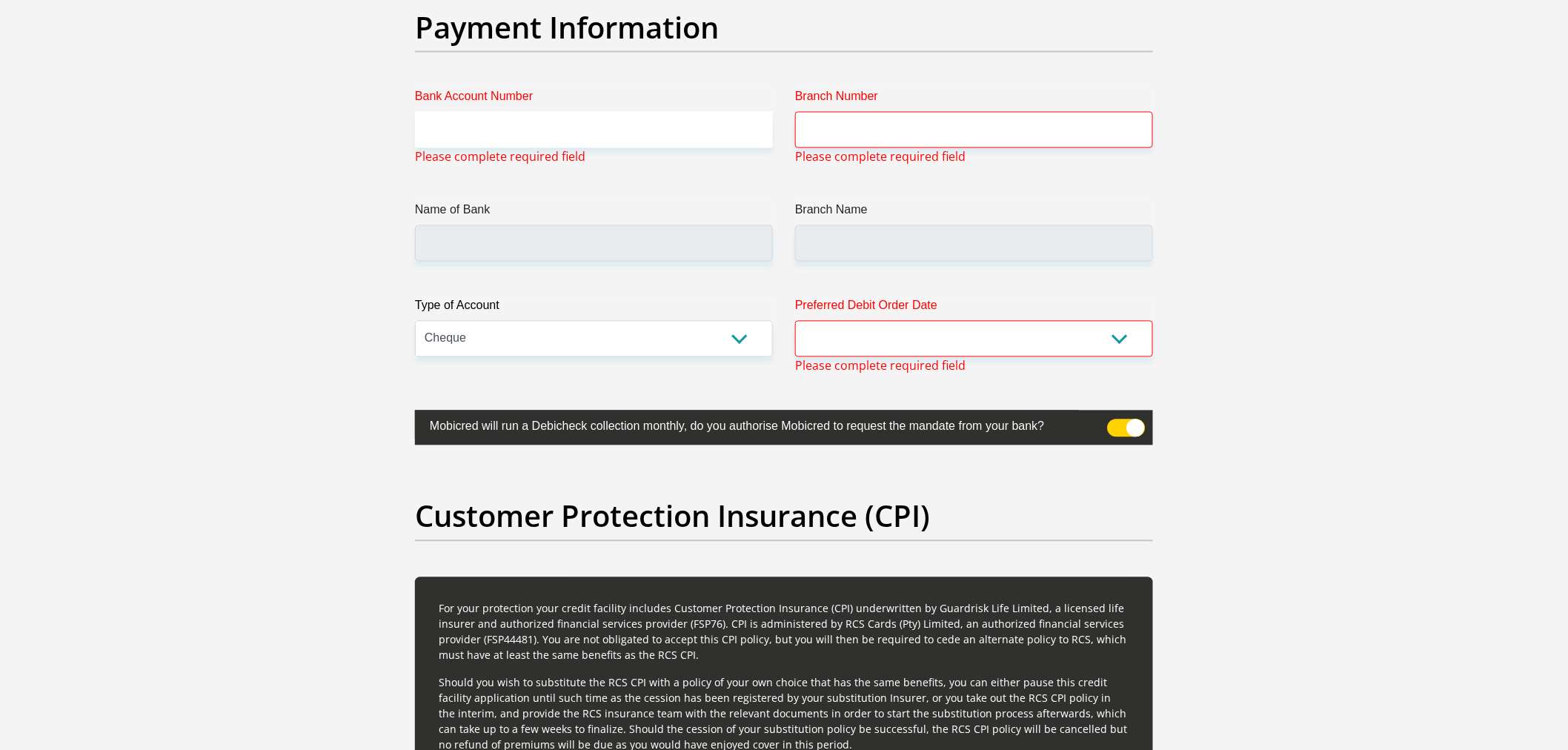
click at [910, 360] on span "Please complete required field" at bounding box center [880, 367] width 170 height 18
click at [910, 337] on select "1st 2nd 3rd 4th 5th 7th 18th 19th 20th 21st 22nd 23rd 24th 25th 26th 27th 28th …" at bounding box center [974, 339] width 358 height 36
select select "26"
click at [795, 321] on select "1st 2nd 3rd 4th 5th 7th 18th 19th 20th 21st 22nd 23rd 24th 25th 26th 27th 28th …" at bounding box center [974, 339] width 358 height 36
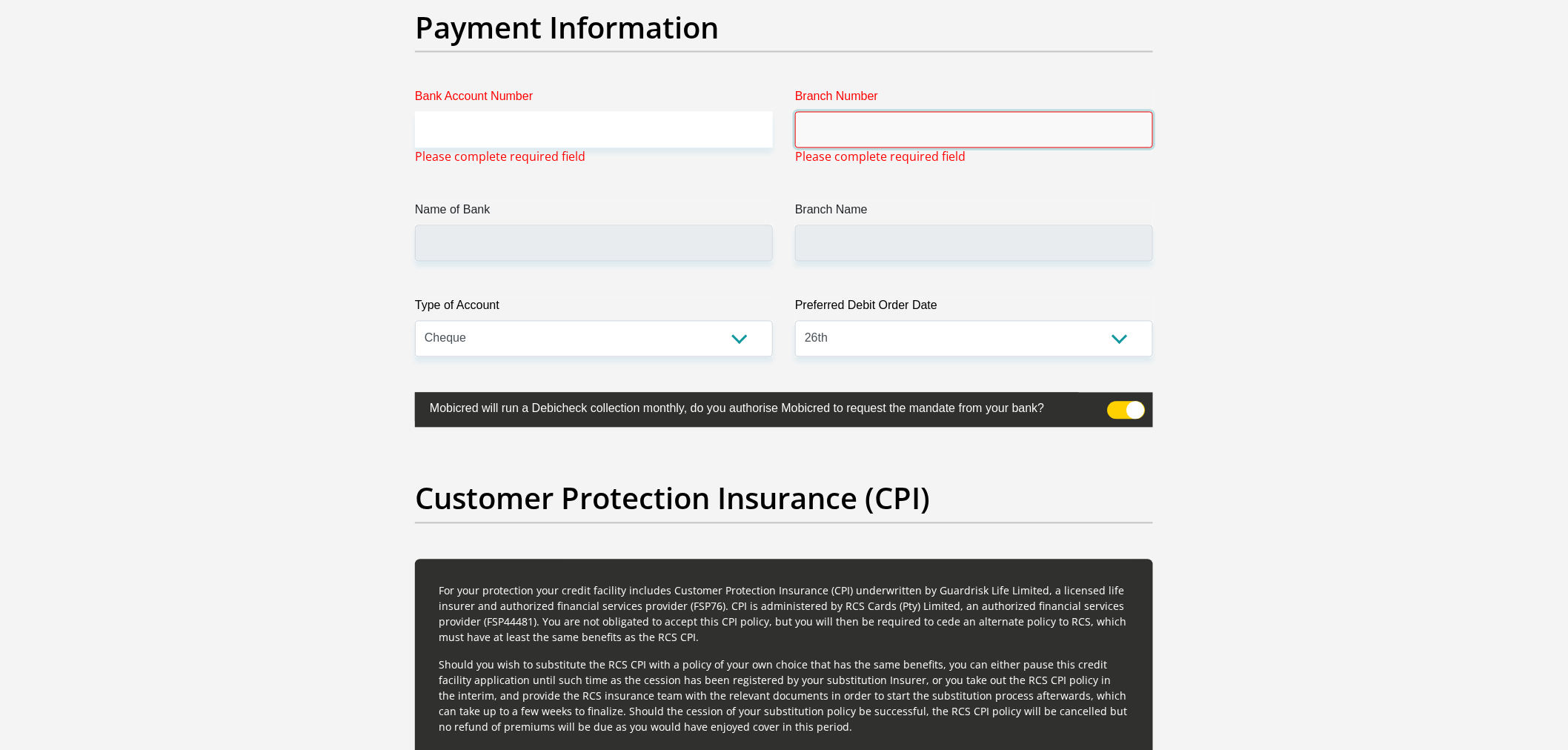
click at [849, 141] on input "Branch Number" at bounding box center [974, 130] width 358 height 36
type input "fnb"
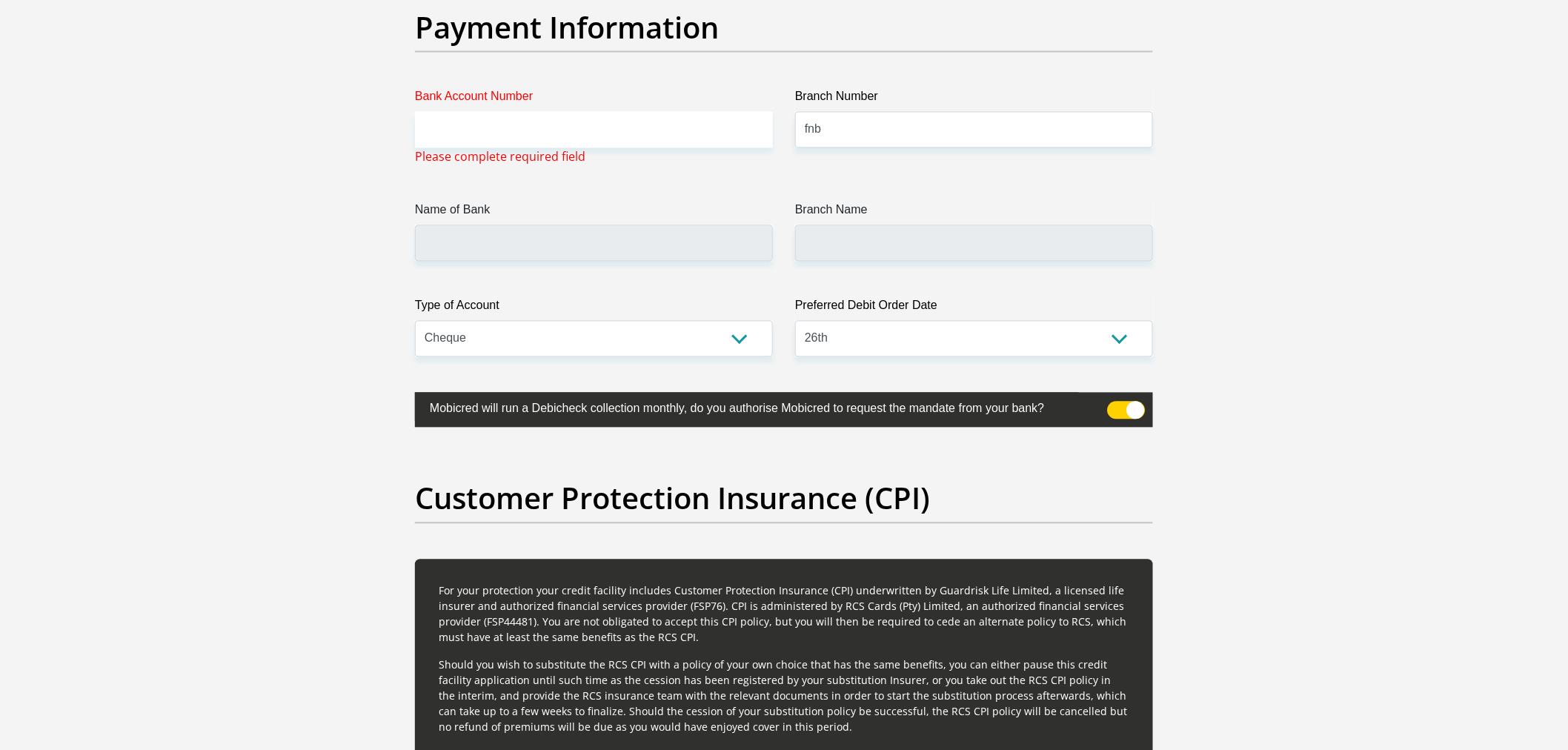
click at [512, 107] on label "Bank Account Number" at bounding box center [594, 100] width 358 height 23
click at [512, 112] on input "Bank Account Number" at bounding box center [594, 130] width 358 height 36
click at [514, 126] on input "Bank Account Number" at bounding box center [594, 130] width 358 height 36
drag, startPoint x: 879, startPoint y: 134, endPoint x: 474, endPoint y: 179, distance: 407.5
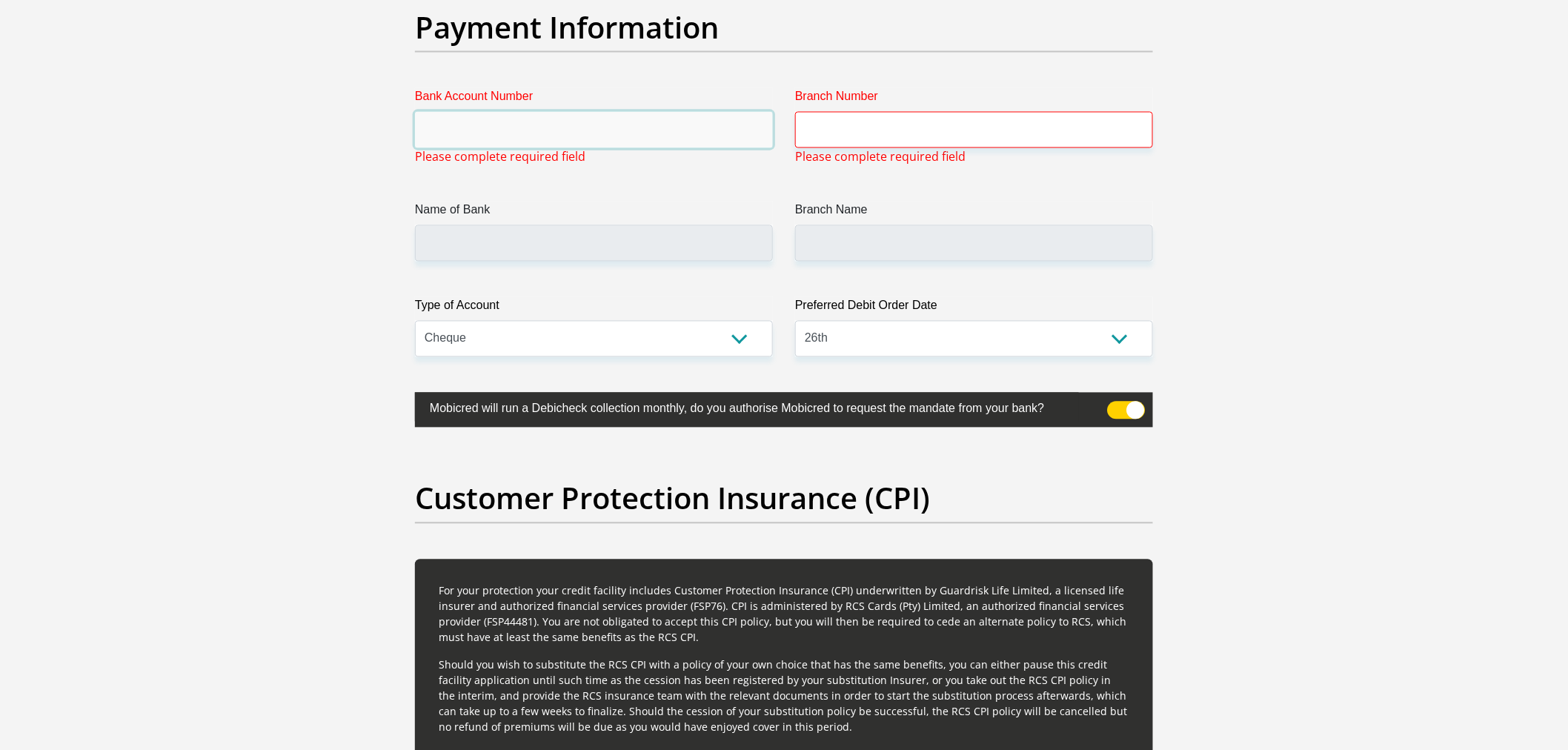
click at [502, 115] on input "Bank Account Number" at bounding box center [594, 130] width 358 height 36
type input "62424663997"
click at [885, 123] on input "Branch Number" at bounding box center [974, 130] width 358 height 36
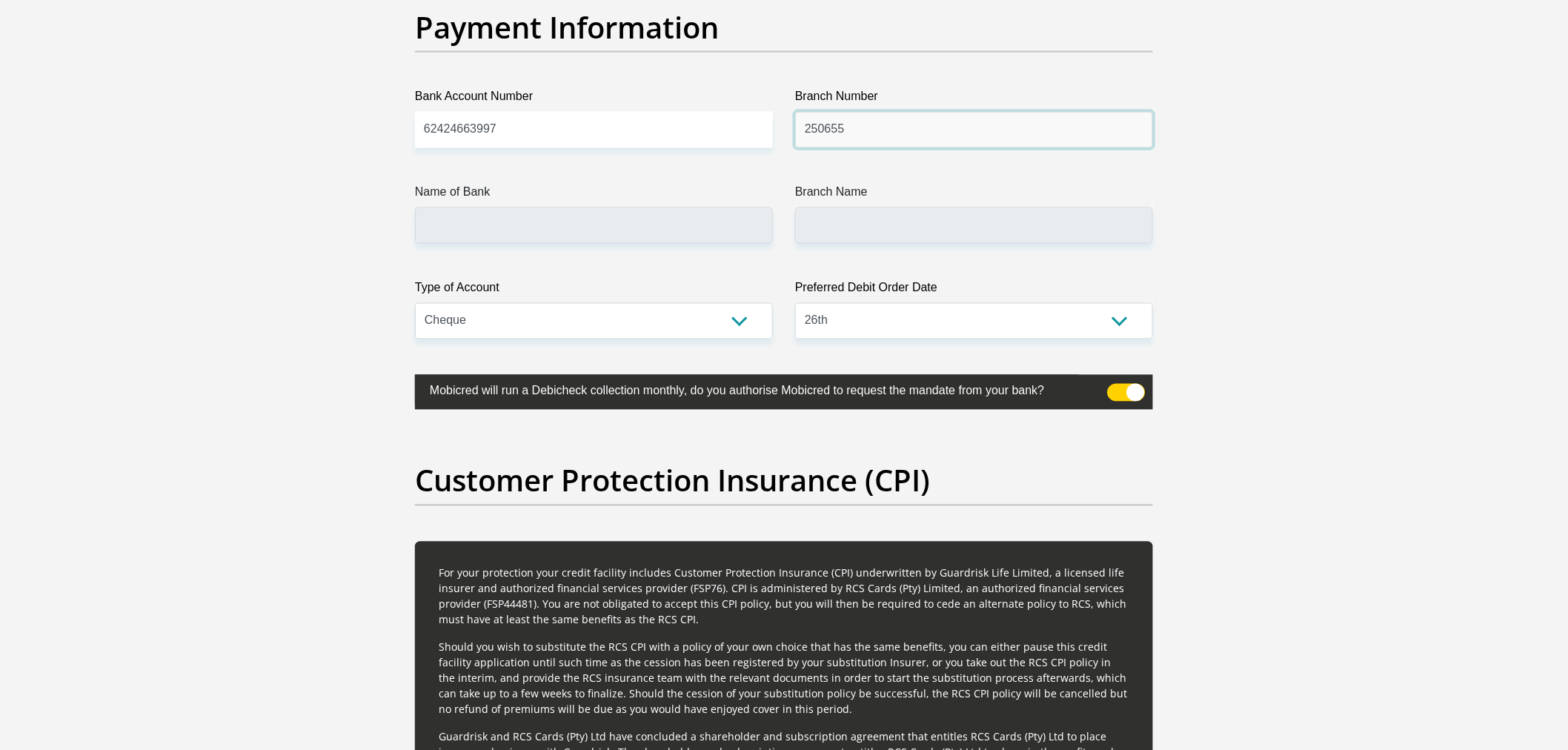
type input "250655"
click at [977, 192] on label "Branch Name" at bounding box center [974, 195] width 358 height 23
click at [977, 207] on input "Branch Name" at bounding box center [974, 226] width 358 height 36
type input "FIRSTRAND BANK"
type input "BRANCH 560"
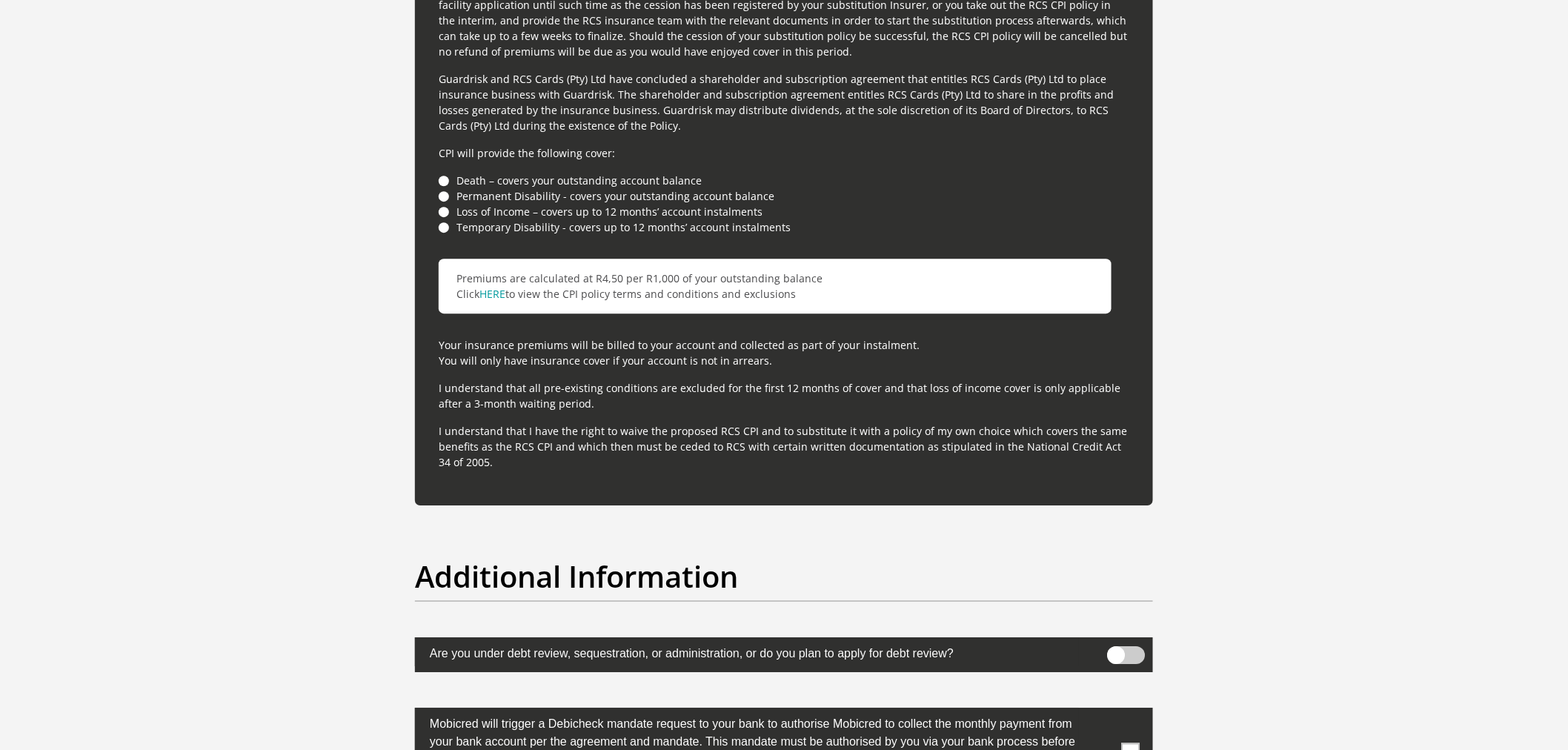
scroll to position [4097, 0]
click at [443, 181] on li "Death – covers your outstanding account balance" at bounding box center [784, 180] width 691 height 16
click at [441, 192] on li "Permanent Disability - covers your outstanding account balance" at bounding box center [784, 195] width 691 height 16
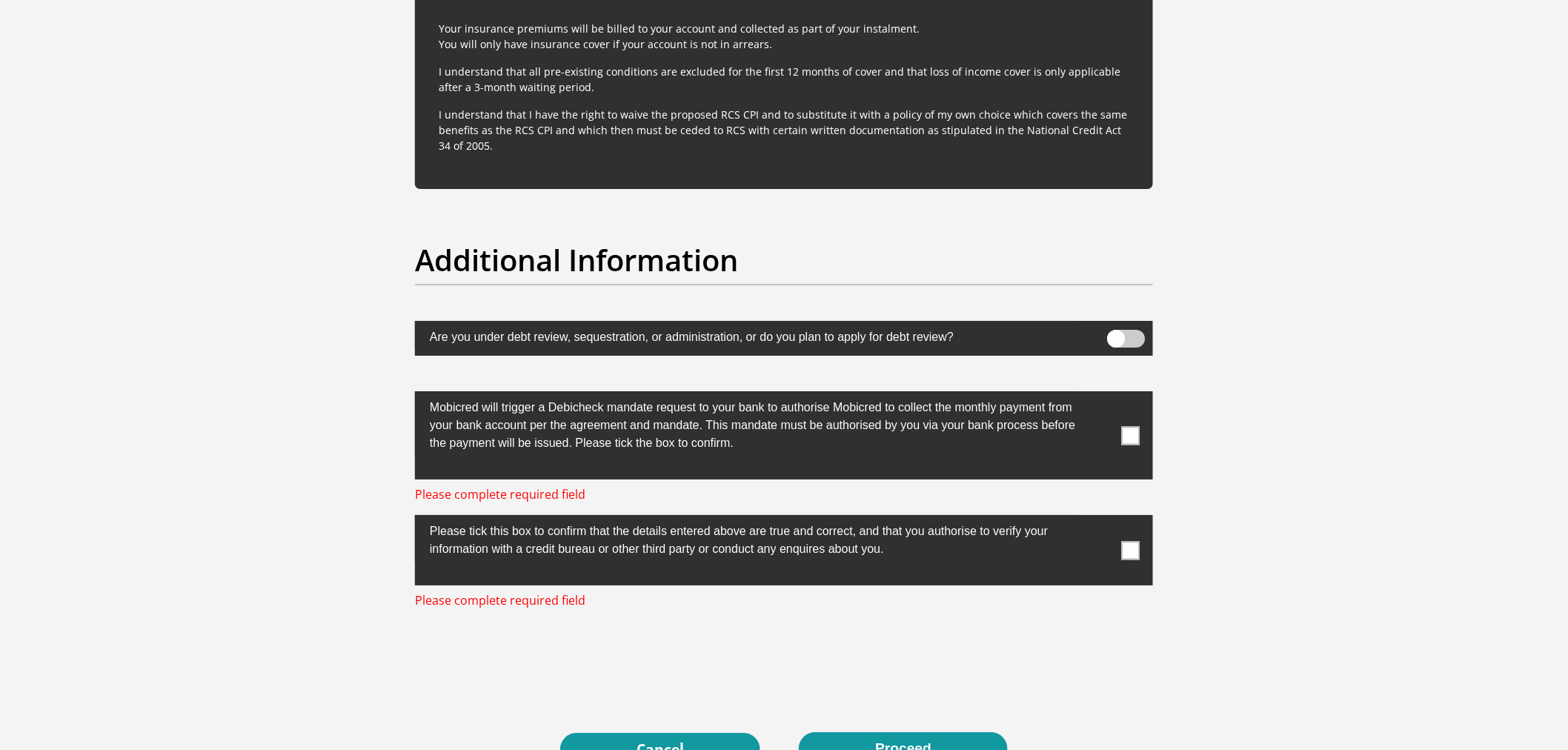
scroll to position [4510, 0]
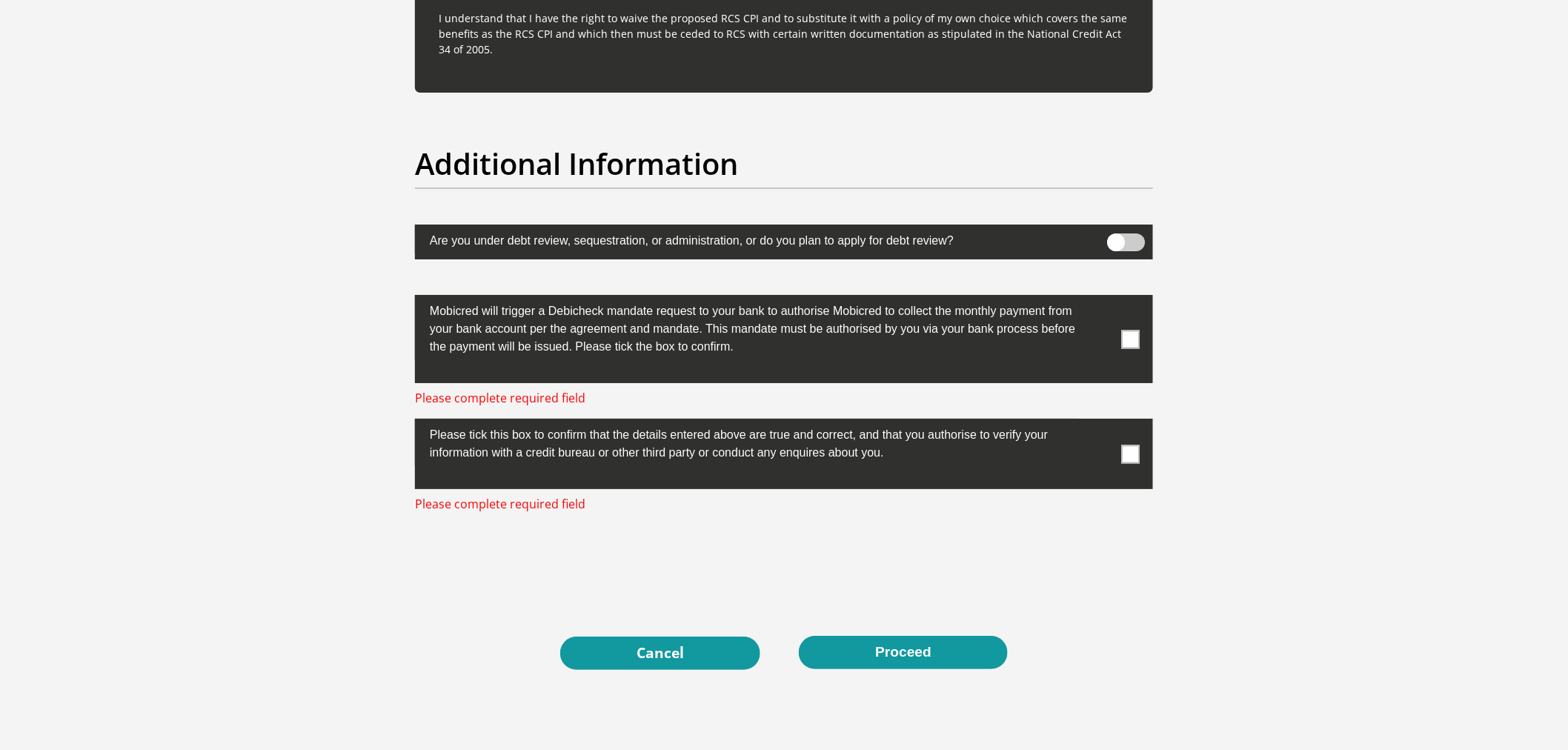
click at [1117, 344] on label at bounding box center [784, 339] width 738 height 88
click at [1101, 299] on input "checkbox" at bounding box center [1101, 299] width 0 height 0
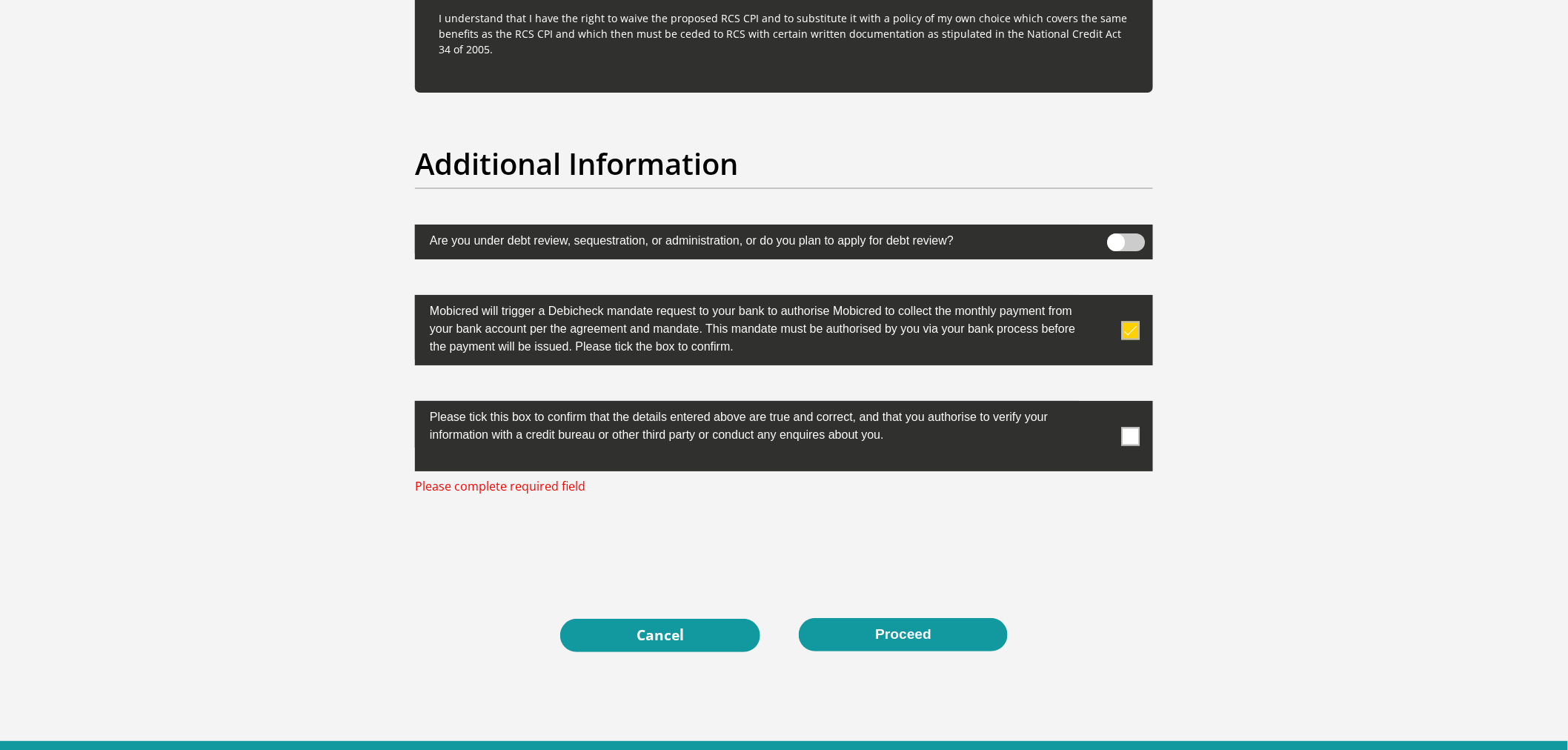
click at [1136, 439] on span at bounding box center [1131, 436] width 19 height 19
click at [1101, 404] on input "checkbox" at bounding box center [1101, 404] width 0 height 0
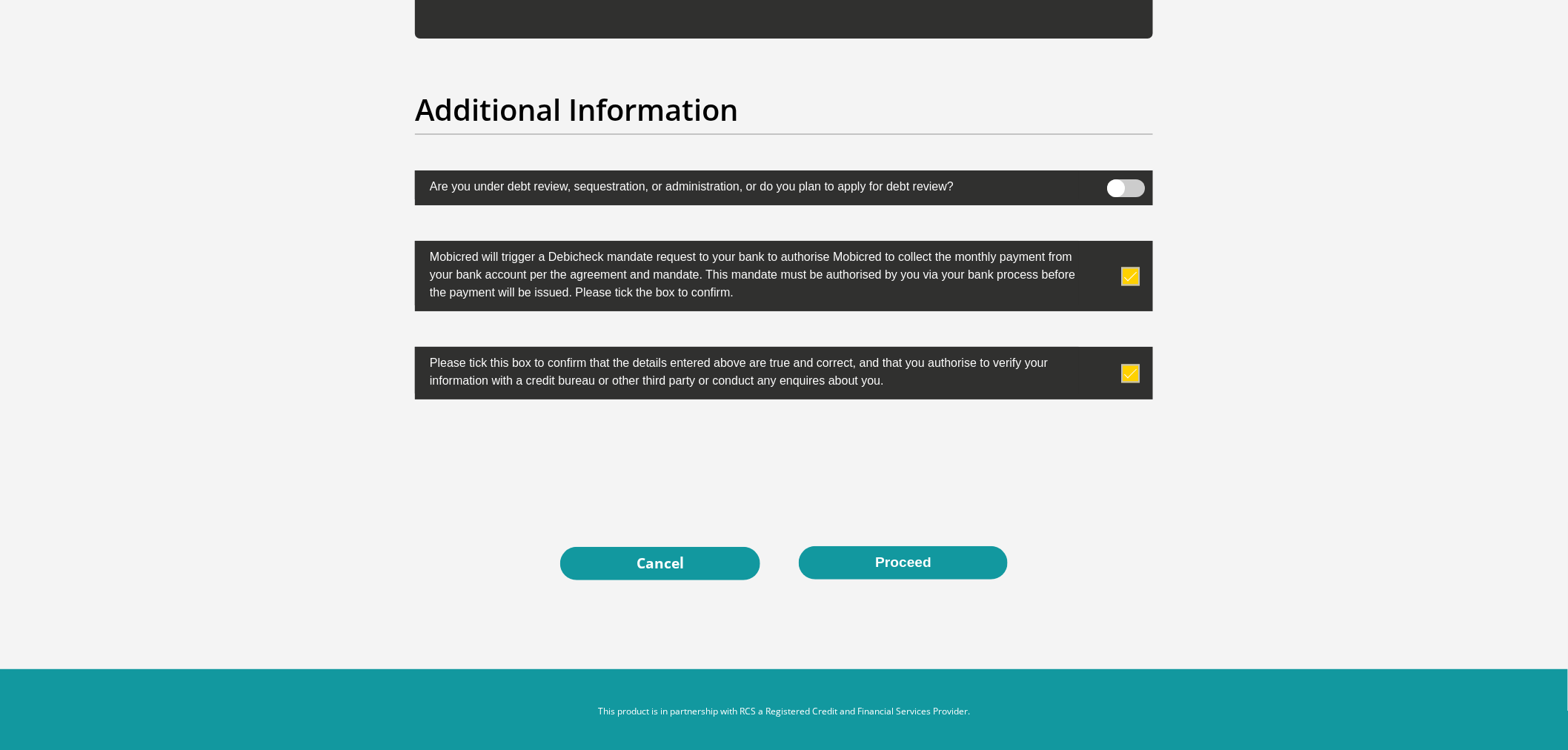
scroll to position [4568, 0]
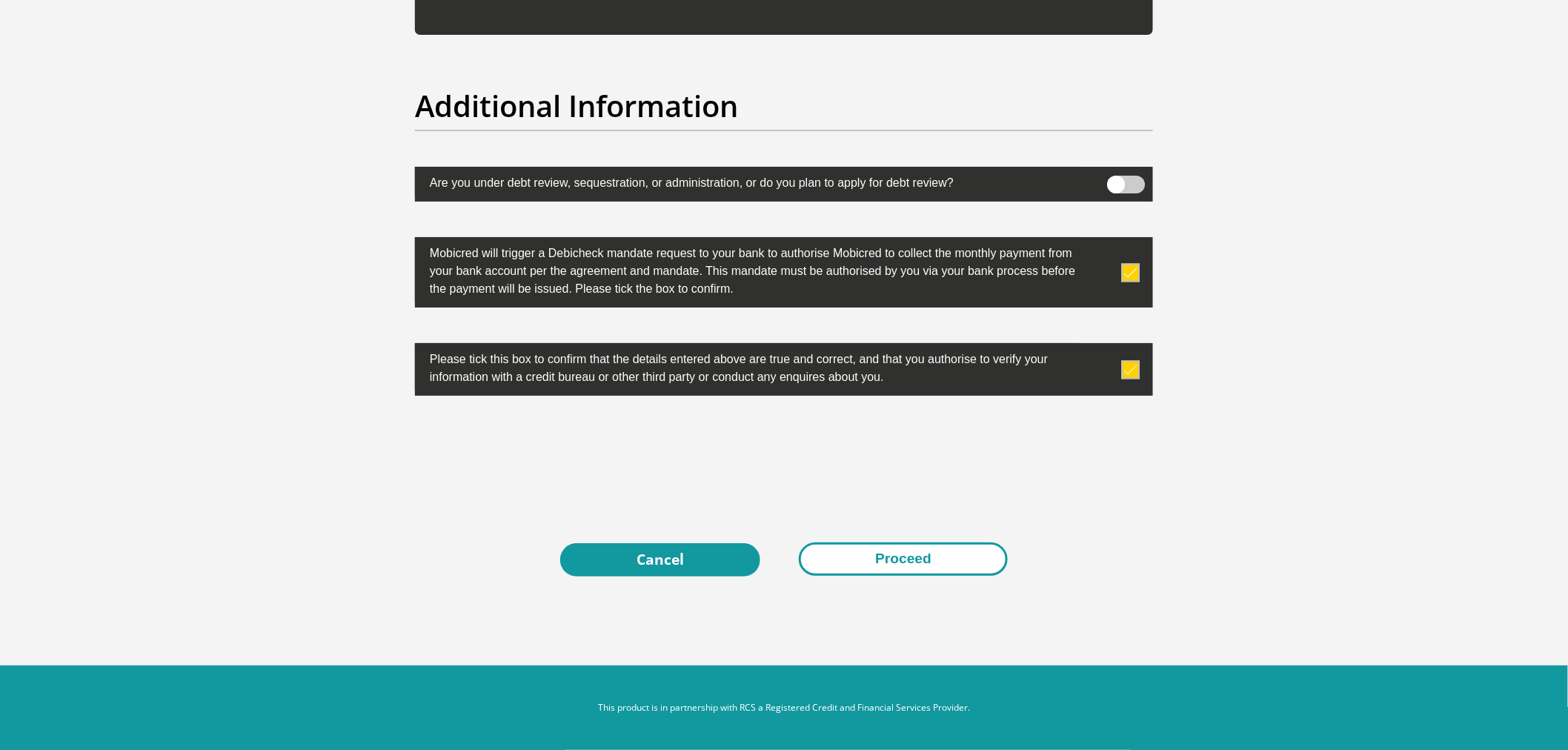
click at [943, 572] on button "Proceed" at bounding box center [903, 559] width 209 height 33
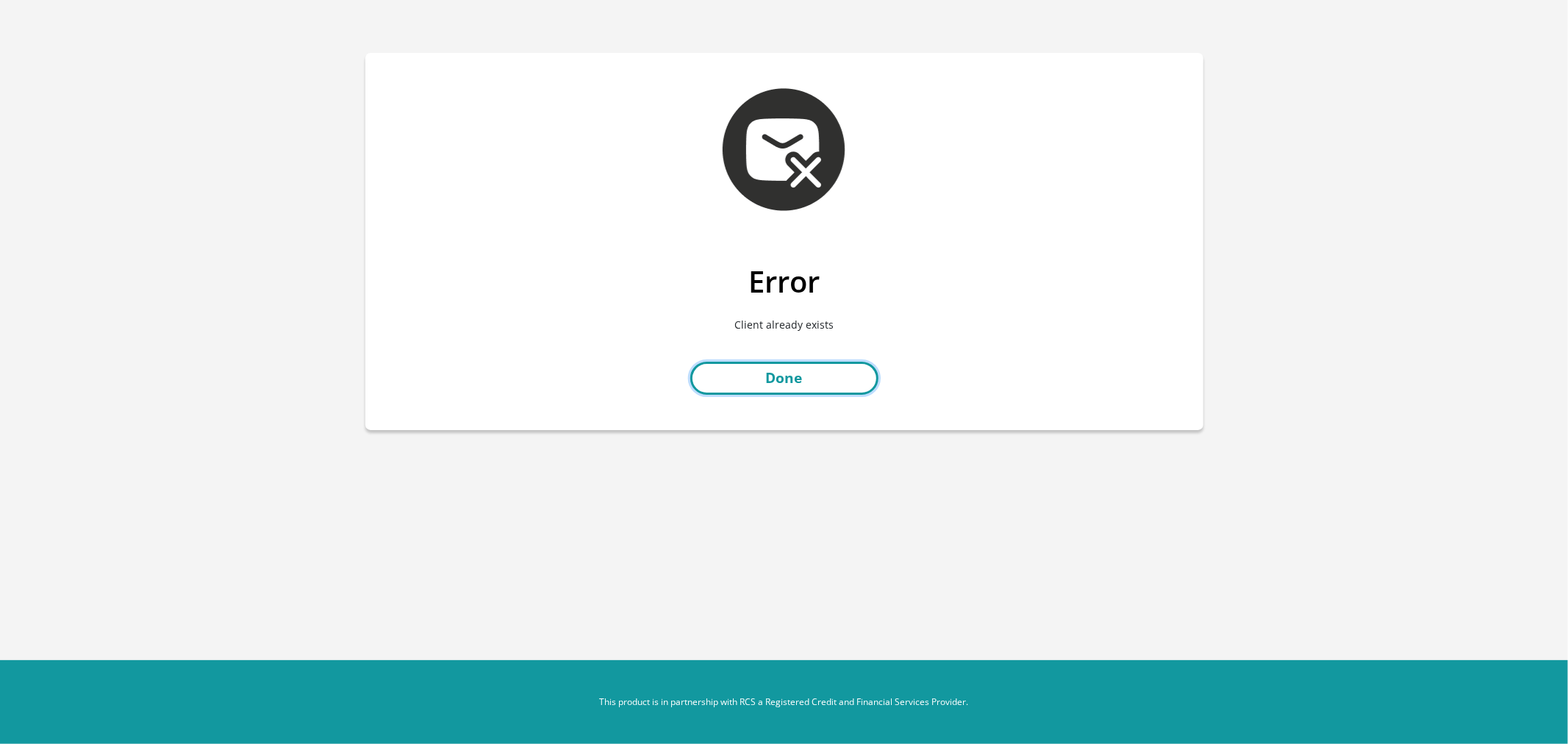
click at [754, 373] on link "Done" at bounding box center [785, 378] width 189 height 33
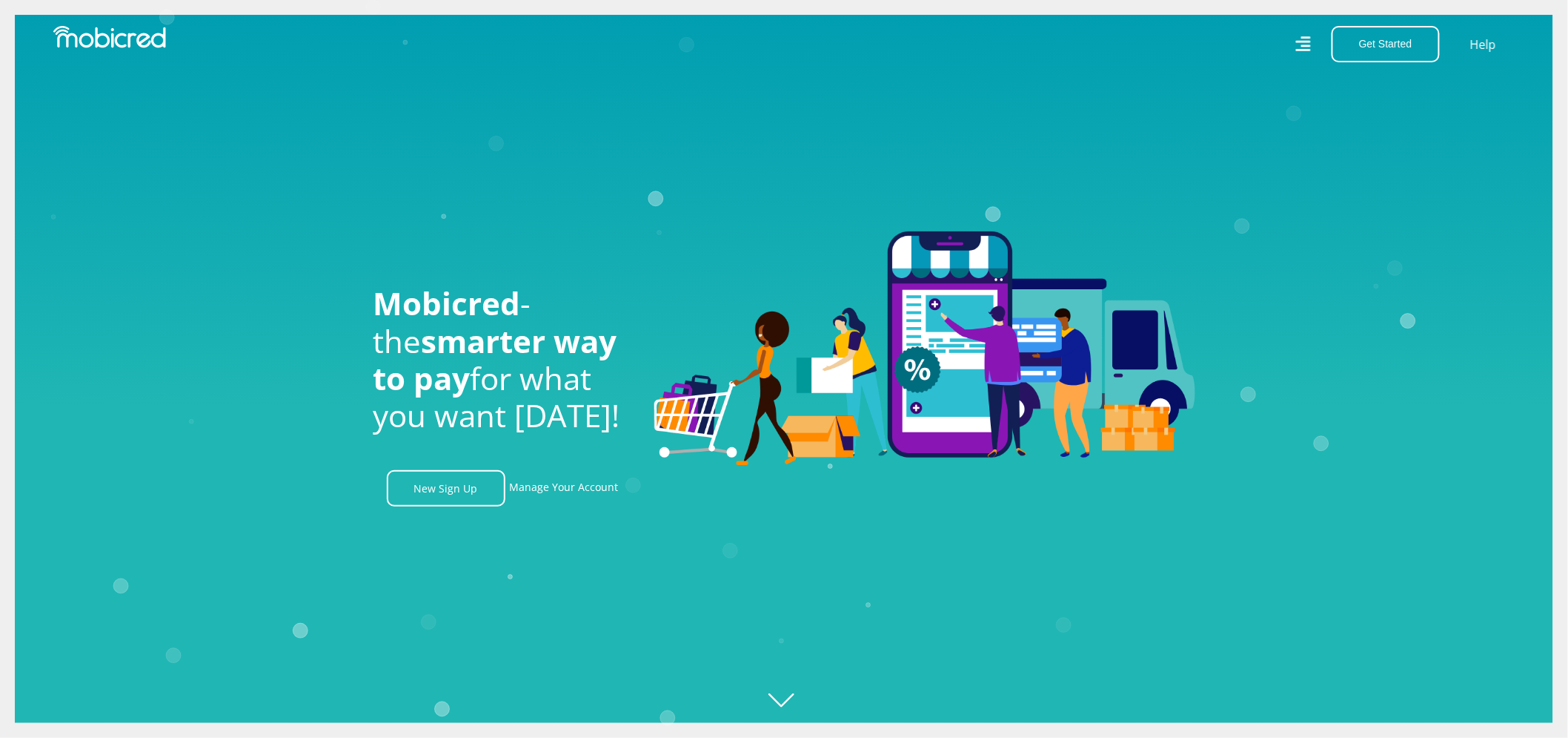
click at [1293, 42] on div "Get Started Open an Account Account Holder Login Help" at bounding box center [1155, 44] width 742 height 36
click at [1311, 54] on icon at bounding box center [1303, 44] width 15 height 21
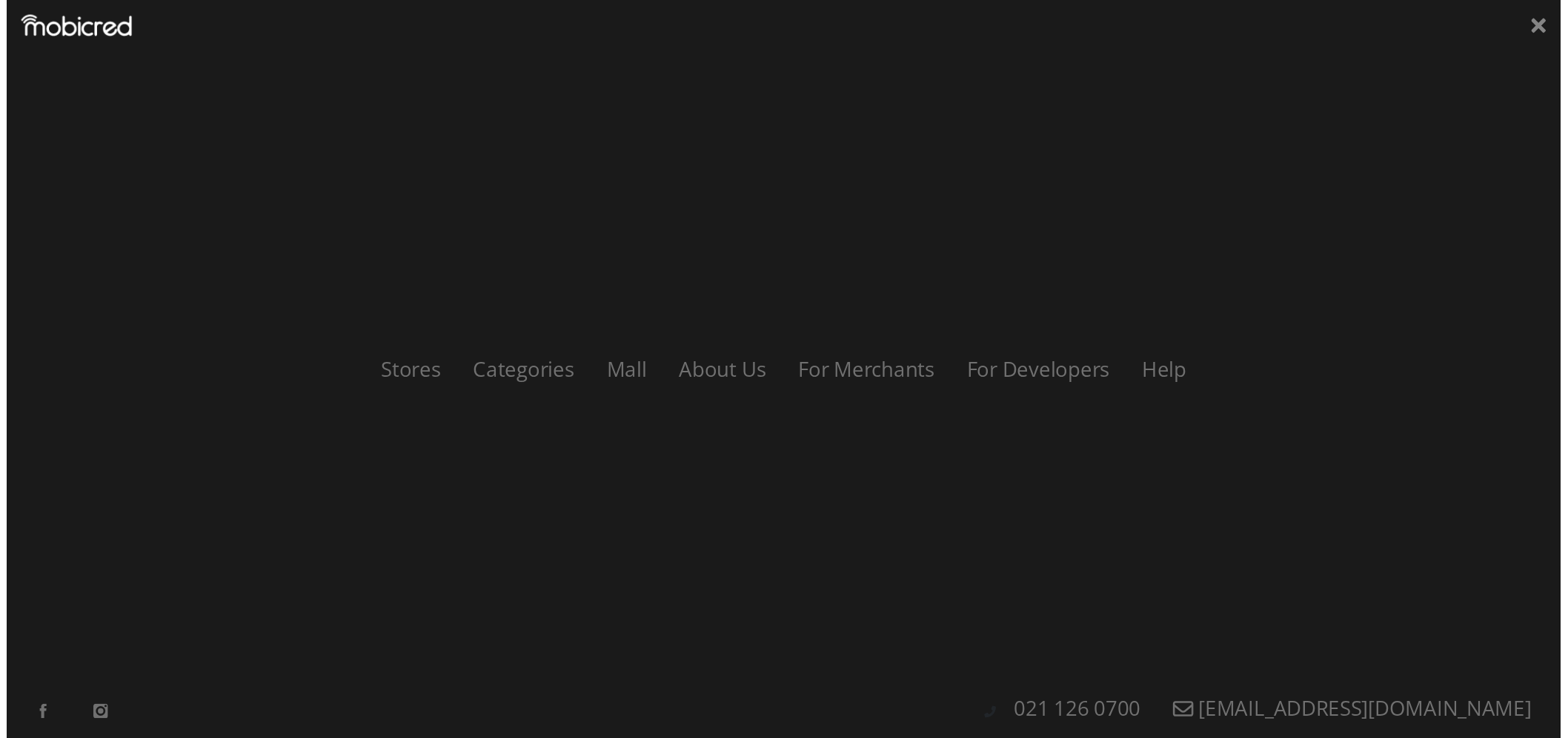
scroll to position [0, 1901]
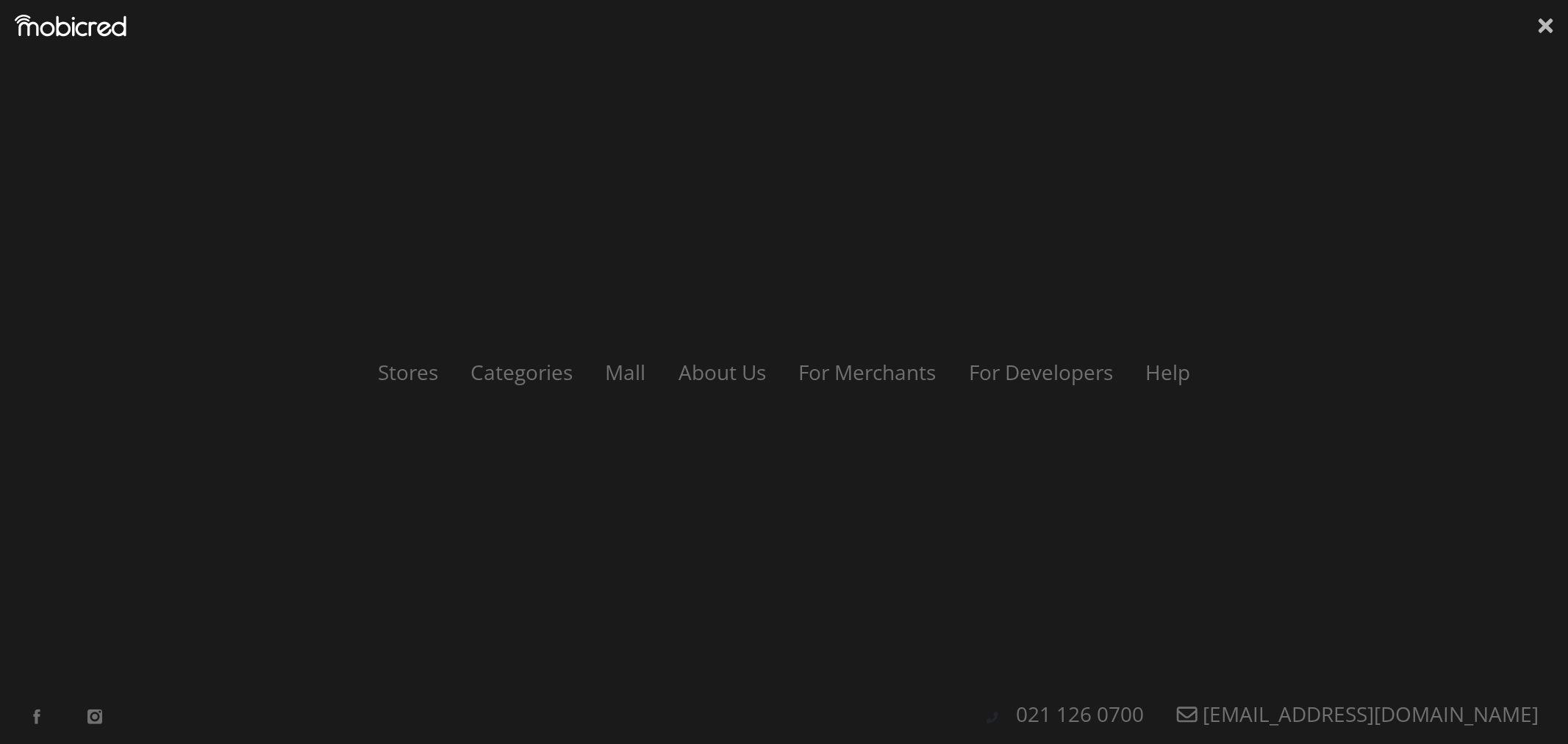
click at [1541, 31] on icon at bounding box center [1546, 26] width 15 height 15
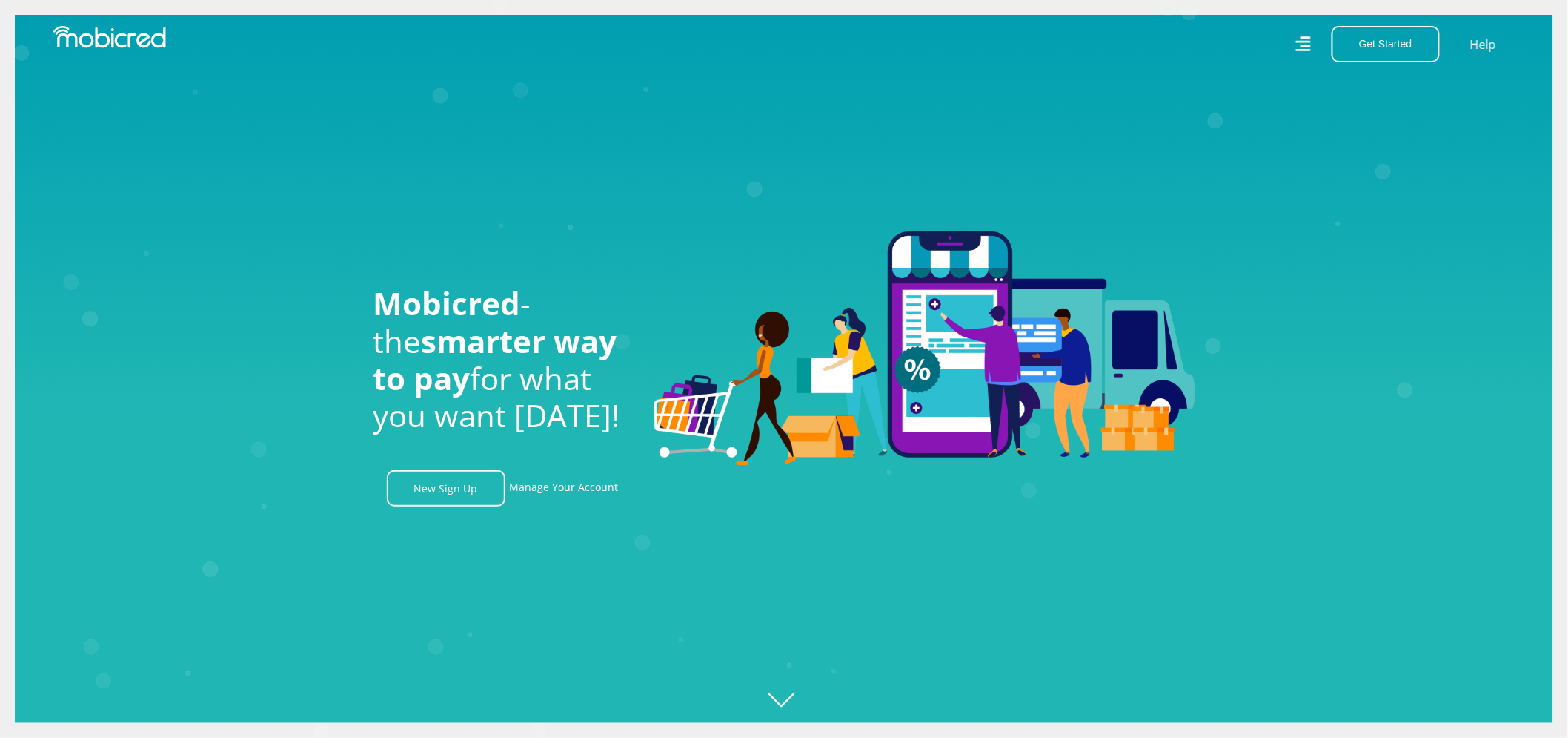
click at [772, 690] on icon "Created with Raphaël 2.3.0" at bounding box center [799, 369] width 1568 height 738
click at [800, 709] on icon "Created with Raphaël 2.3.0" at bounding box center [799, 369] width 1568 height 738
click at [790, 707] on icon "Created with Raphaël 2.3.0" at bounding box center [799, 369] width 1568 height 738
click at [556, 491] on link "Manage Your Account" at bounding box center [564, 488] width 109 height 36
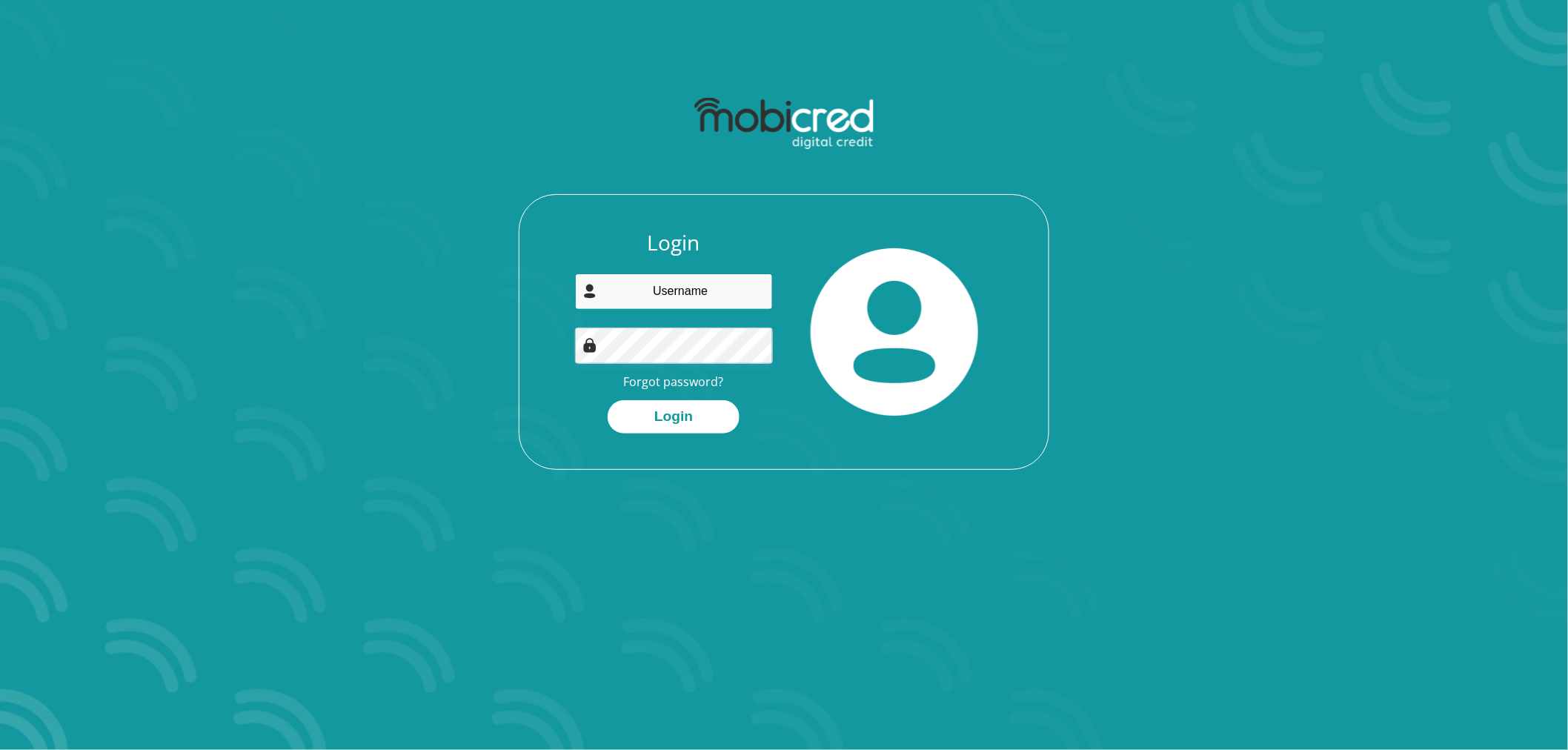
click at [679, 294] on input "email" at bounding box center [674, 292] width 198 height 36
type input "earldrige@yahoo.com"
click at [608, 401] on button "Login" at bounding box center [674, 417] width 132 height 33
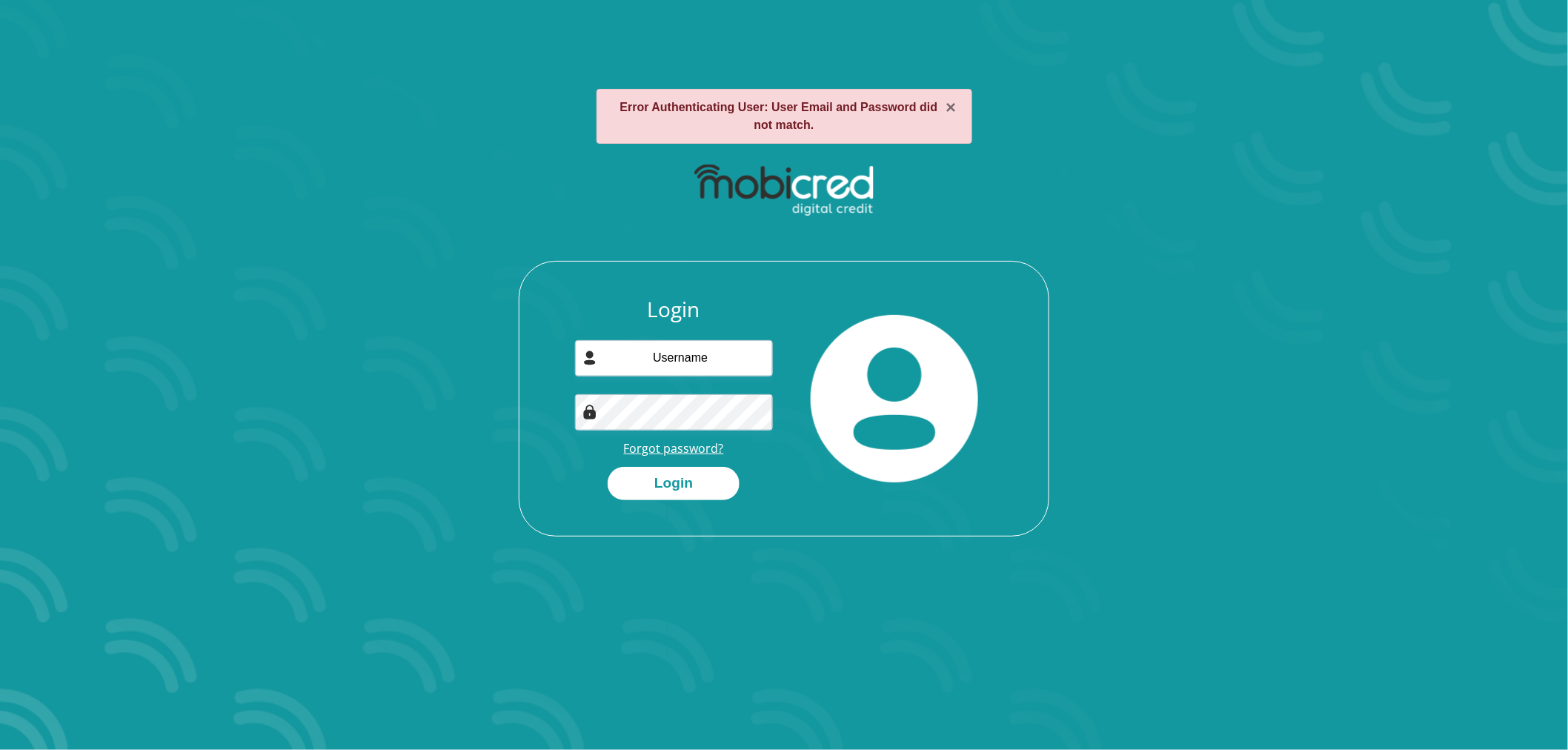
click at [684, 450] on link "Forgot password?" at bounding box center [674, 449] width 100 height 17
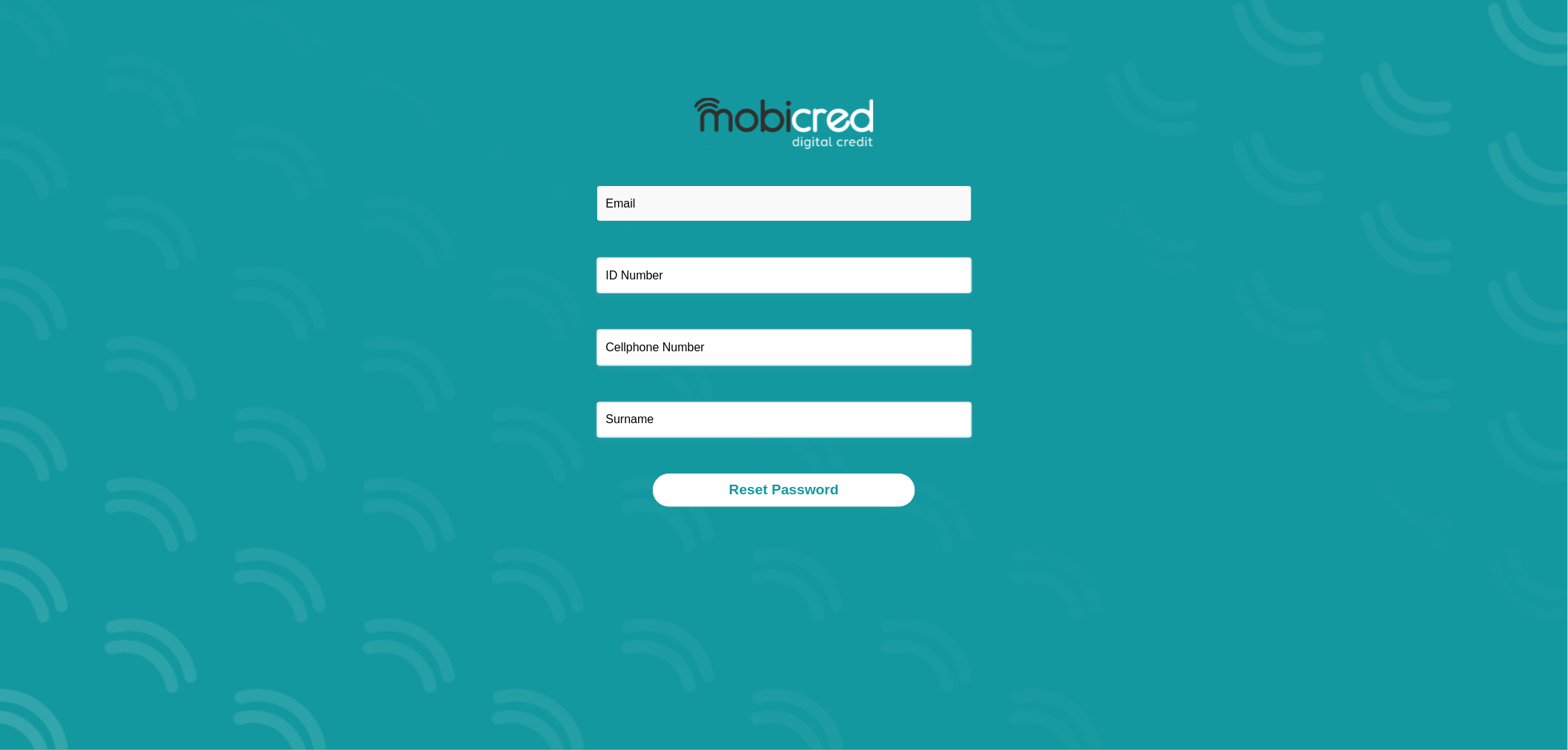
click at [652, 205] on input "email" at bounding box center [784, 204] width 376 height 36
type input "[EMAIL_ADDRESS][DOMAIN_NAME]"
click at [709, 272] on input "text" at bounding box center [784, 275] width 376 height 36
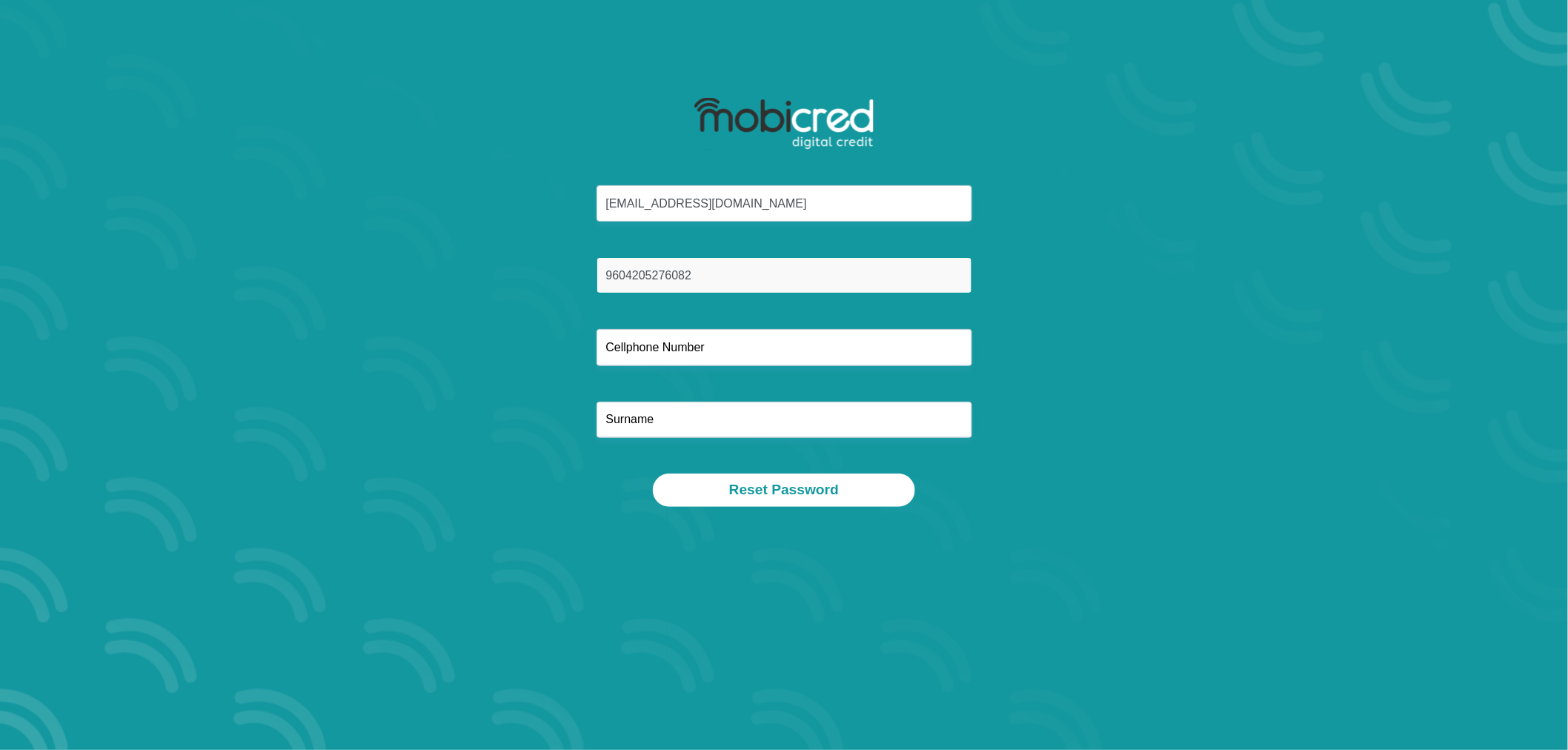
type input "9604205276082"
click at [657, 367] on div "earldrige@yahoo.com 9604205276082" at bounding box center [784, 330] width 796 height 288
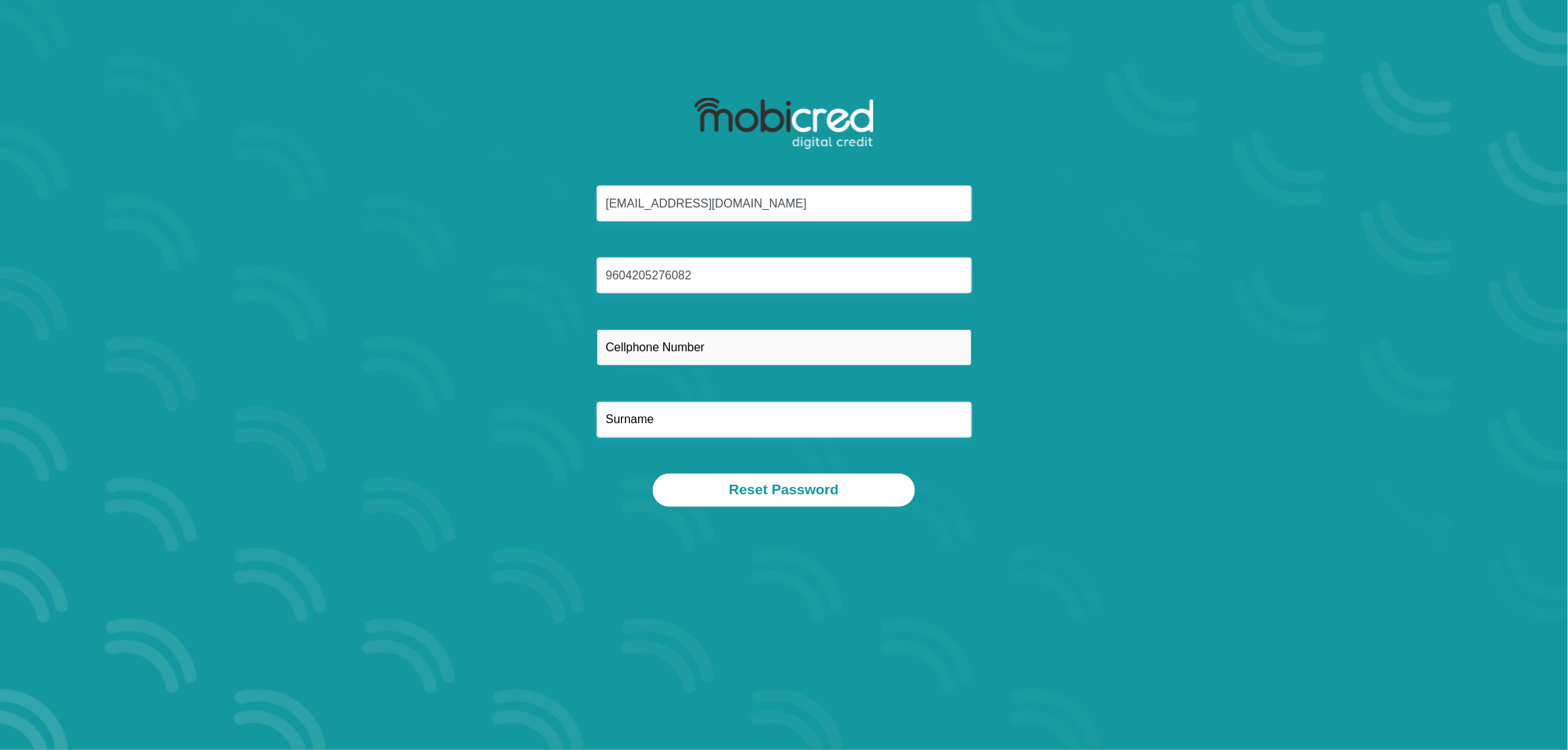
click at [655, 352] on input "text" at bounding box center [784, 347] width 376 height 36
type input "0659104667"
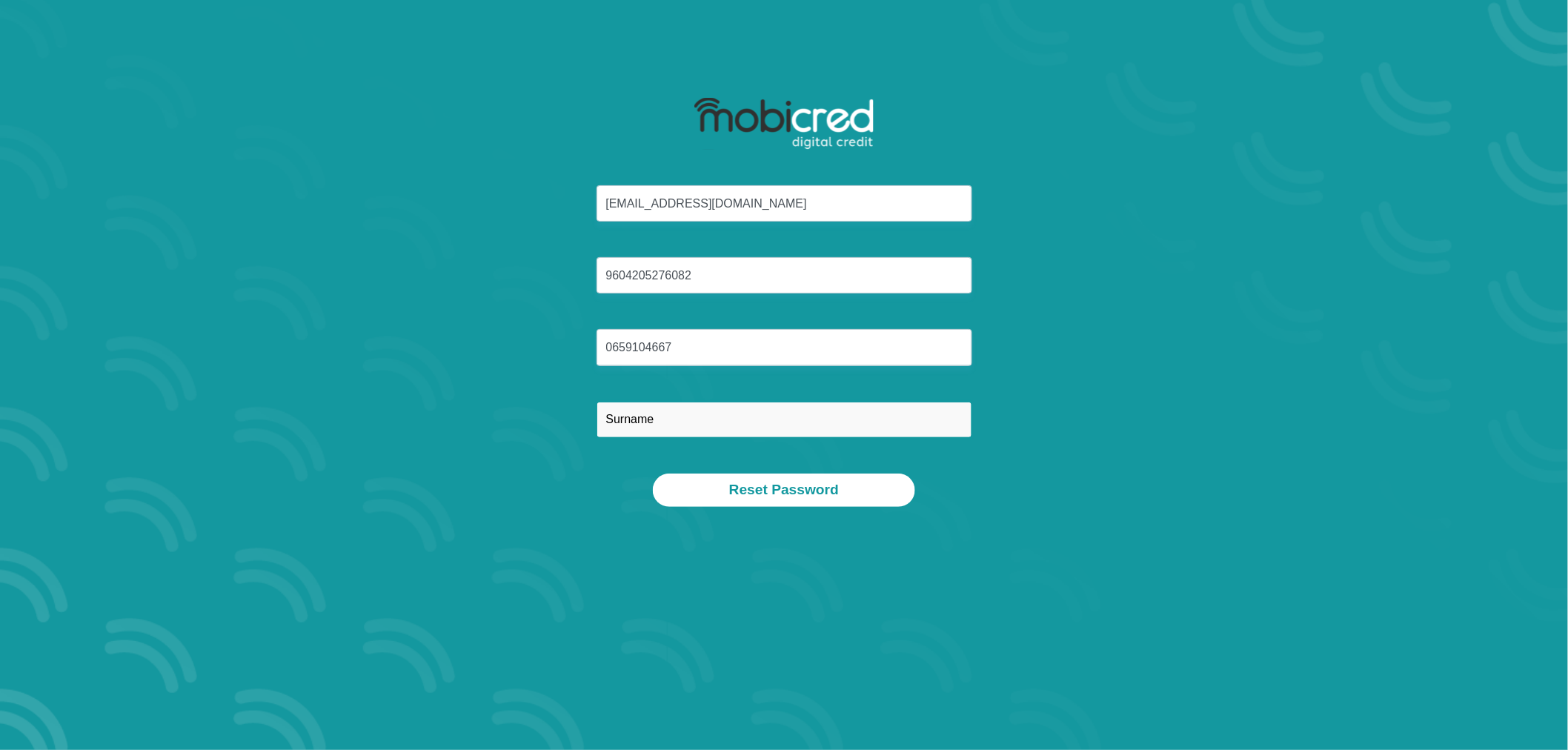
click at [642, 433] on input "text" at bounding box center [784, 420] width 376 height 36
type input "Wilson"
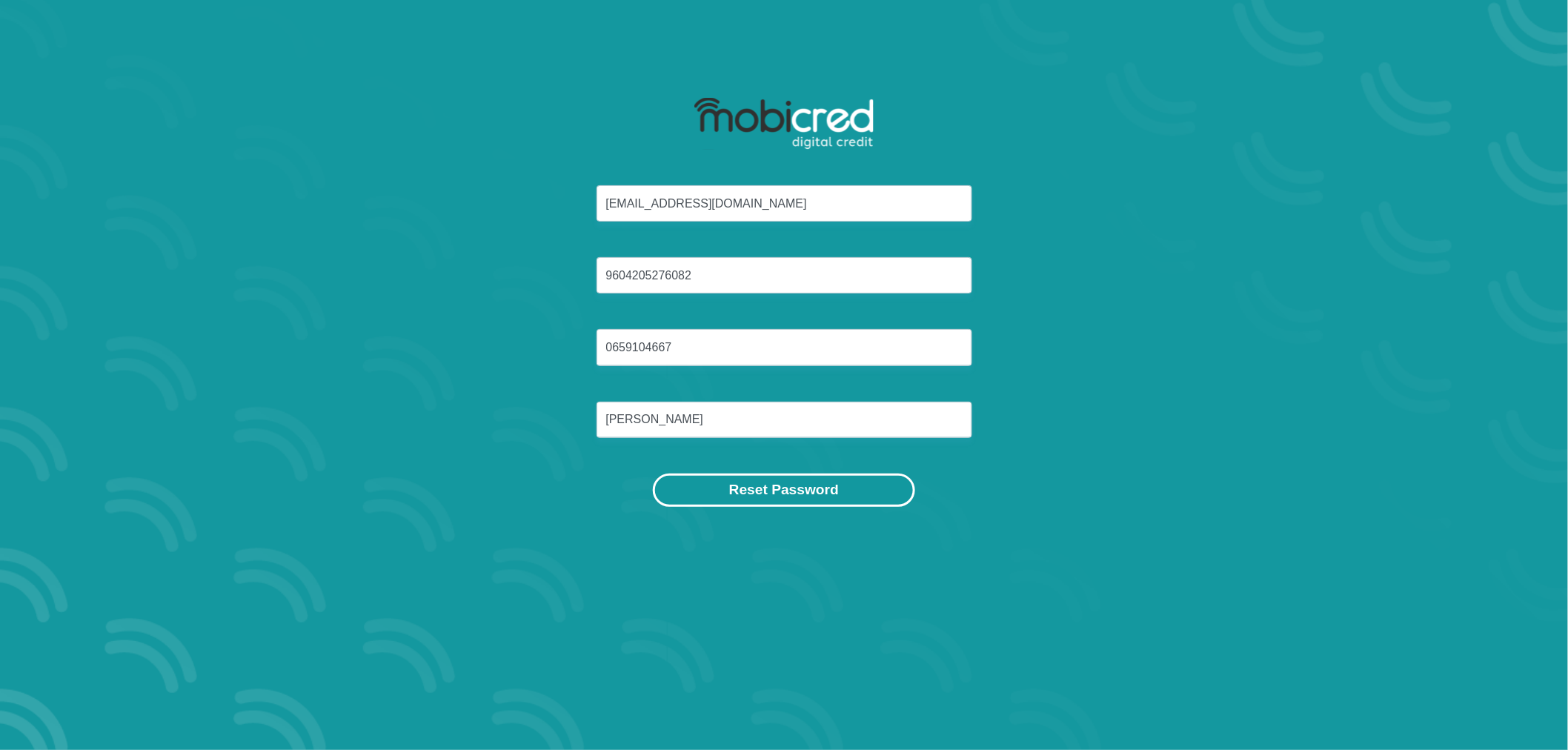
click at [753, 493] on button "Reset Password" at bounding box center [784, 490] width 262 height 33
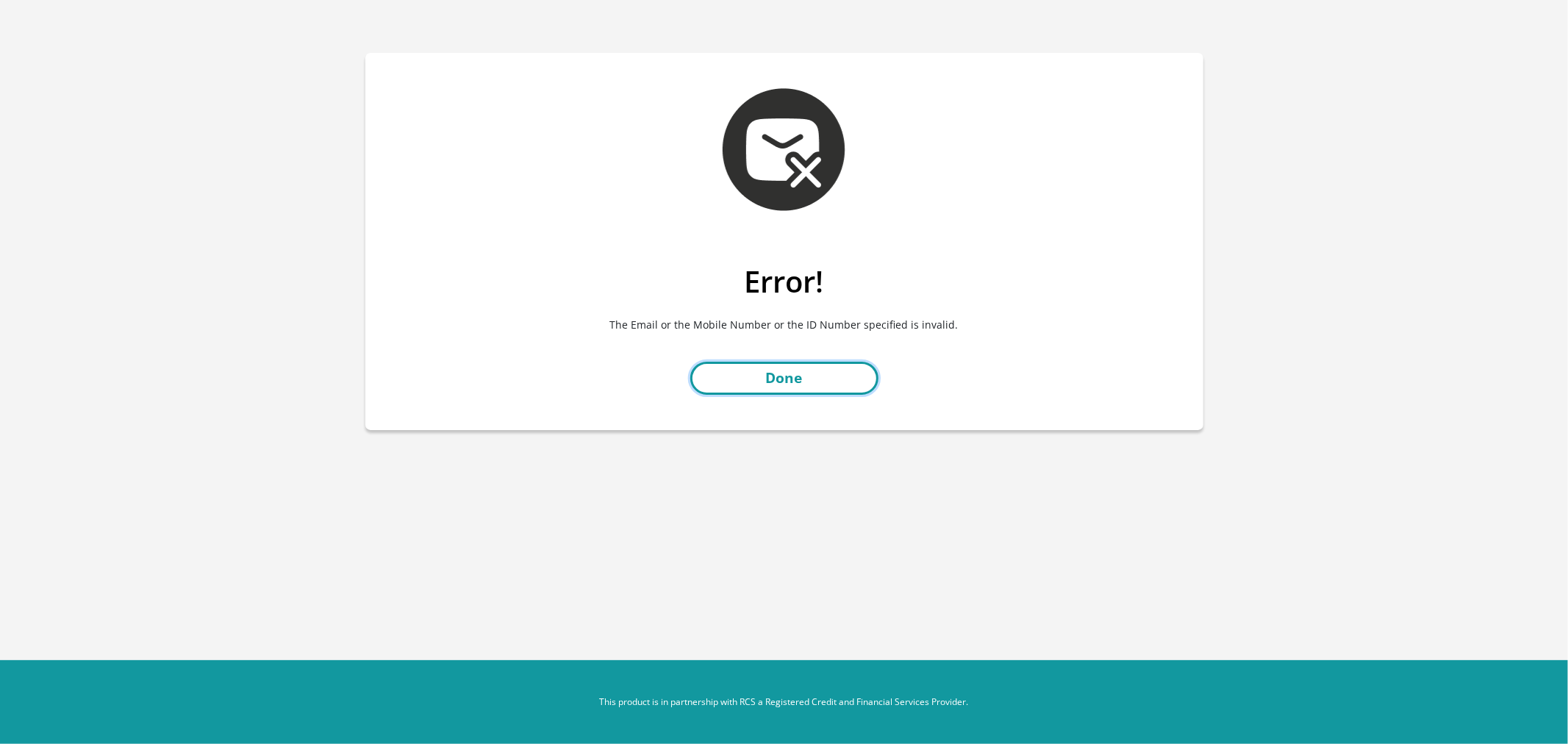
click at [838, 370] on link "Done" at bounding box center [785, 378] width 189 height 33
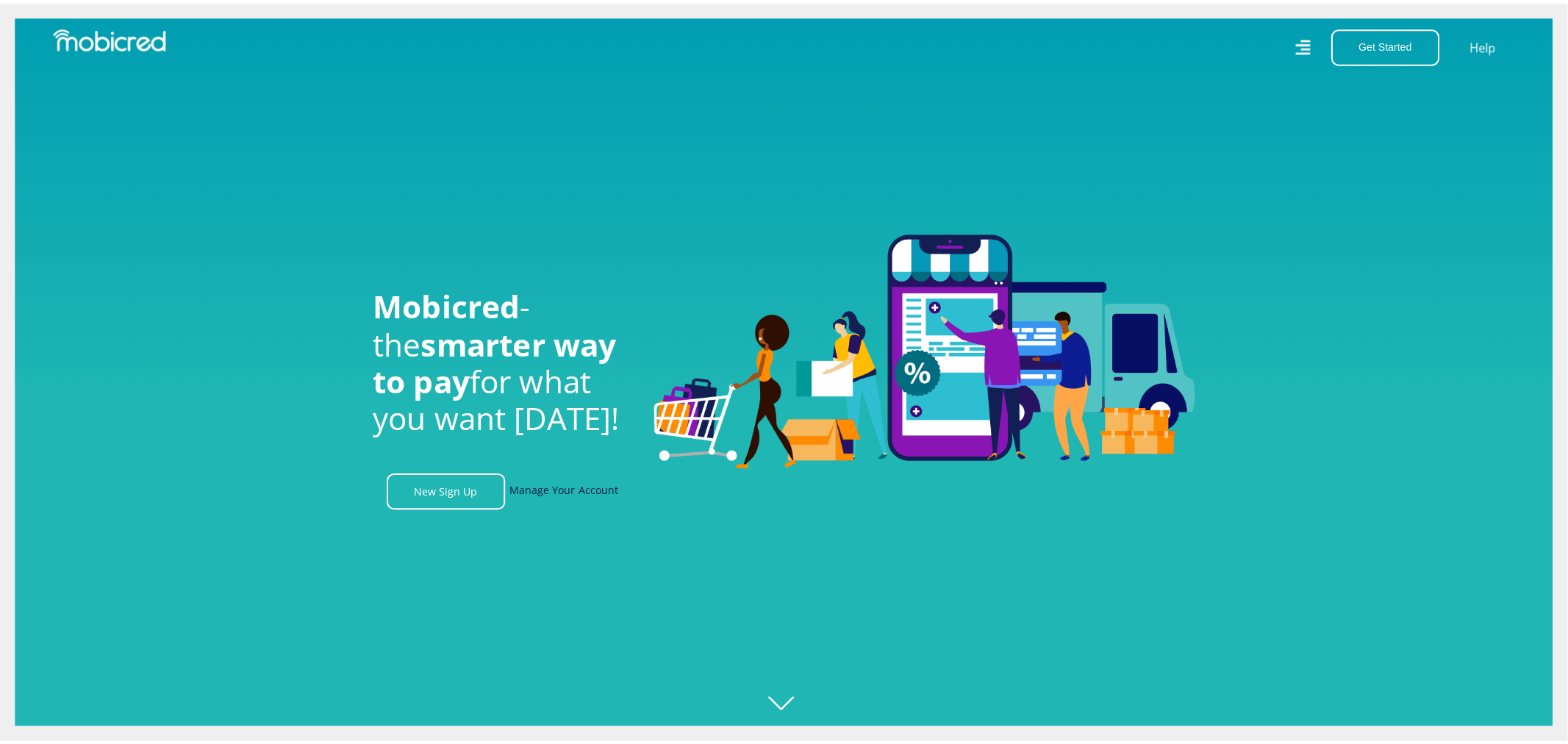
scroll to position [0, 1047]
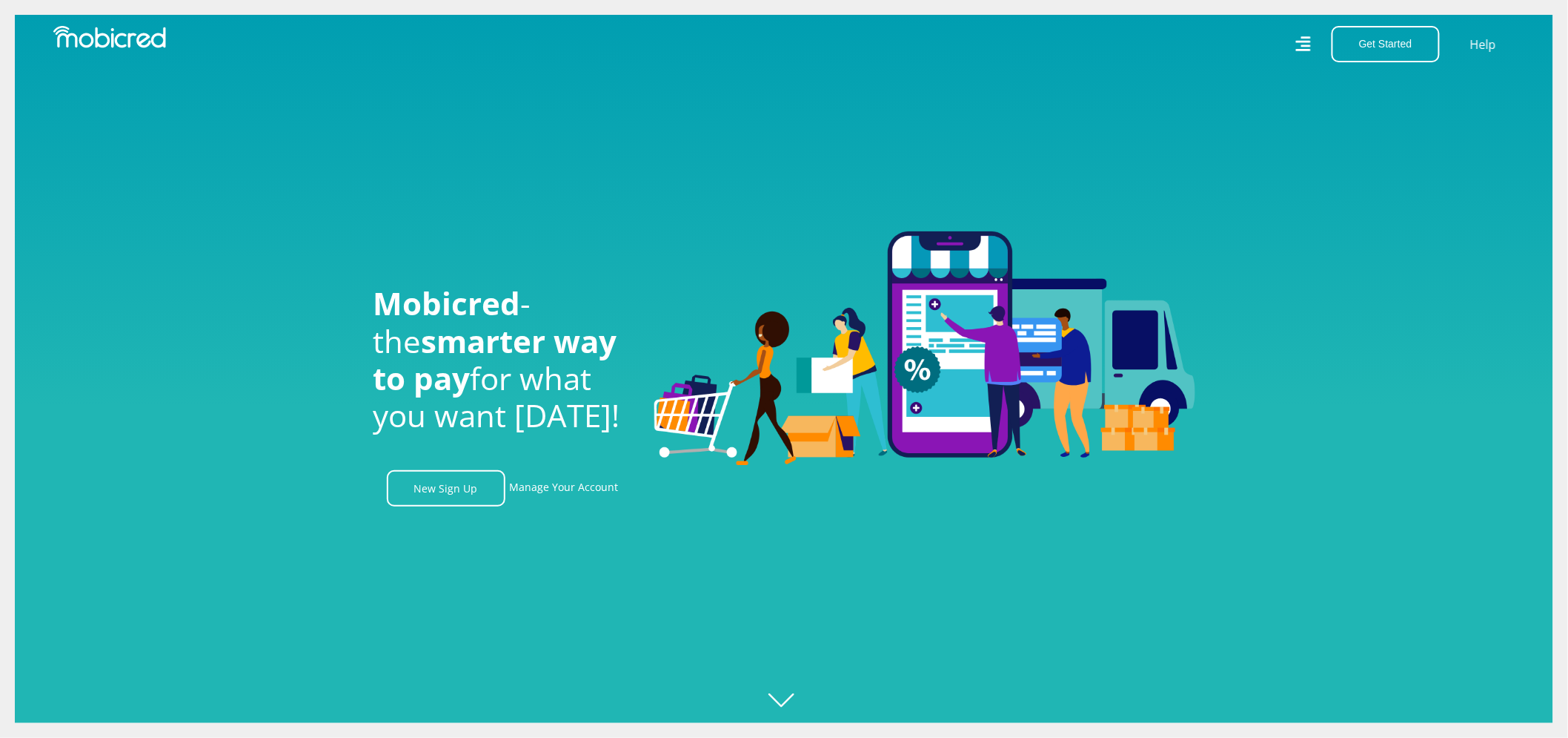
click at [1299, 43] on icon at bounding box center [1303, 43] width 16 height 22
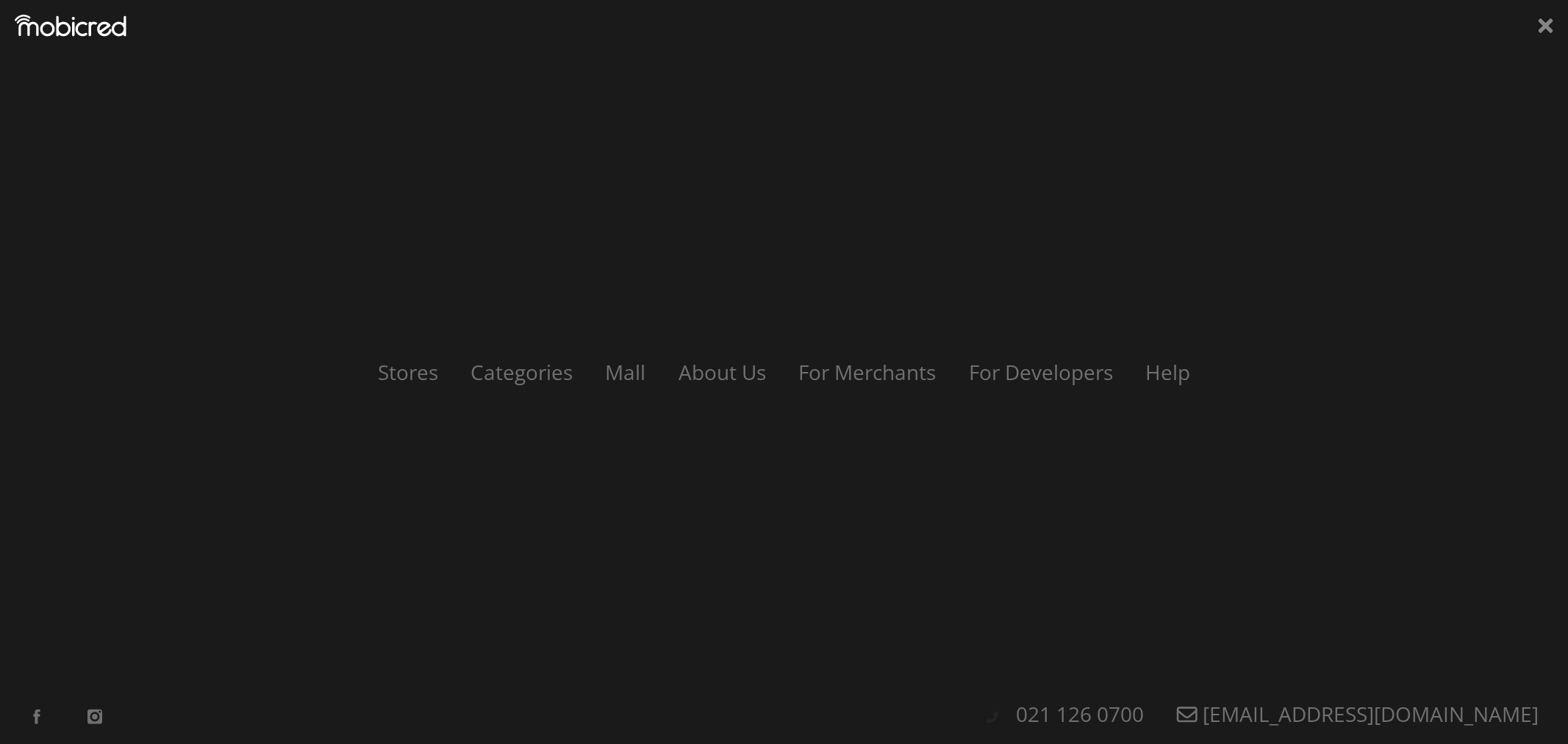
scroll to position [0, 1885]
click at [1534, 25] on div "Stores Categories Mall About Us For Merchants For Developers Help Sign Up Sign …" at bounding box center [784, 372] width 1568 height 744
drag, startPoint x: 1540, startPoint y: 30, endPoint x: 1567, endPoint y: 35, distance: 27.5
click at [1540, 30] on icon at bounding box center [1546, 26] width 15 height 15
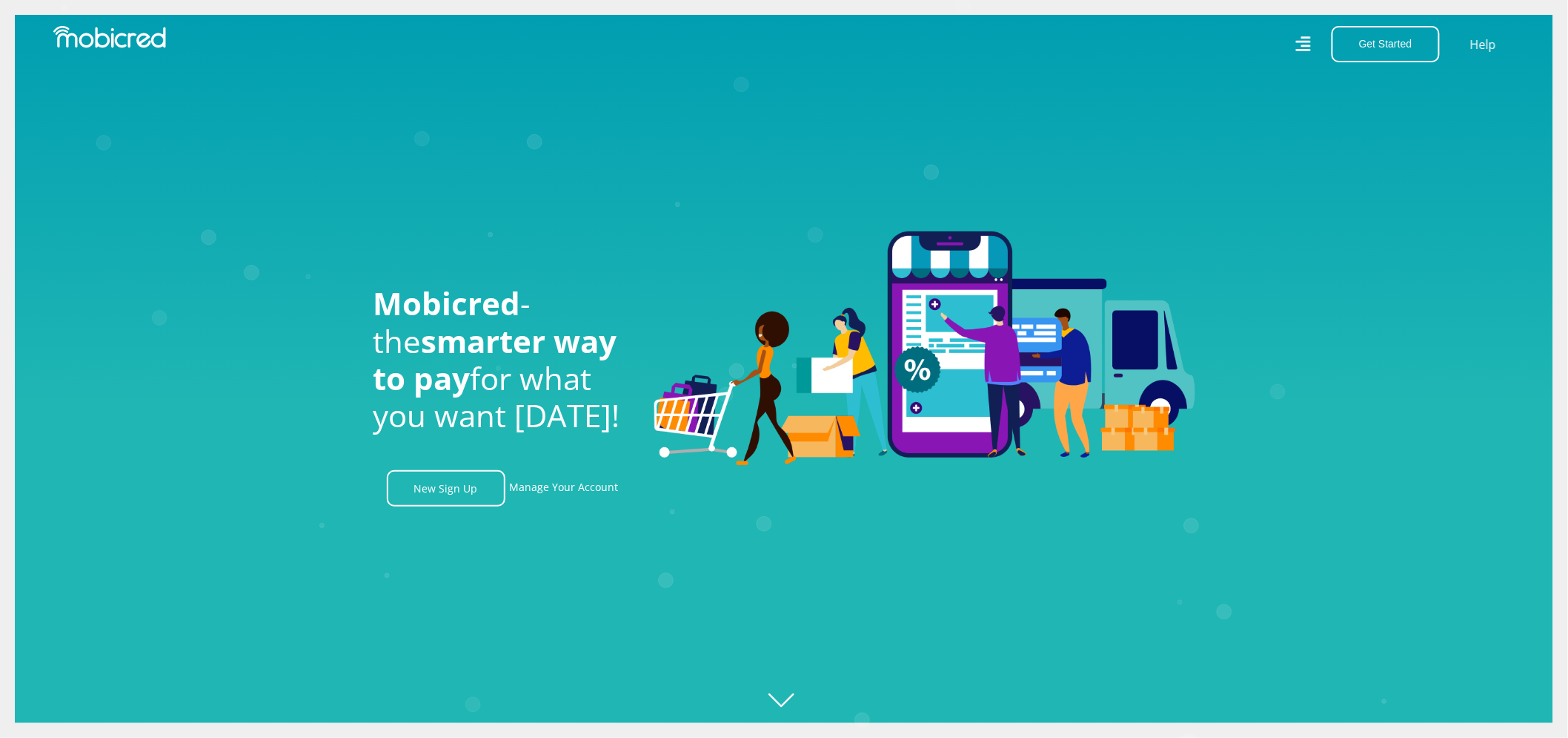
scroll to position [0, 2534]
